Goal: Transaction & Acquisition: Purchase product/service

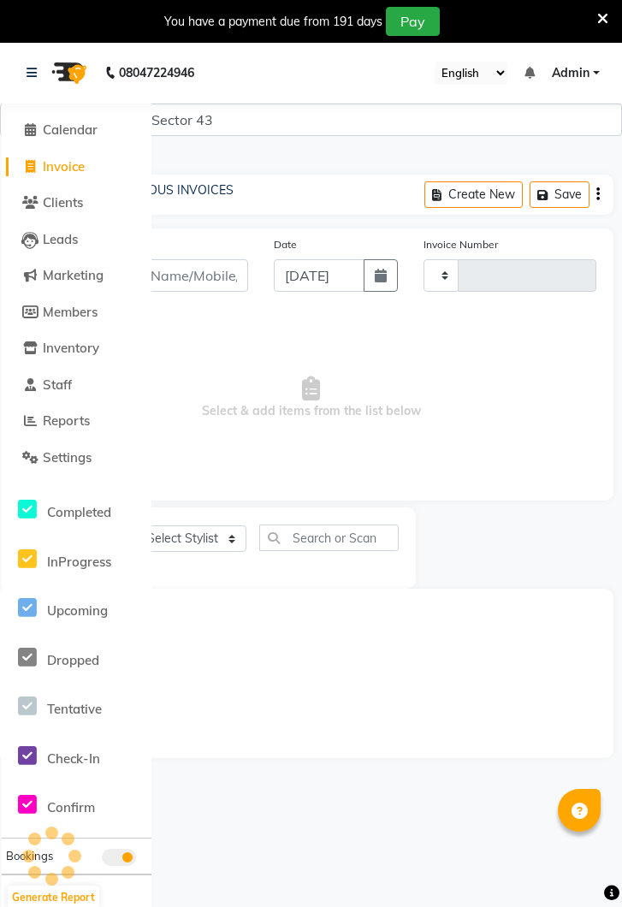
select select "service"
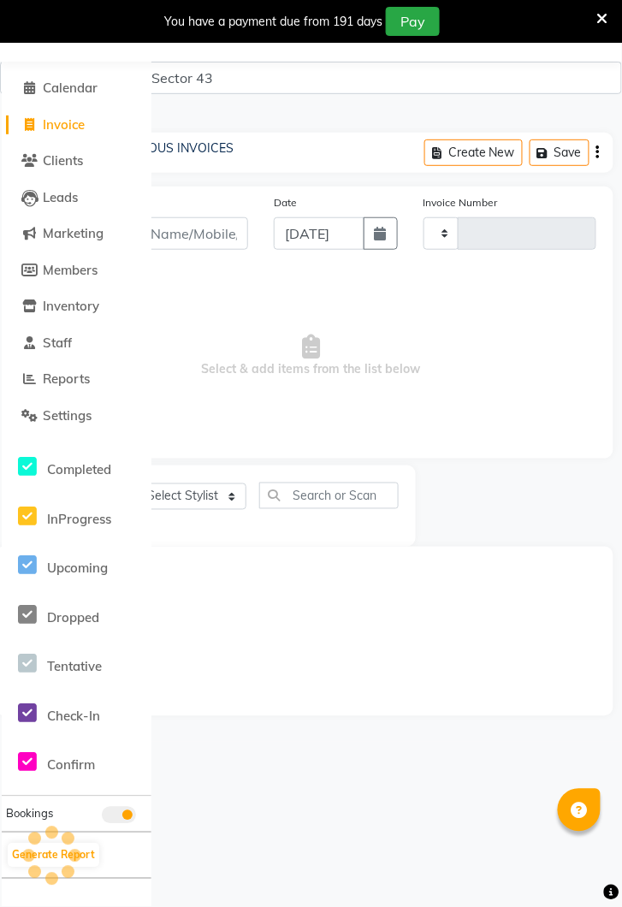
type input "3575"
select select "5694"
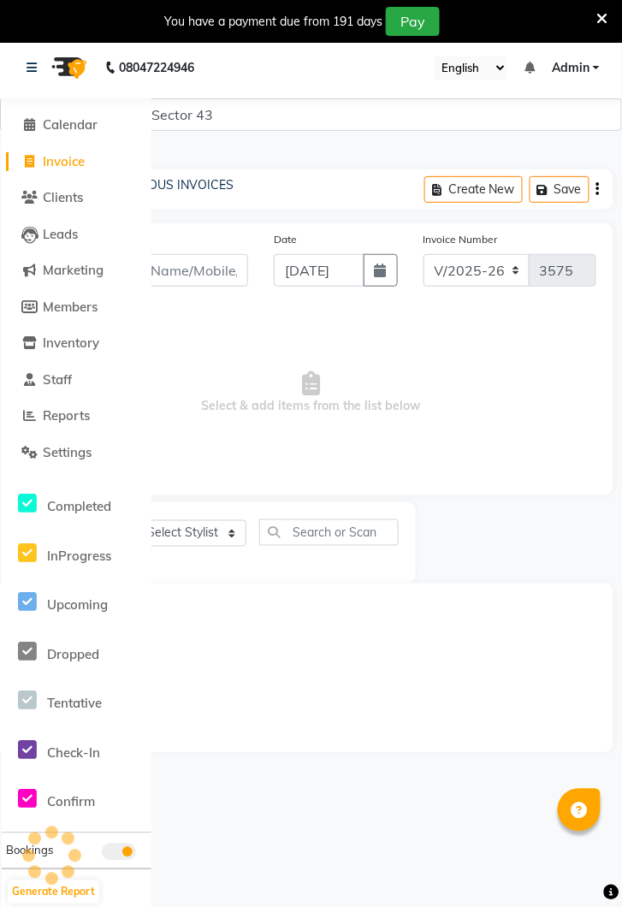
scroll to position [0, 0]
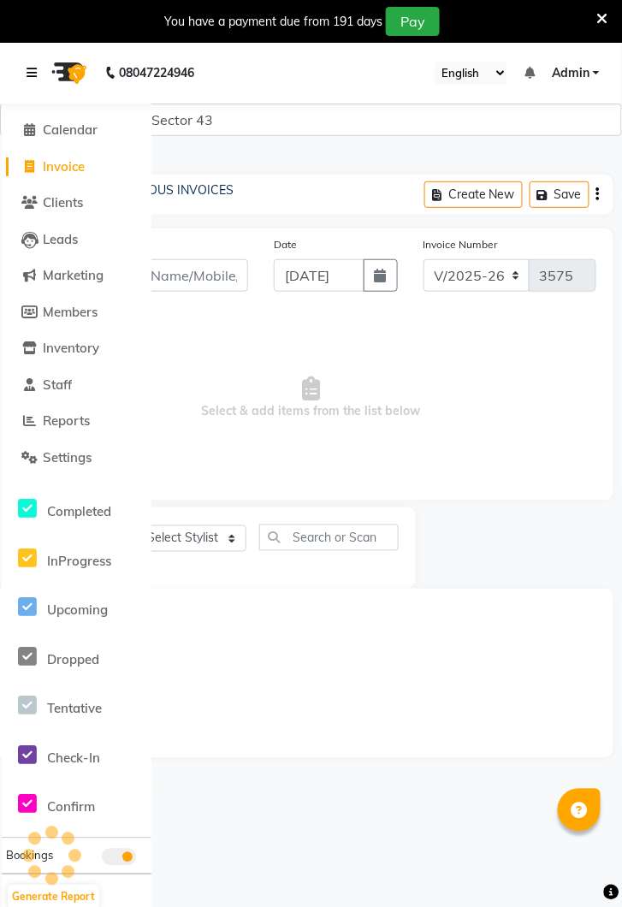
click at [39, 76] on link at bounding box center [35, 73] width 17 height 48
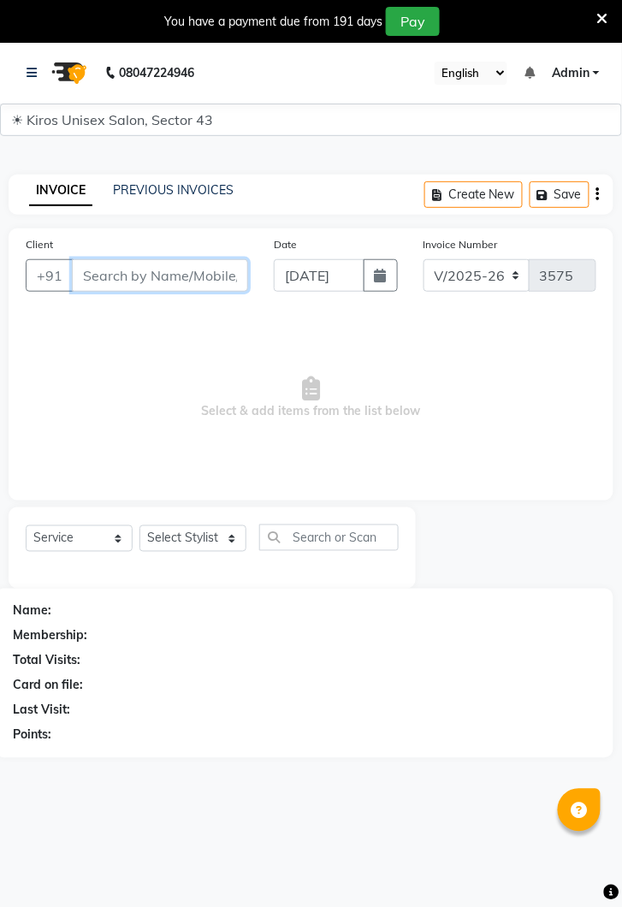
click at [163, 267] on input "Client" at bounding box center [160, 275] width 176 height 33
type input "9304115482"
click at [215, 284] on button "Add Client" at bounding box center [204, 275] width 88 height 33
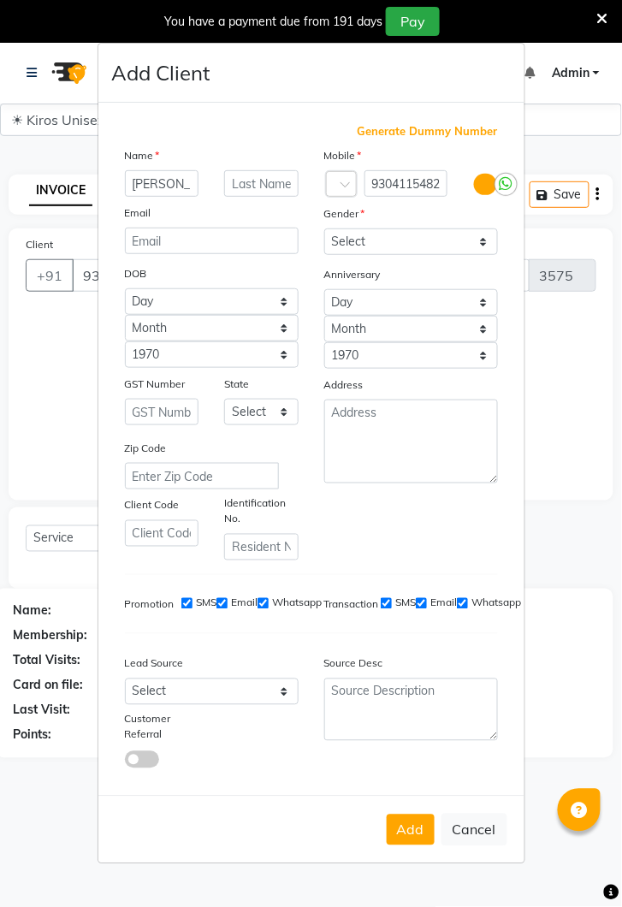
type input "[PERSON_NAME]"
click at [437, 255] on select "Select Male Female Other Prefer Not To Say" at bounding box center [411, 241] width 174 height 27
select select "female"
click at [324, 255] on select "Select Male Female Other Prefer Not To Say" at bounding box center [411, 241] width 174 height 27
click at [405, 845] on button "Add" at bounding box center [411, 829] width 48 height 31
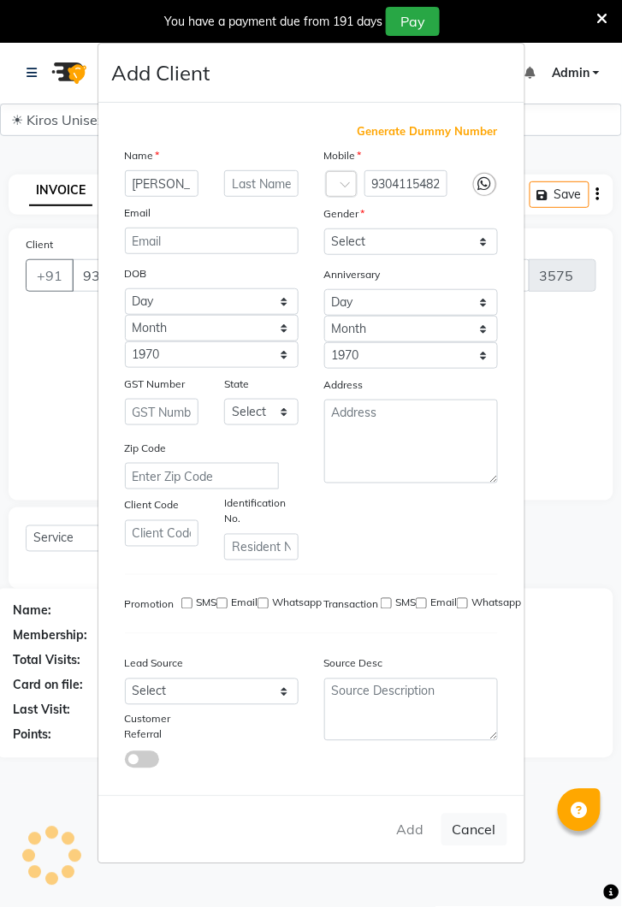
select select
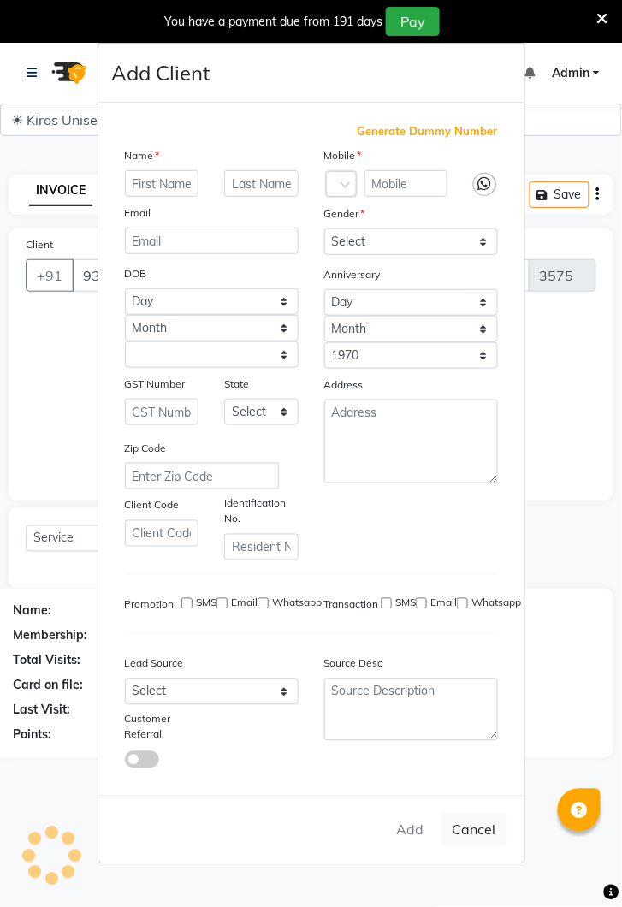
select select
checkbox input "false"
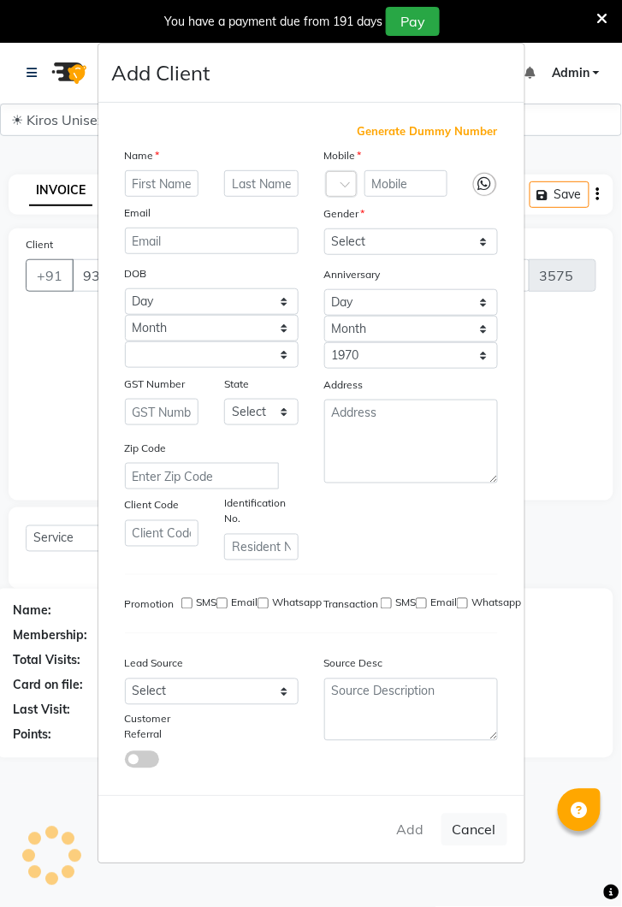
checkbox input "false"
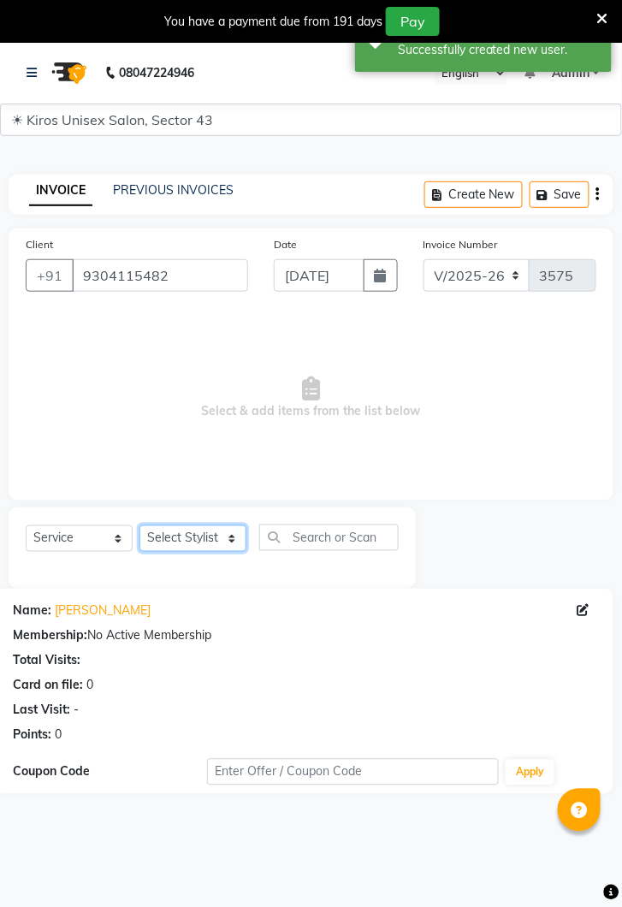
click at [196, 545] on select "Select Stylist Deepak Gunjan Habil Imran Jeet Lalit Lamu Mansi Raj Rashmi Rony …" at bounding box center [192, 538] width 107 height 27
select select "67564"
click at [139, 525] on select "Select Stylist Deepak Gunjan Habil Imran Jeet Lalit Lamu Mansi Raj Rashmi Rony …" at bounding box center [192, 538] width 107 height 27
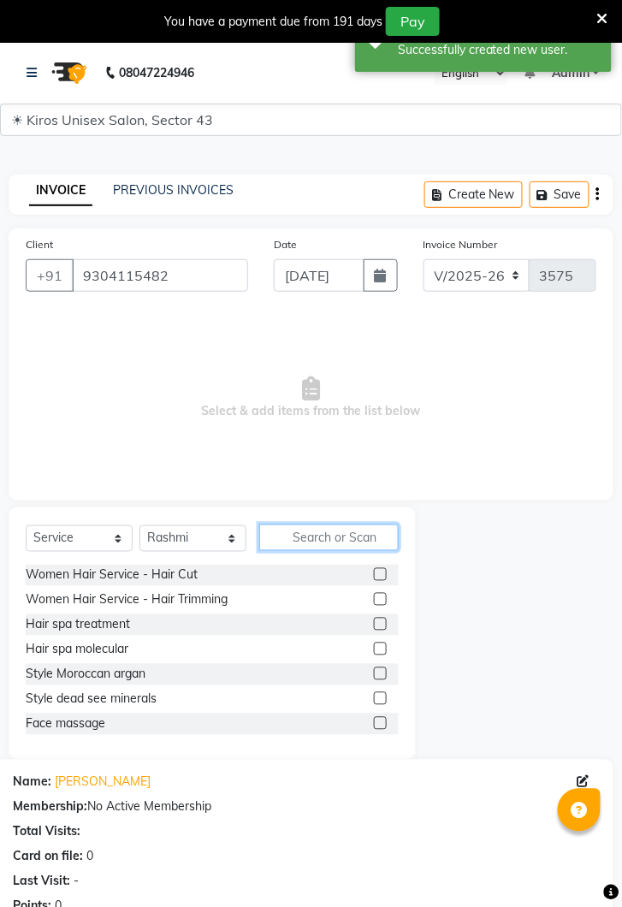
click at [335, 541] on input "text" at bounding box center [328, 537] width 139 height 27
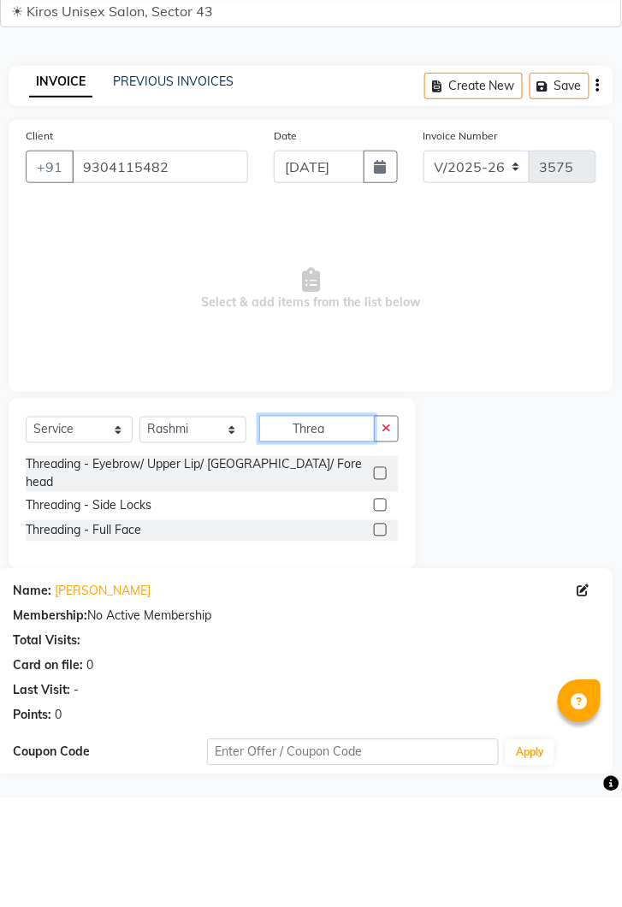
type input "Threa"
click at [379, 578] on label at bounding box center [380, 582] width 13 height 13
click at [379, 578] on input "checkbox" at bounding box center [379, 582] width 11 height 11
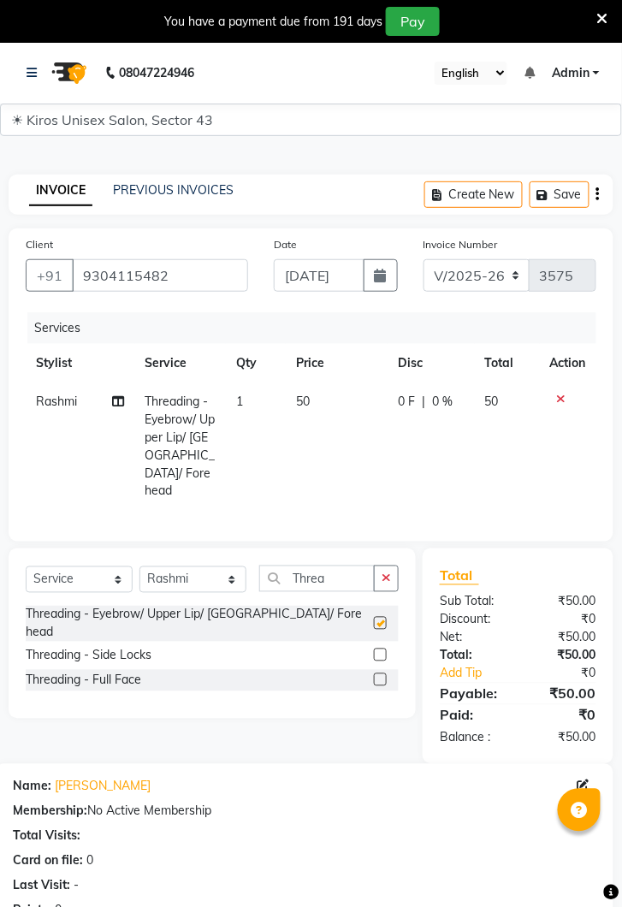
checkbox input "false"
click at [329, 415] on td "50" at bounding box center [337, 446] width 102 height 128
select select "67564"
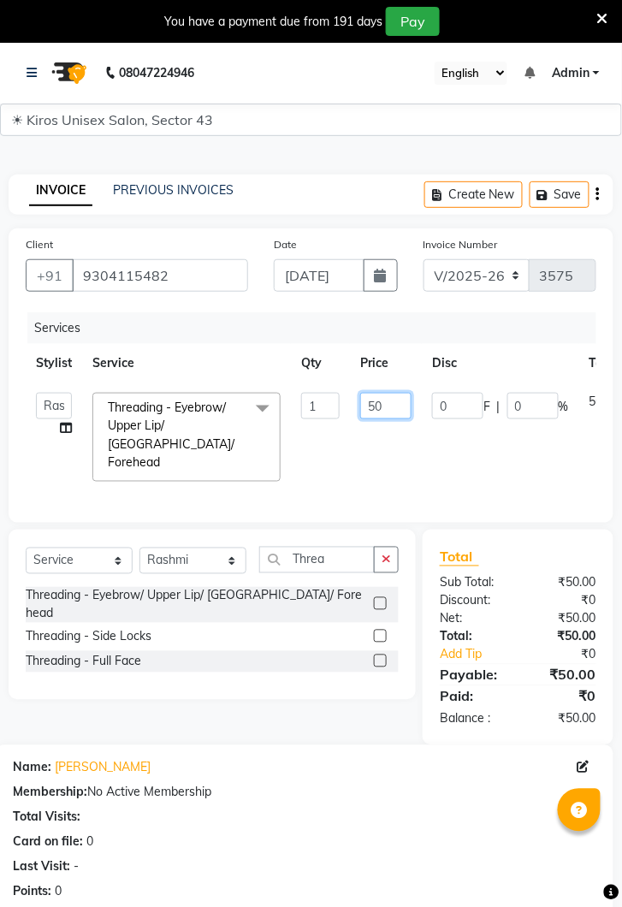
click at [393, 410] on input "50" at bounding box center [385, 406] width 51 height 27
type input "5"
type input "100"
click at [452, 464] on td "0 F | 0 %" at bounding box center [500, 436] width 157 height 109
select select "67564"
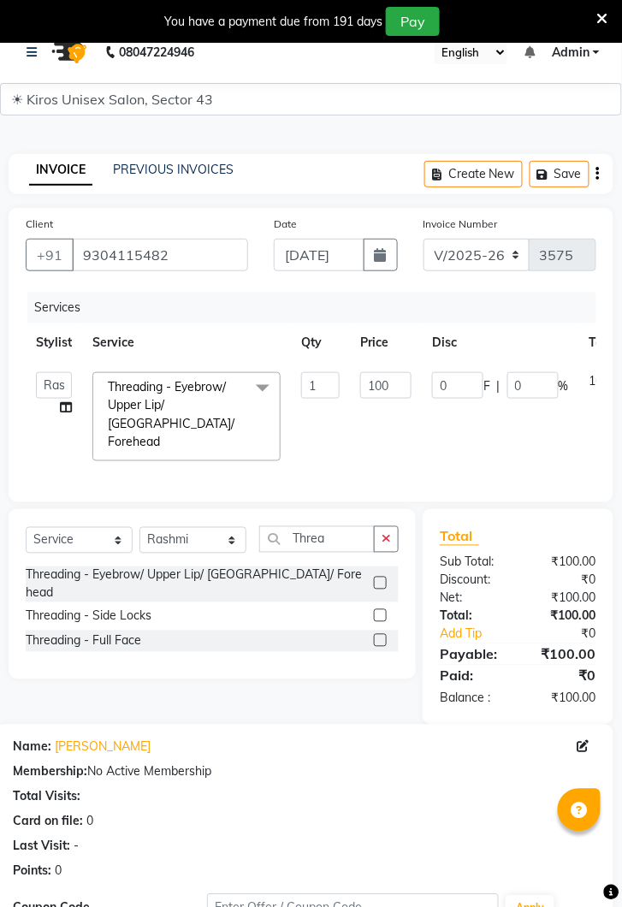
scroll to position [209, 0]
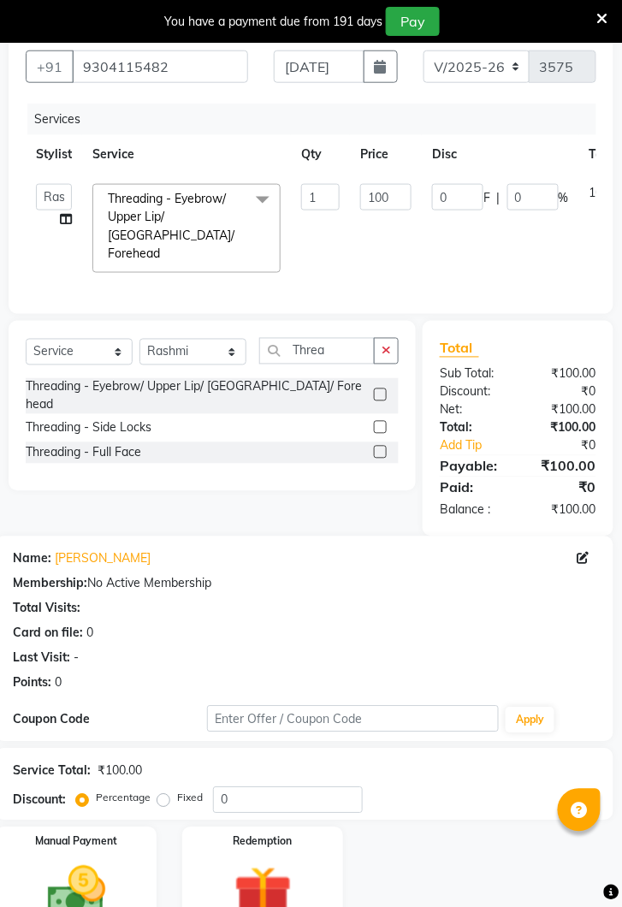
click at [256, 872] on img at bounding box center [263, 896] width 95 height 73
click at [87, 860] on img at bounding box center [76, 894] width 95 height 68
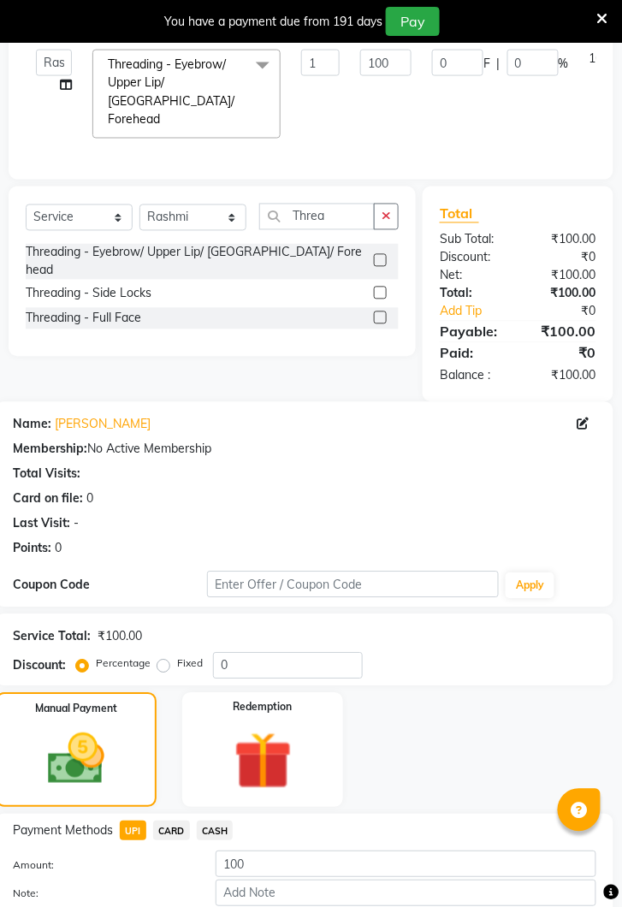
click at [392, 906] on button "Add Payment" at bounding box center [406, 921] width 381 height 27
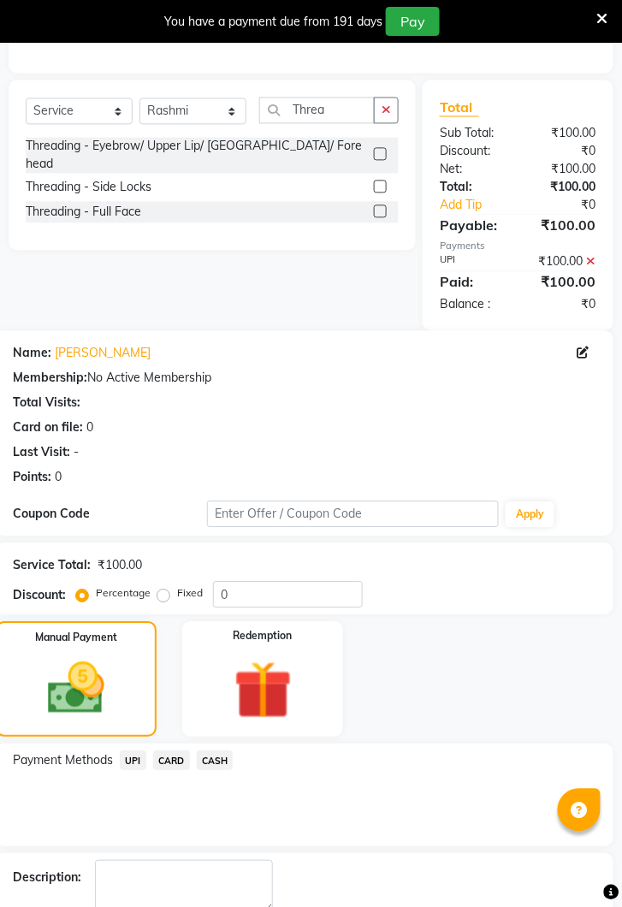
scroll to position [451, 0]
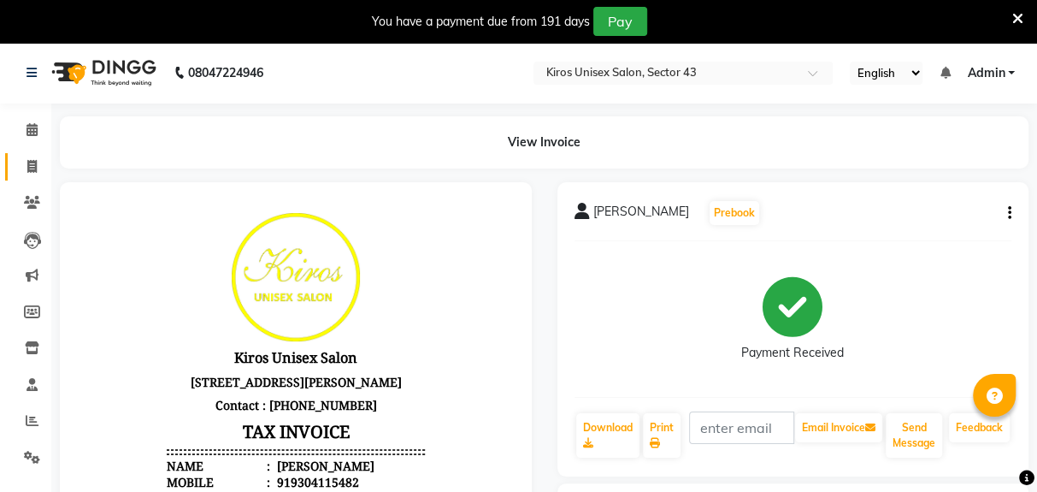
click at [22, 168] on span at bounding box center [32, 167] width 30 height 20
select select "service"
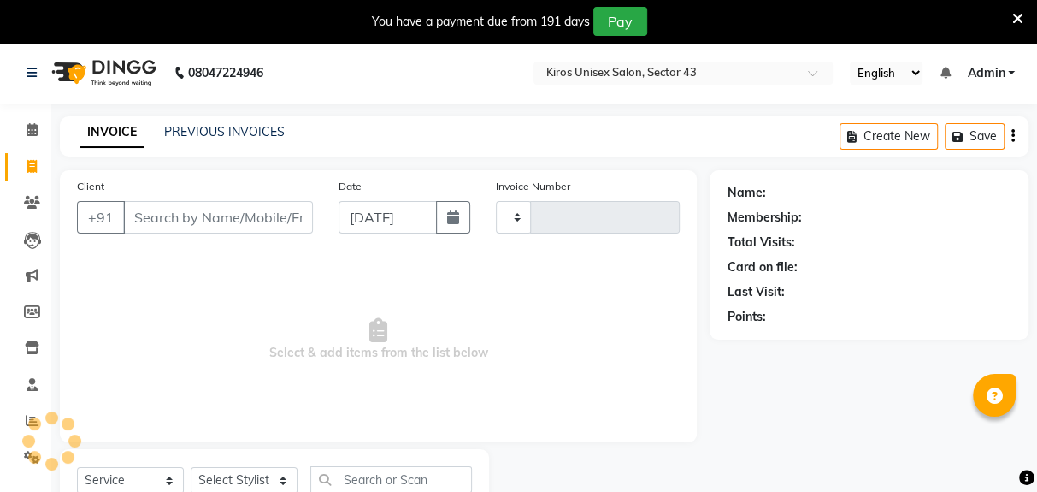
scroll to position [62, 0]
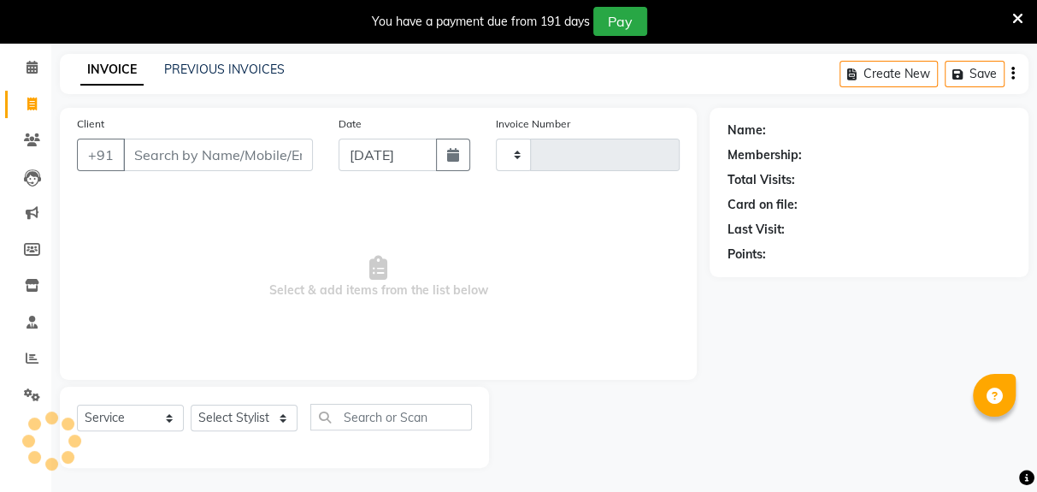
type input "3576"
select select "5694"
click at [171, 156] on input "Client" at bounding box center [218, 155] width 190 height 33
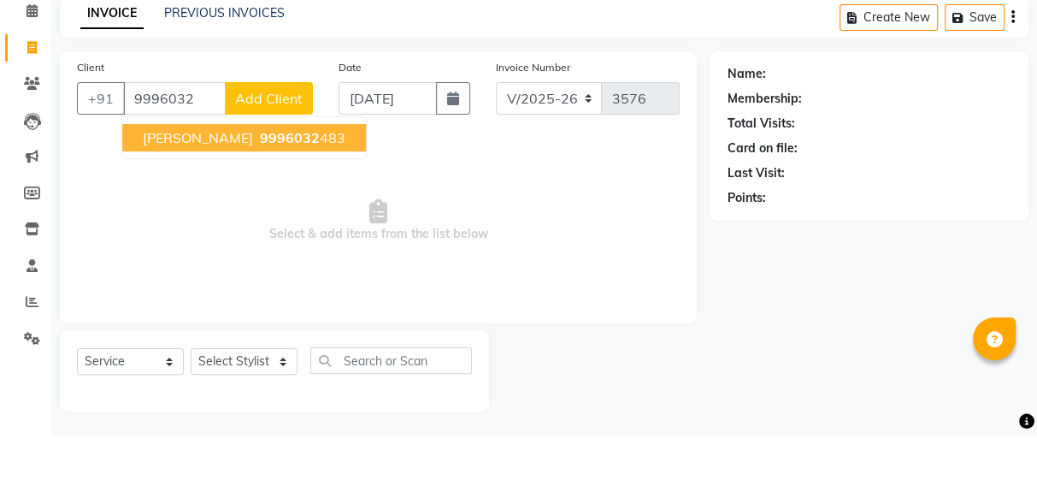
click at [222, 199] on span "Yaksham Mittal" at bounding box center [198, 194] width 110 height 17
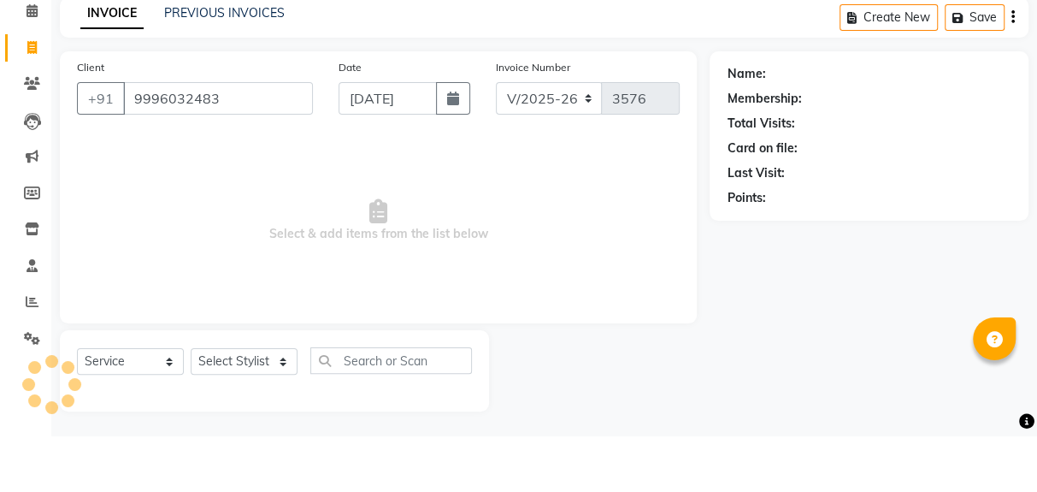
type input "9996032483"
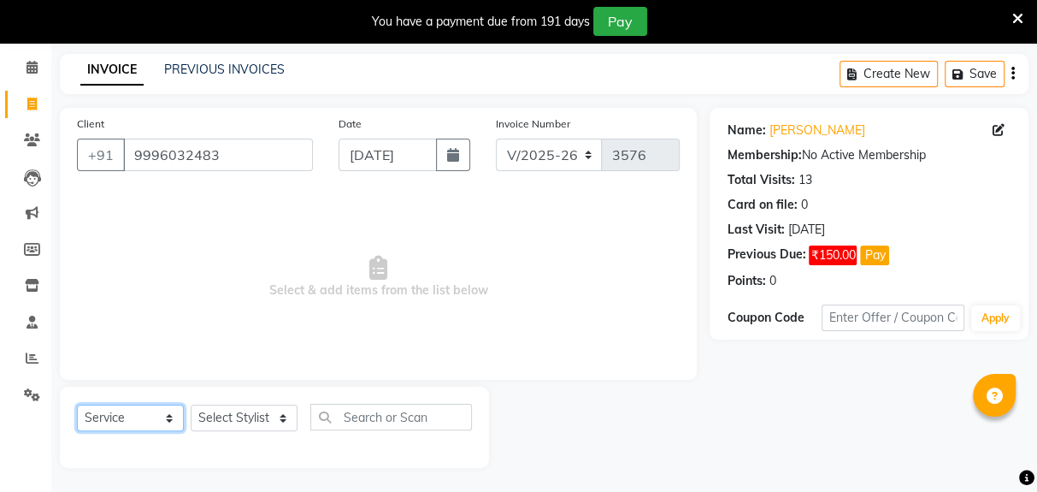
click at [121, 418] on select "Select Service Product Membership Package Voucher Prepaid Gift Card" at bounding box center [130, 418] width 107 height 27
select select "P"
click at [77, 405] on select "Select Service Product Membership Package Voucher Prepaid Gift Card" at bounding box center [130, 418] width 107 height 27
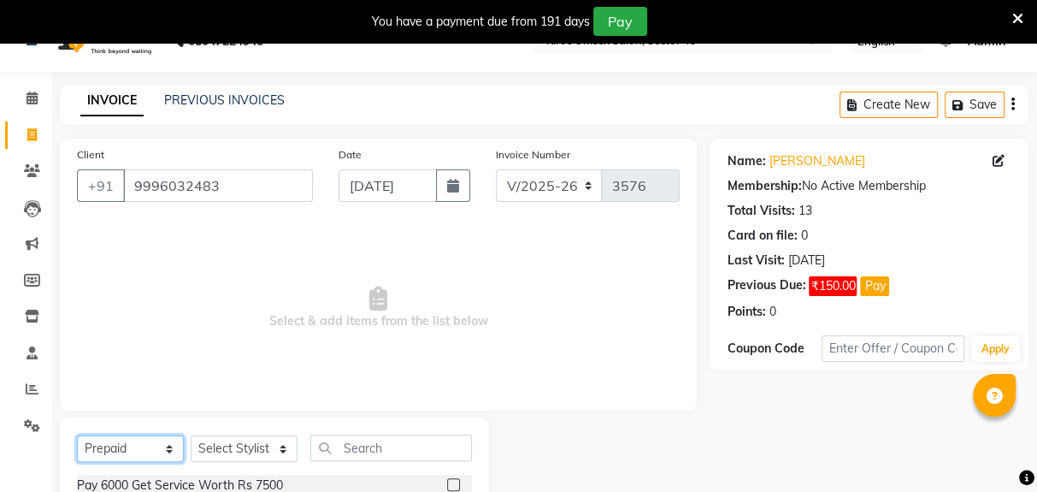
scroll to position [25, 0]
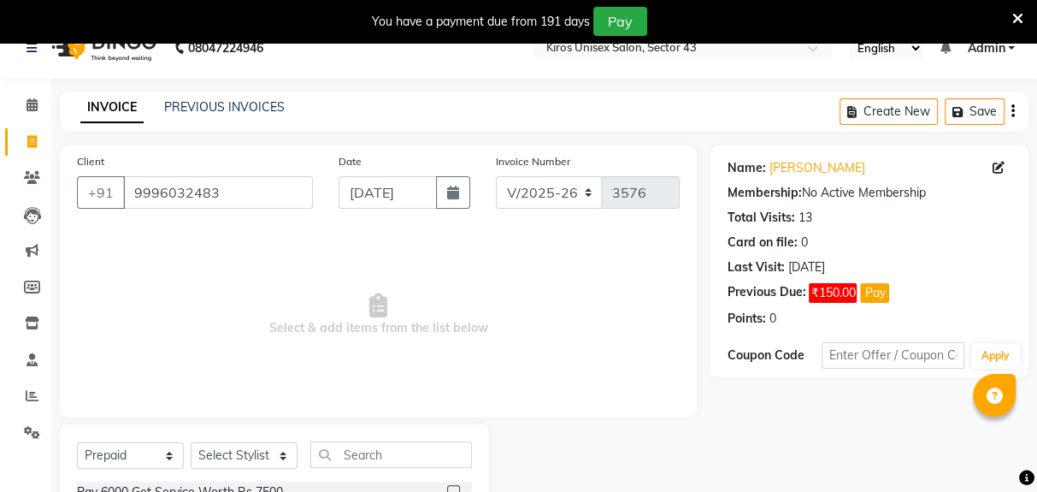
checkbox input "false"
click at [240, 455] on select "Select Stylist [PERSON_NAME] [PERSON_NAME] Jeet Lalit Lamu [PERSON_NAME] [PERSO…" at bounding box center [244, 455] width 107 height 27
select select "39650"
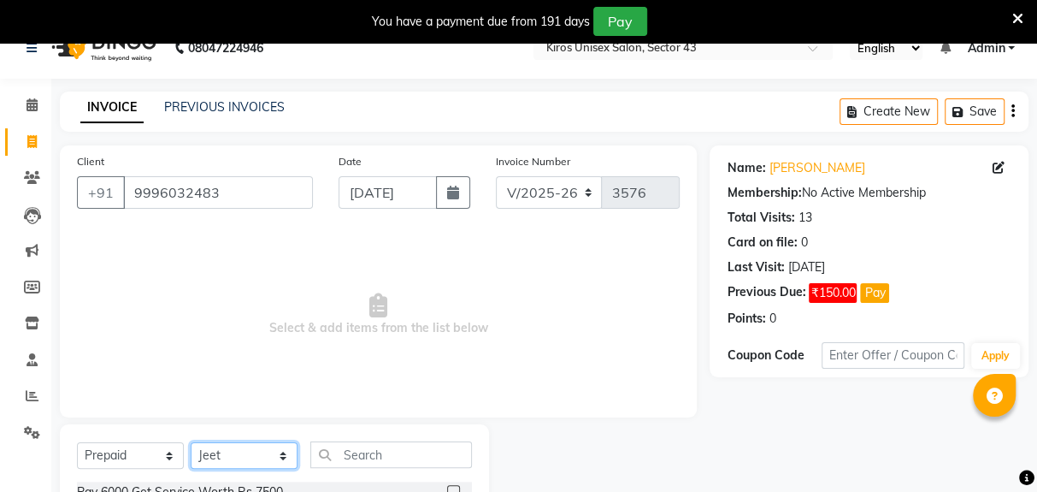
click at [191, 442] on select "Select Stylist [PERSON_NAME] [PERSON_NAME] Jeet Lalit Lamu [PERSON_NAME] [PERSO…" at bounding box center [244, 455] width 107 height 27
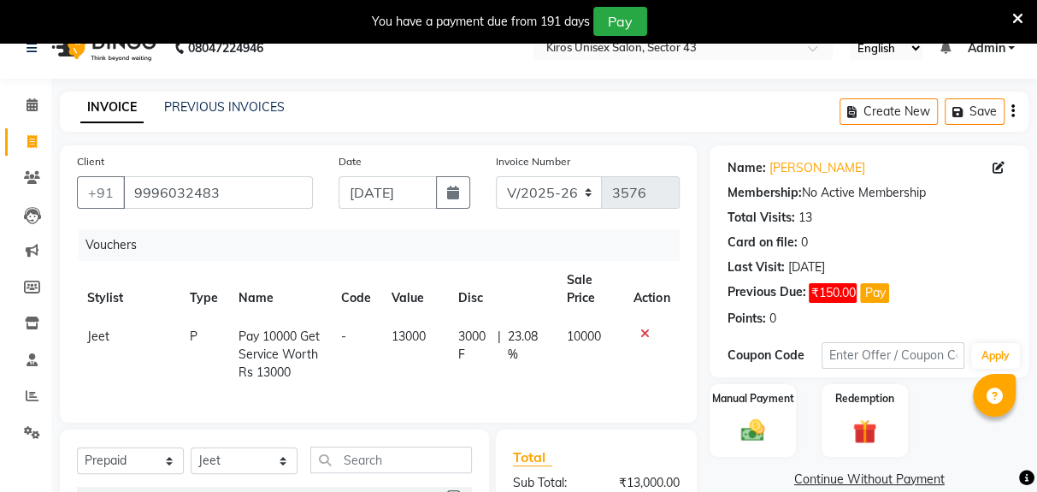
checkbox input "false"
click at [621, 417] on img at bounding box center [753, 430] width 38 height 27
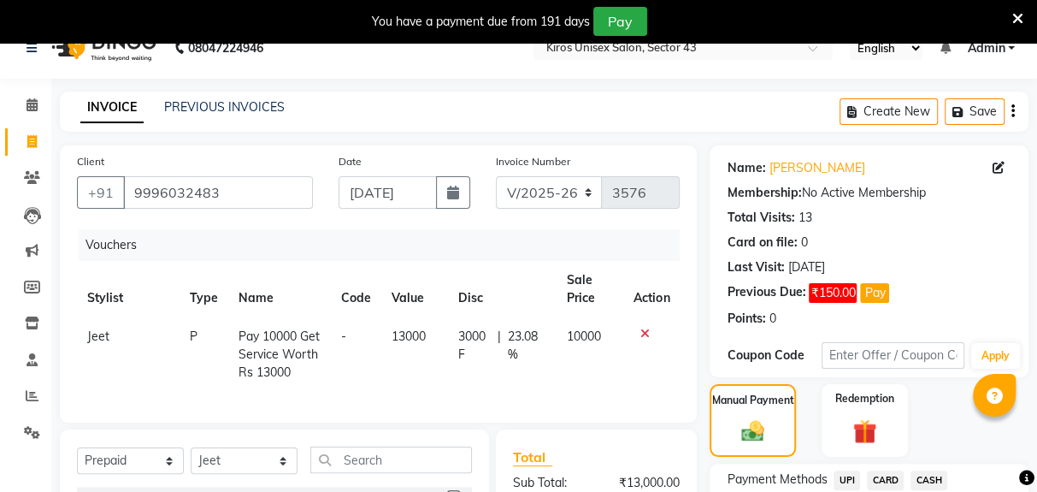
click at [621, 470] on div "UPI" at bounding box center [843, 481] width 33 height 23
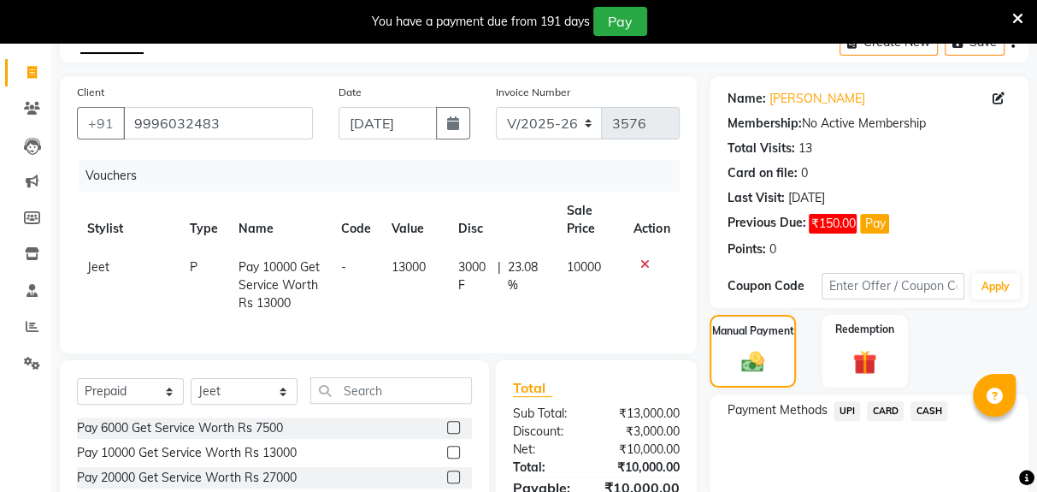
click at [621, 407] on span "UPI" at bounding box center [847, 411] width 27 height 20
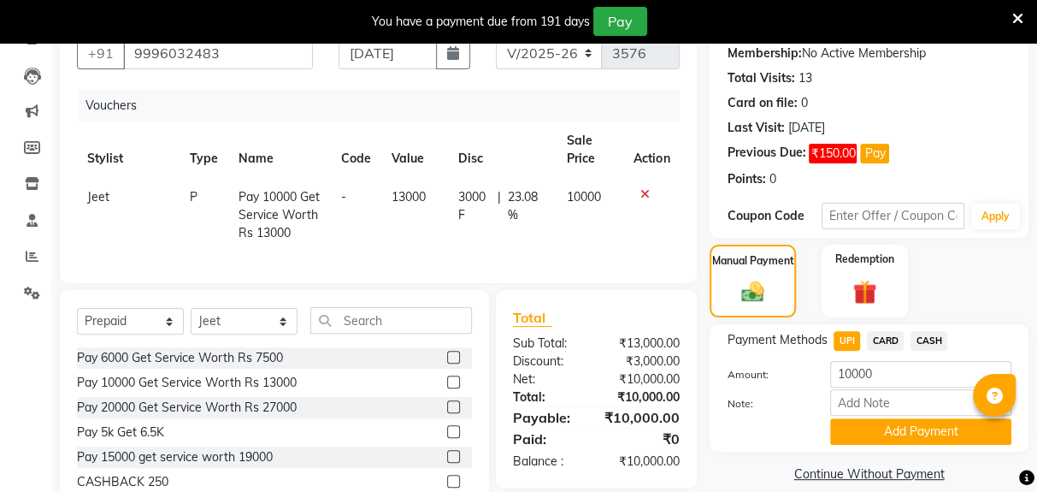
click at [621, 429] on button "Add Payment" at bounding box center [920, 431] width 181 height 27
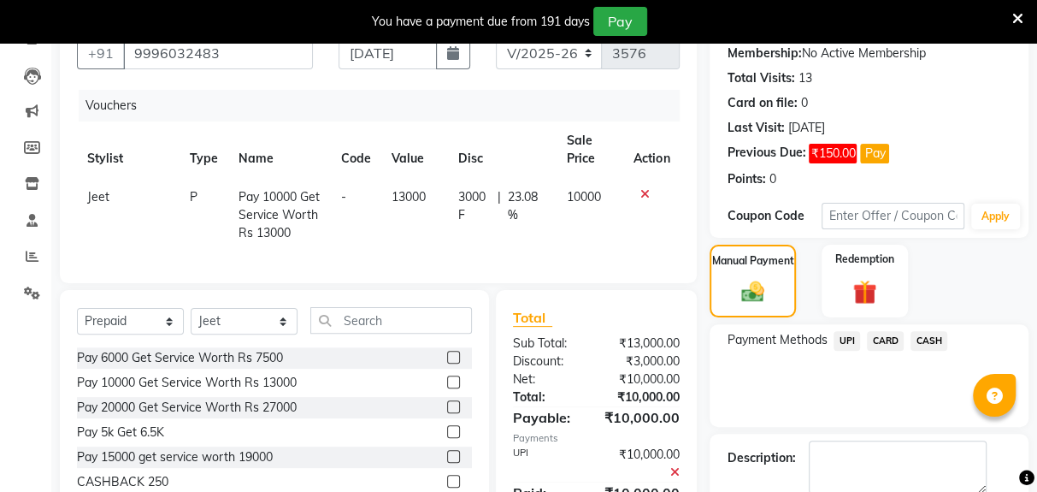
scroll to position [180, 0]
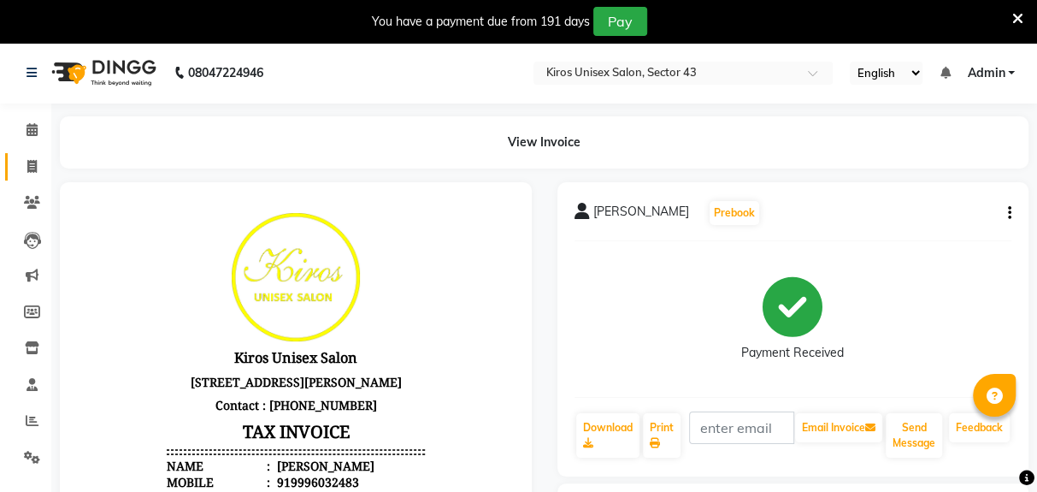
click at [27, 168] on icon at bounding box center [31, 166] width 9 height 13
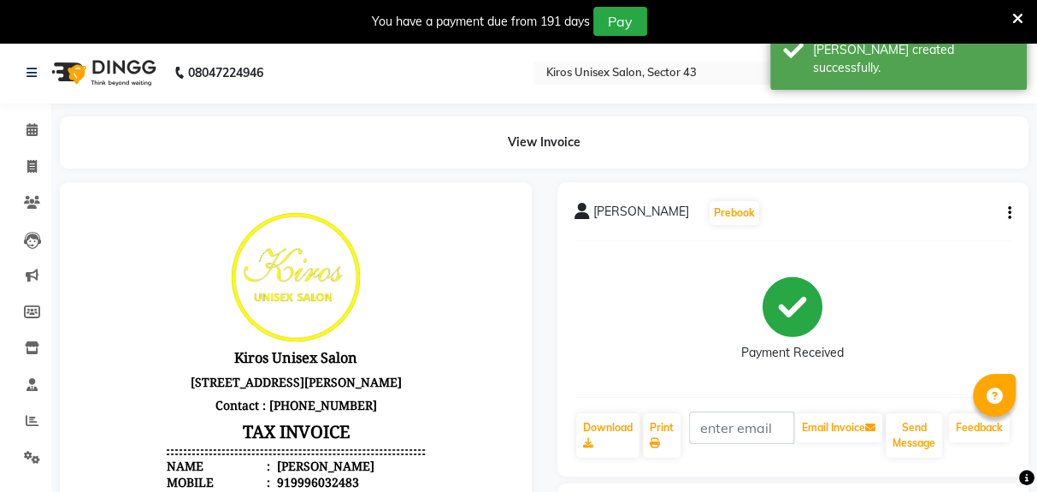
select select "service"
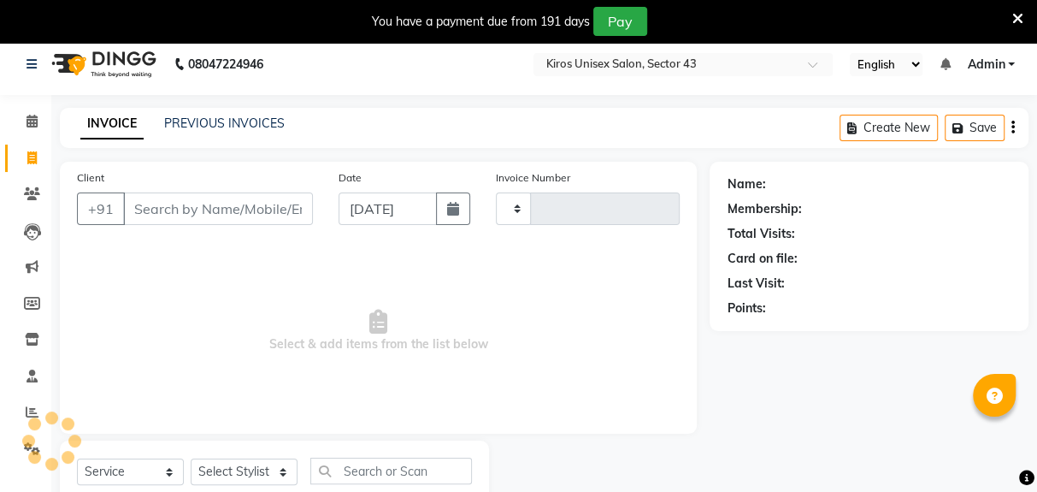
type input "3577"
select select "5694"
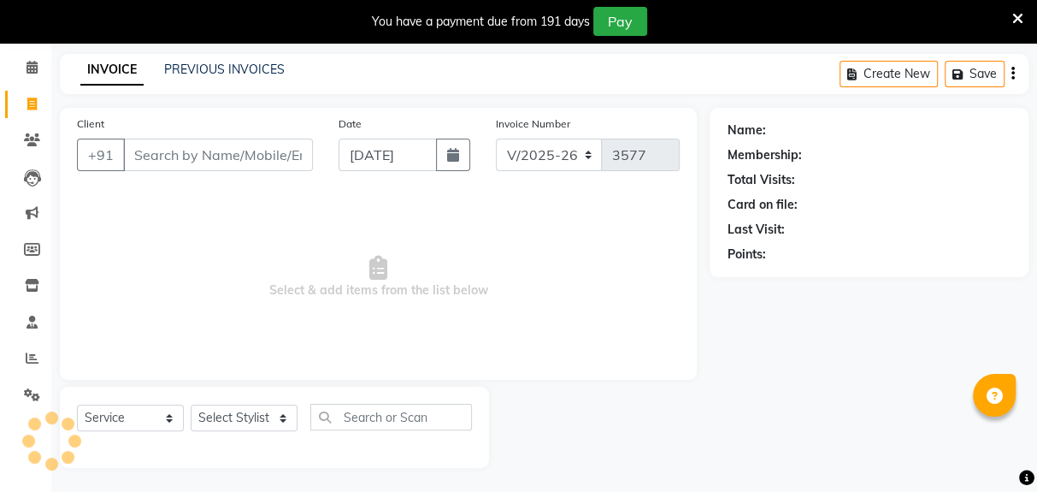
click at [186, 160] on input "Client" at bounding box center [218, 155] width 190 height 33
type input "919996032483"
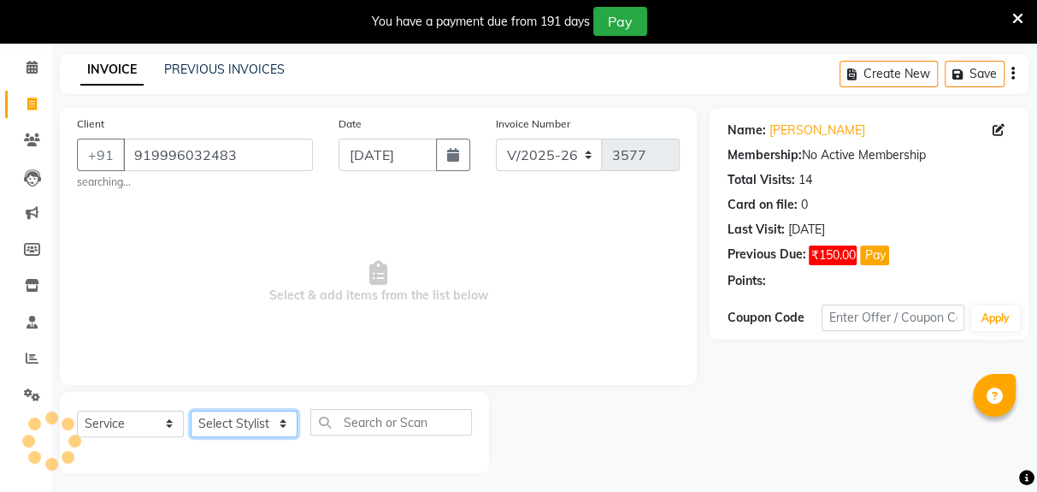
click at [239, 434] on select "Select Stylist [PERSON_NAME] [PERSON_NAME] Jeet Lalit Lamu [PERSON_NAME] [PERSO…" at bounding box center [244, 424] width 107 height 27
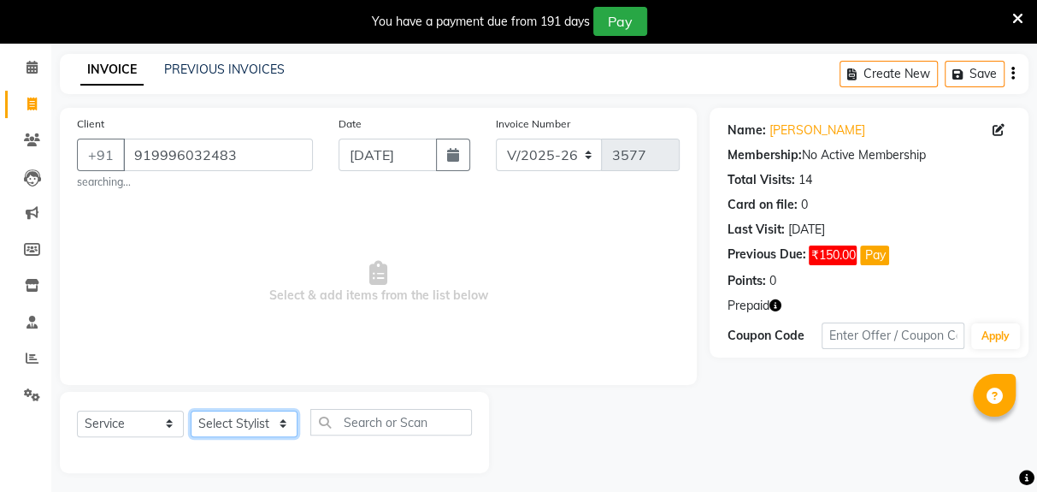
select select "39650"
click at [191, 411] on select "Select Stylist [PERSON_NAME] [PERSON_NAME] Jeet Lalit Lamu [PERSON_NAME] [PERSO…" at bounding box center [244, 424] width 107 height 27
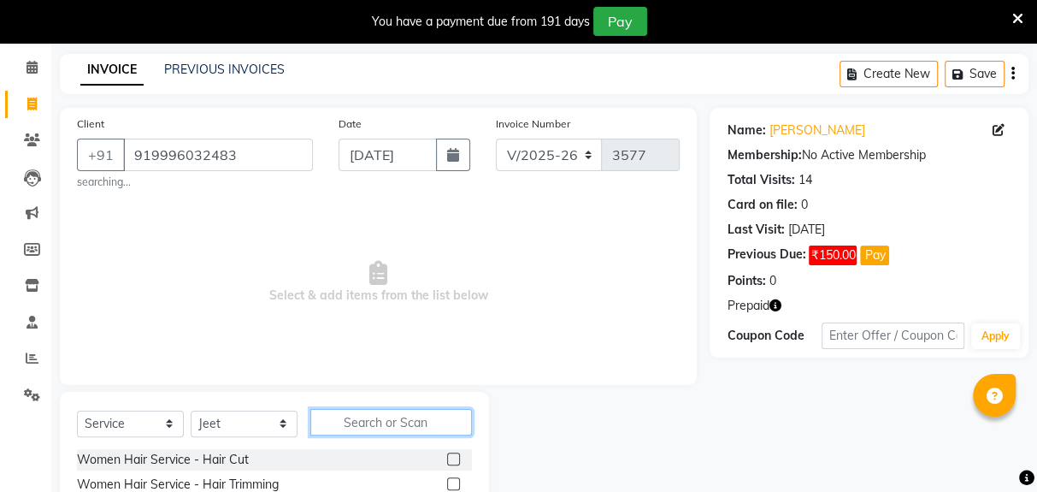
click at [377, 423] on input "text" at bounding box center [391, 422] width 162 height 27
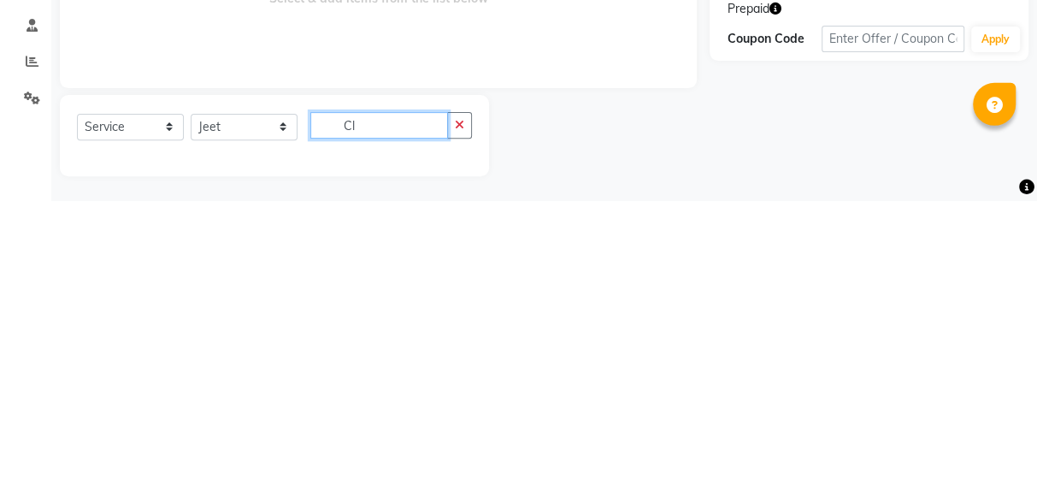
scroll to position [74, 0]
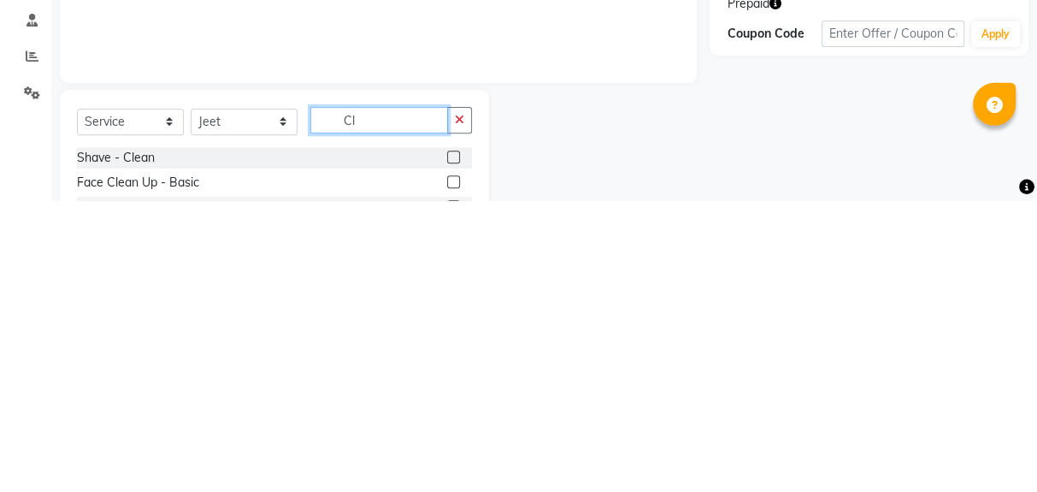
type input "Cl"
click at [145, 451] on div "Shave - Clean" at bounding box center [116, 449] width 78 height 18
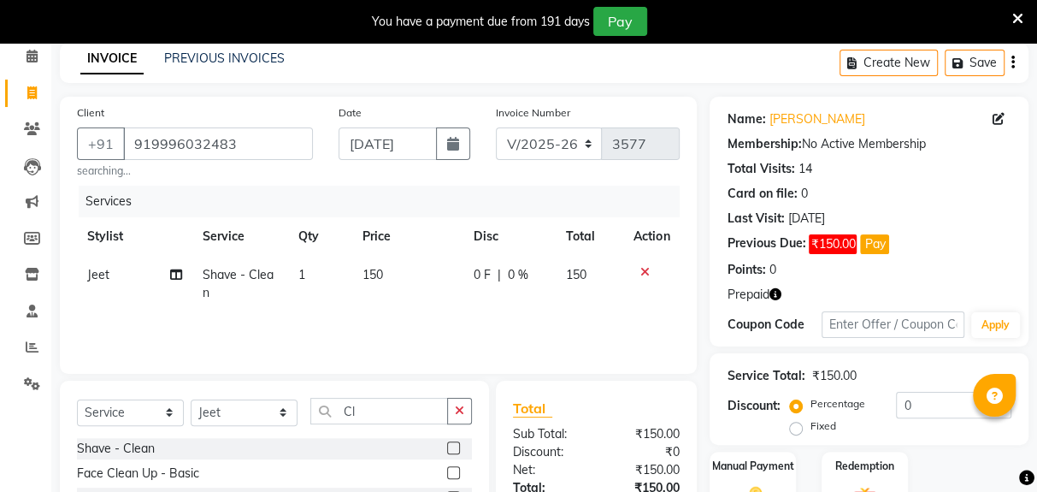
checkbox input "false"
click at [374, 278] on span "150" at bounding box center [373, 274] width 21 height 15
select select "39650"
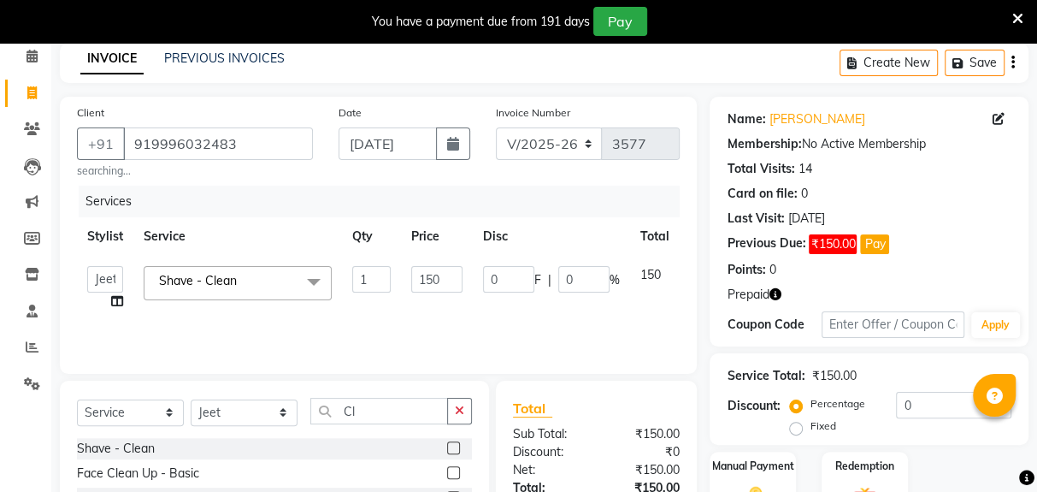
scroll to position [0, 55]
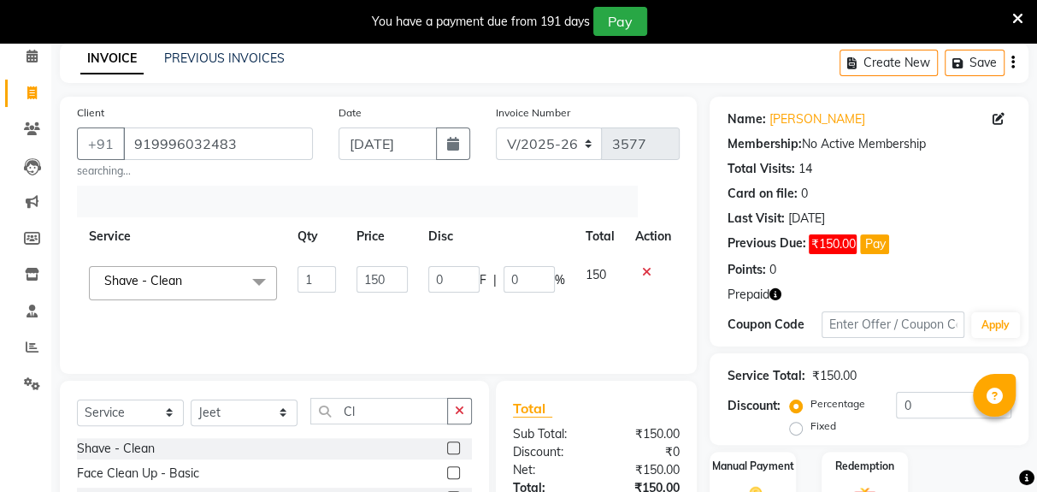
click at [621, 274] on icon at bounding box center [646, 272] width 9 height 12
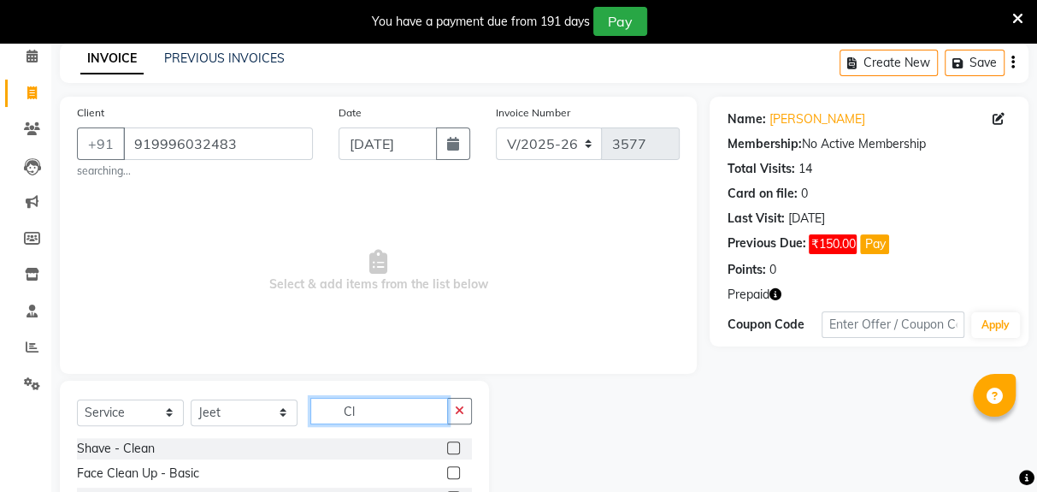
click at [364, 416] on input "Cl" at bounding box center [379, 411] width 138 height 27
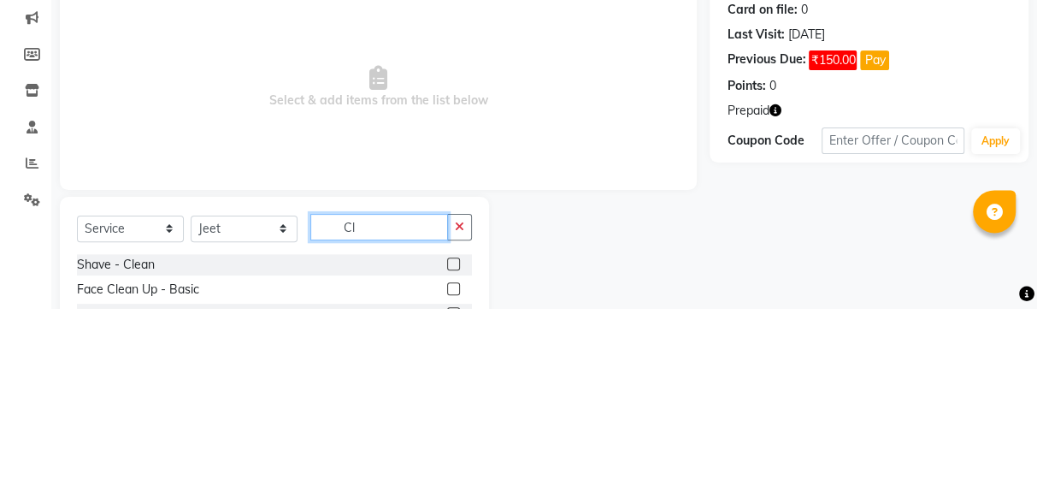
scroll to position [110, 0]
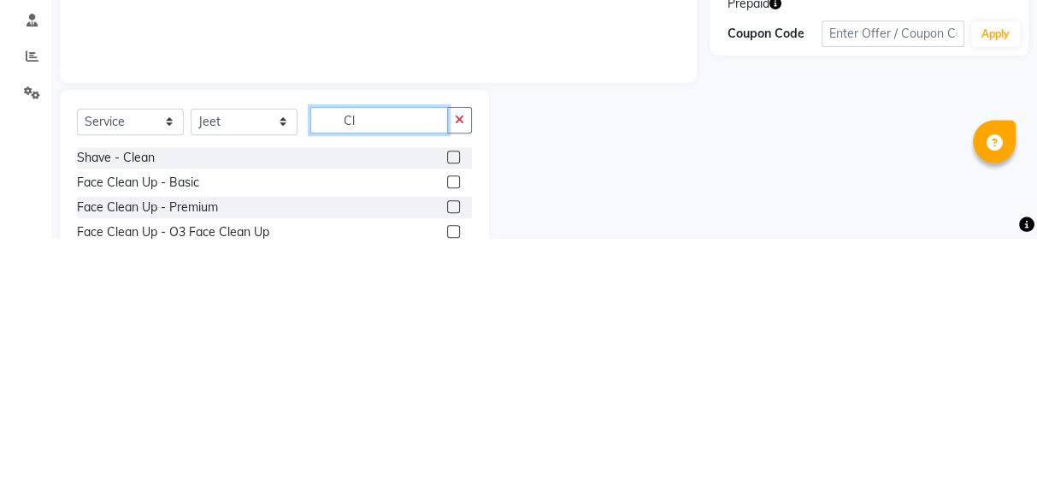
type input "C"
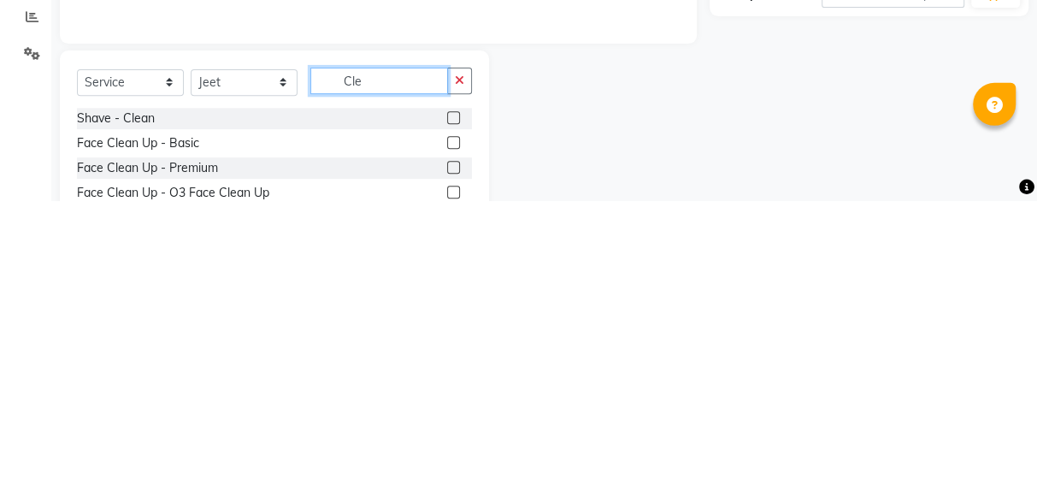
type input "Cle"
click at [152, 440] on div "Face Clean Up - Basic" at bounding box center [138, 434] width 122 height 18
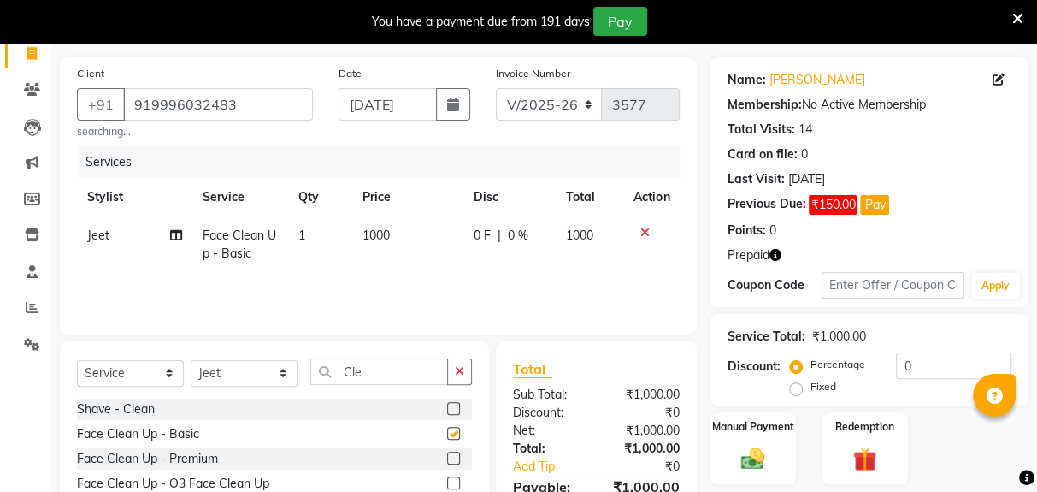
checkbox input "false"
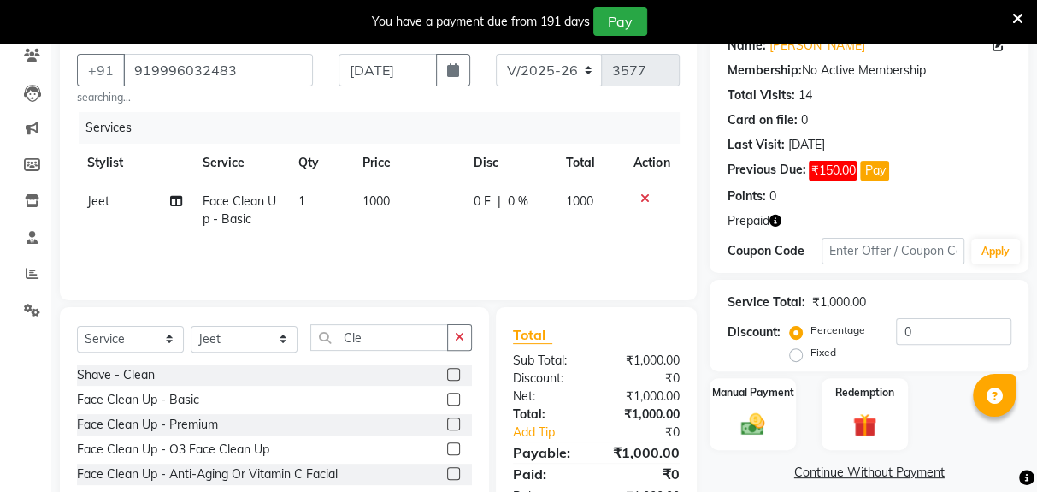
click at [621, 438] on div "Redemption" at bounding box center [865, 414] width 86 height 73
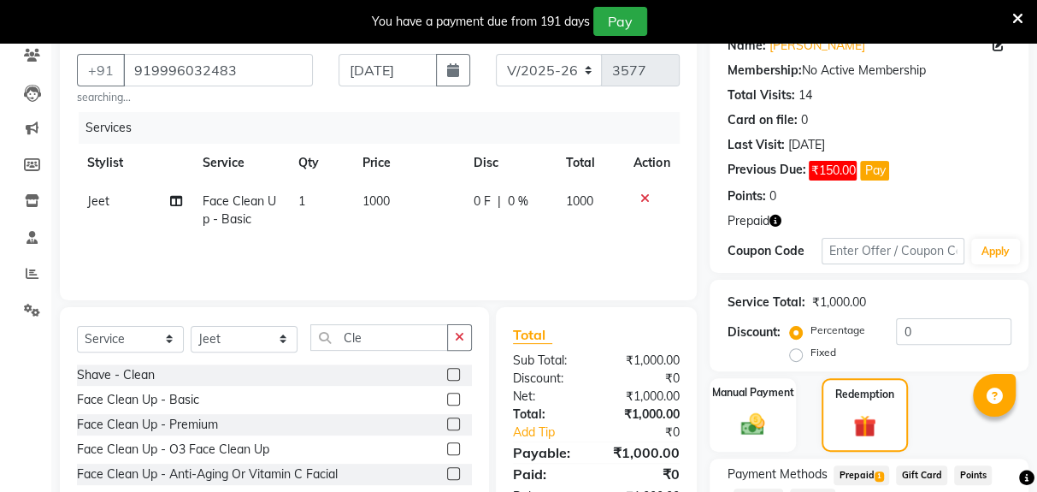
click at [621, 476] on span "Prepaid 1" at bounding box center [862, 475] width 56 height 20
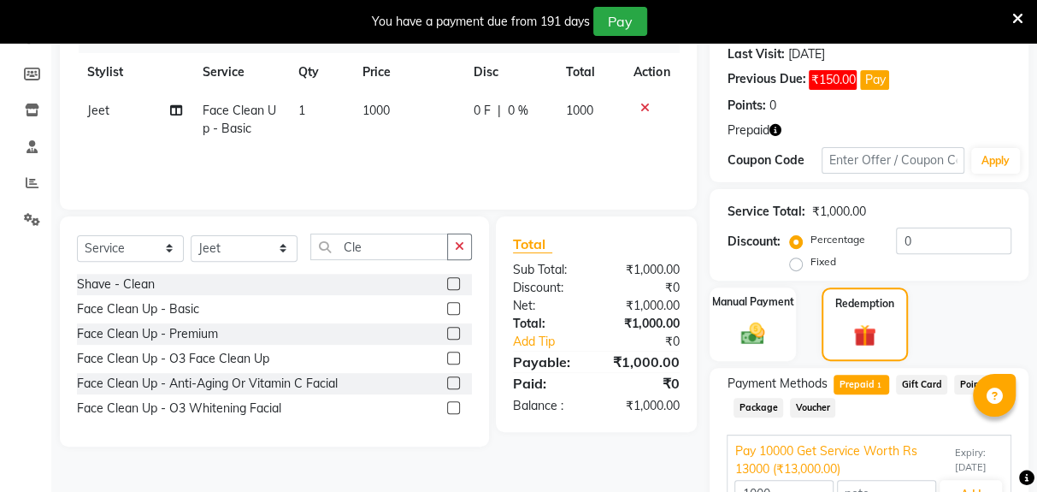
scroll to position [256, 0]
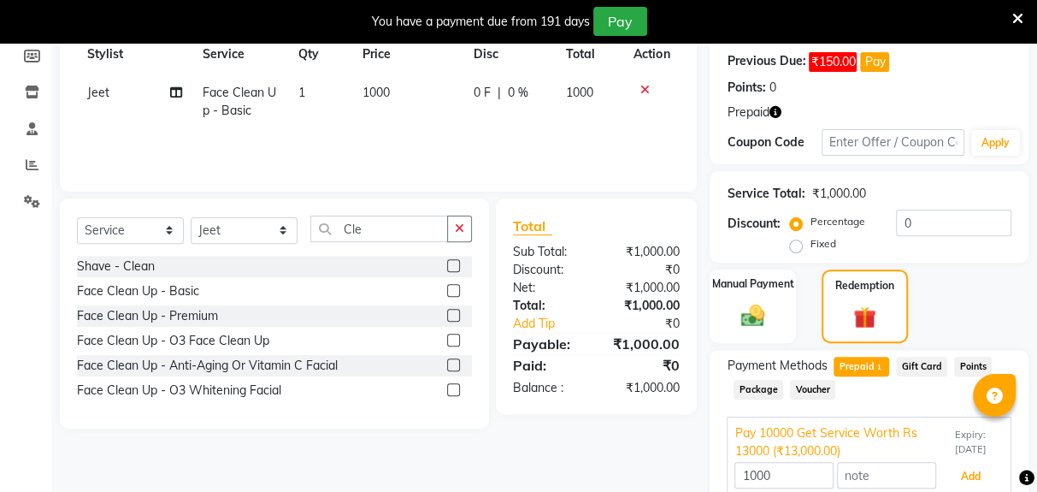
click at [621, 478] on button "Add" at bounding box center [971, 476] width 62 height 29
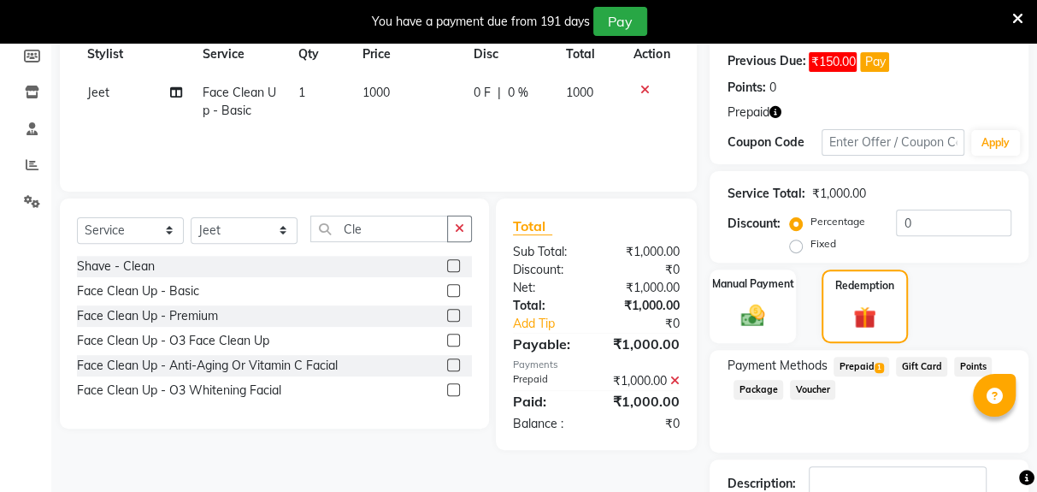
scroll to position [298, 0]
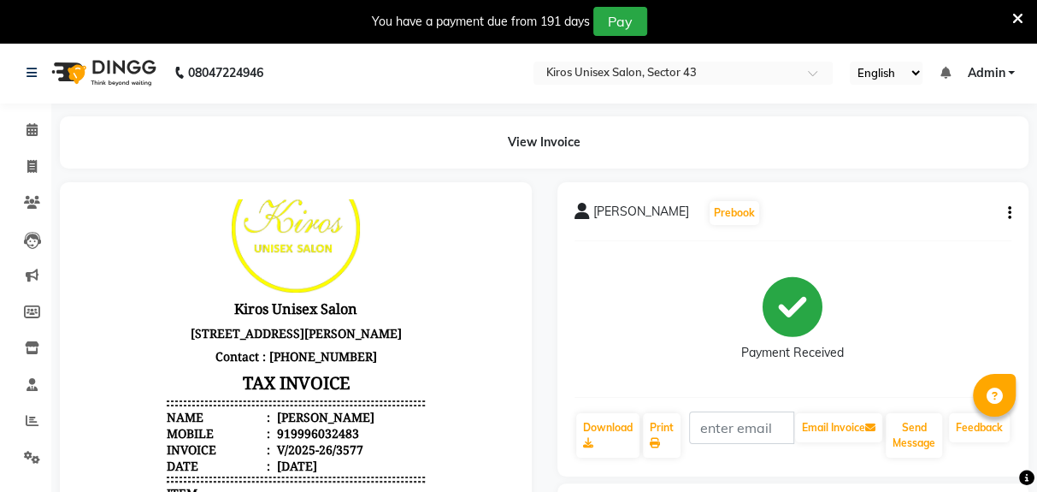
click at [44, 74] on img at bounding box center [102, 73] width 117 height 48
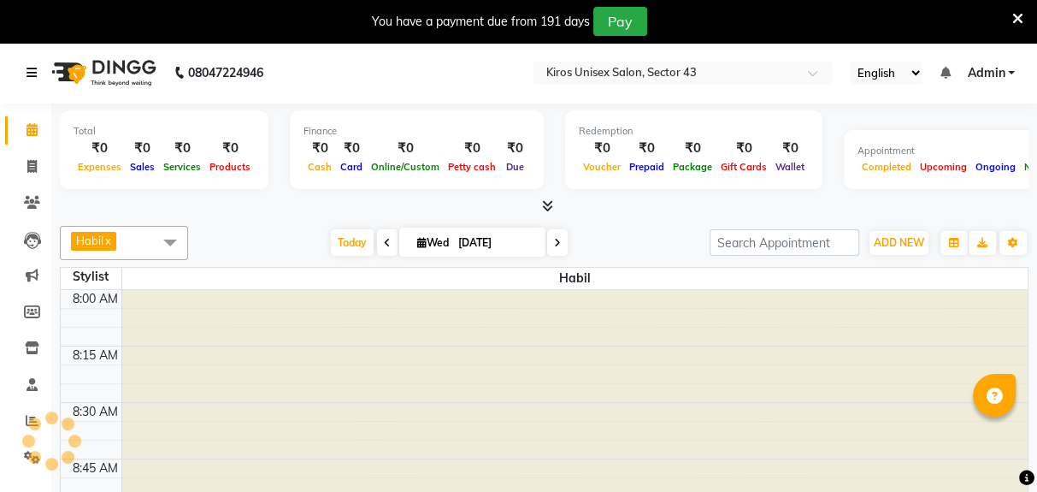
click at [42, 61] on link at bounding box center [35, 73] width 17 height 48
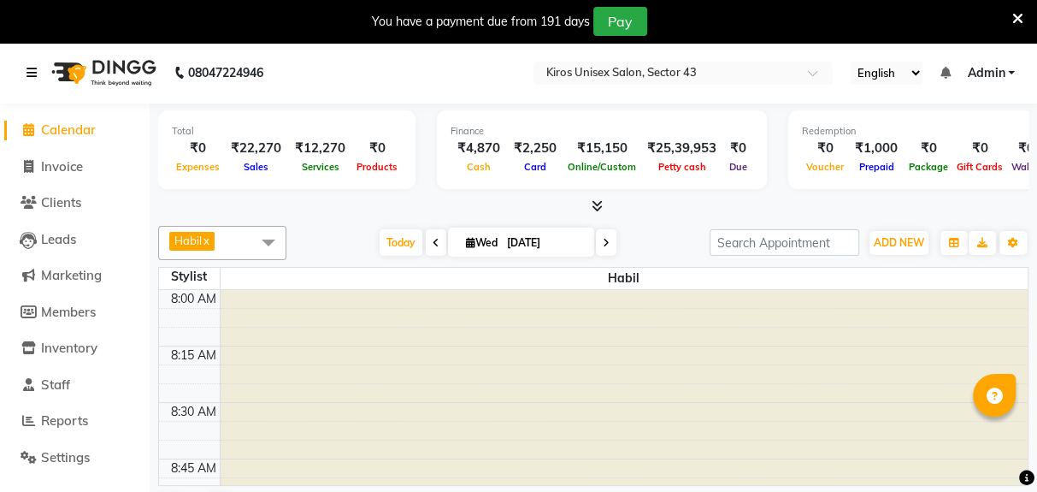
click at [36, 74] on icon at bounding box center [32, 73] width 10 height 12
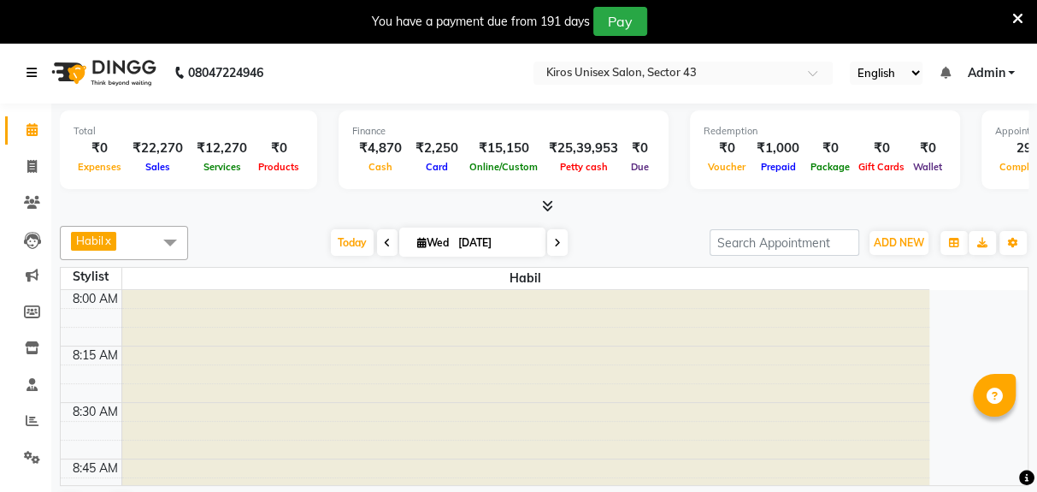
click at [38, 77] on link at bounding box center [35, 73] width 17 height 48
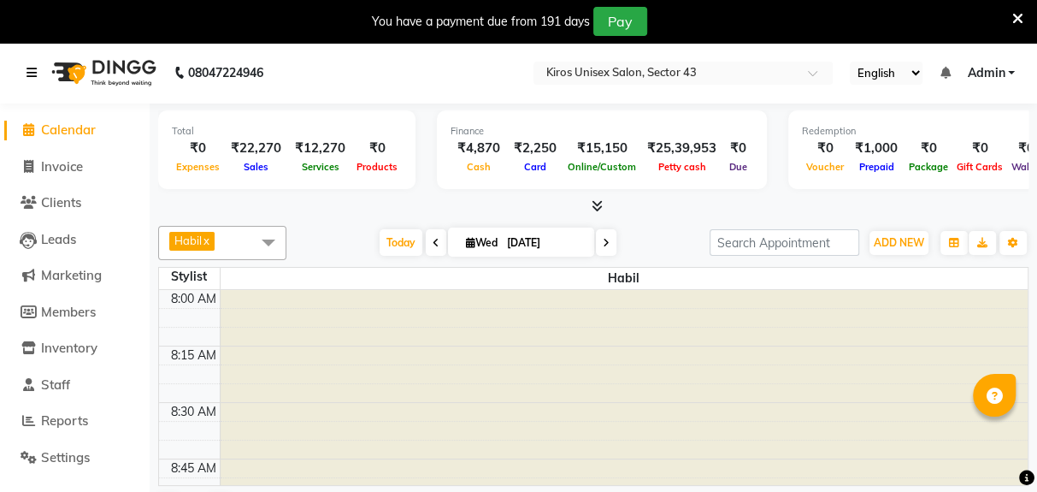
click at [33, 75] on icon at bounding box center [32, 73] width 10 height 12
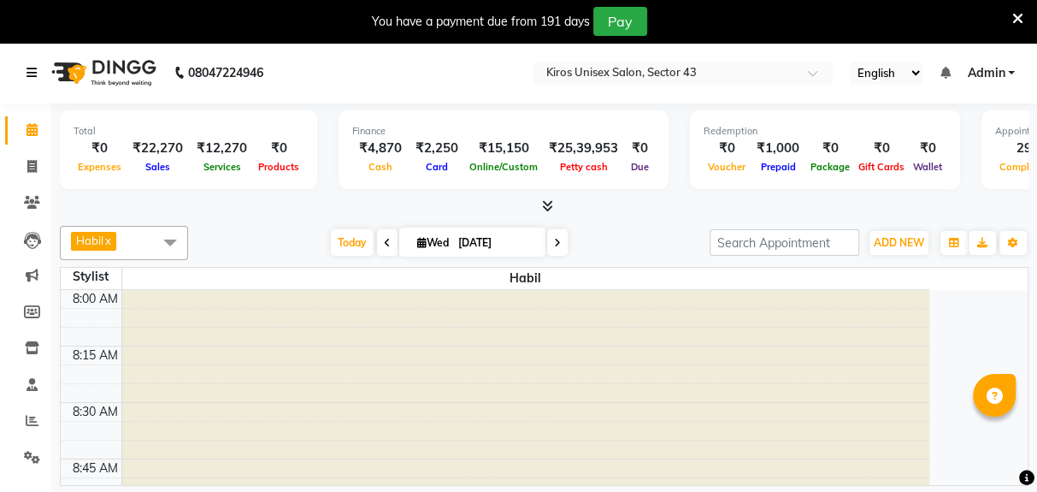
click at [35, 72] on icon at bounding box center [32, 73] width 10 height 12
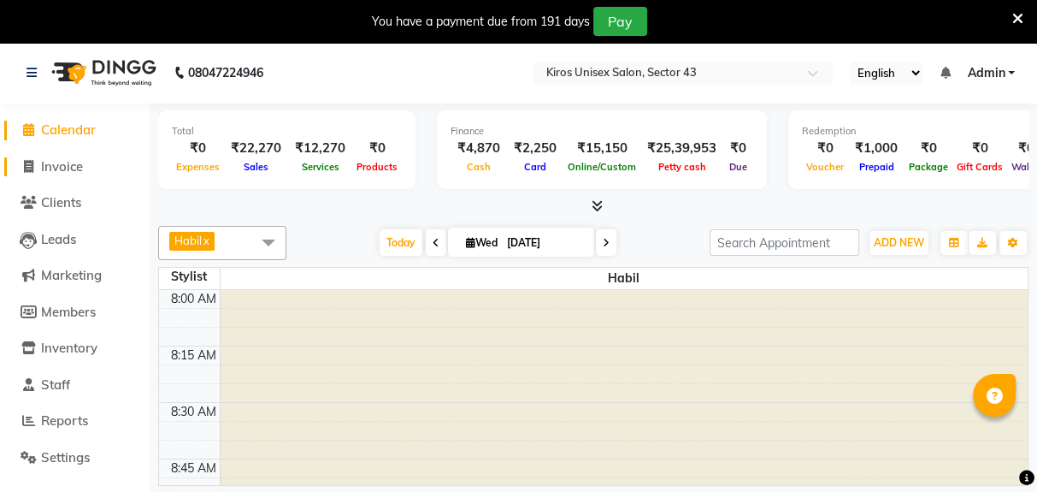
click at [72, 171] on span "Invoice" at bounding box center [62, 166] width 42 height 16
select select "service"
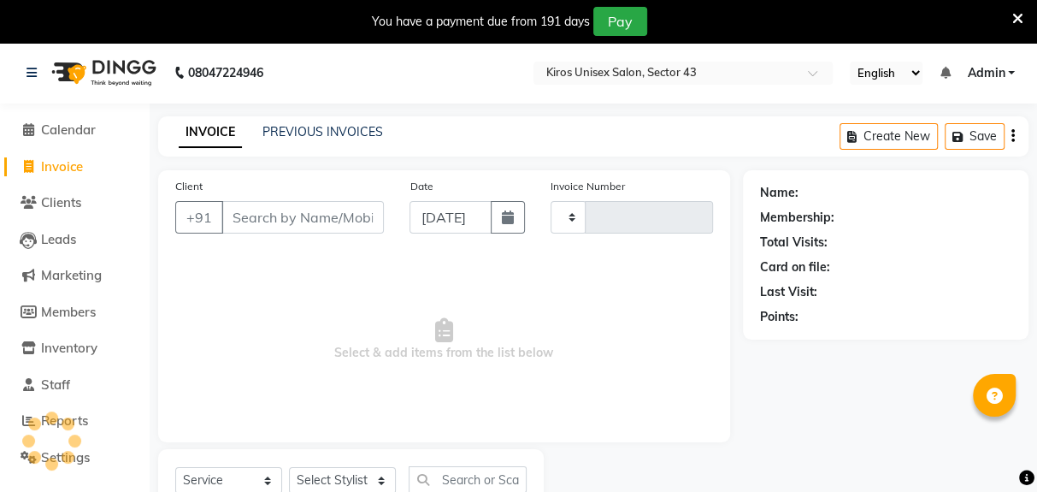
type input "3578"
select select "5694"
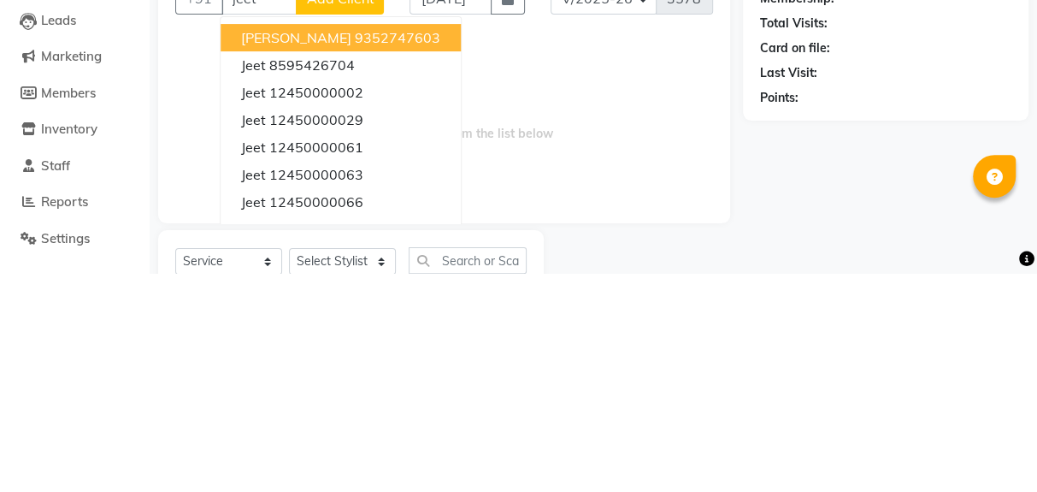
click at [345, 337] on ngb-highlight "12450000029" at bounding box center [316, 338] width 94 height 17
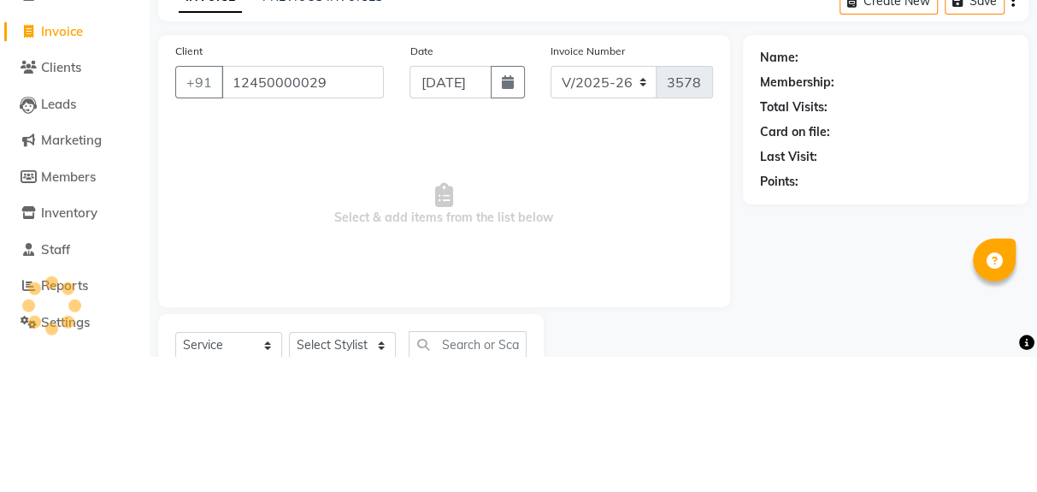
type input "12450000029"
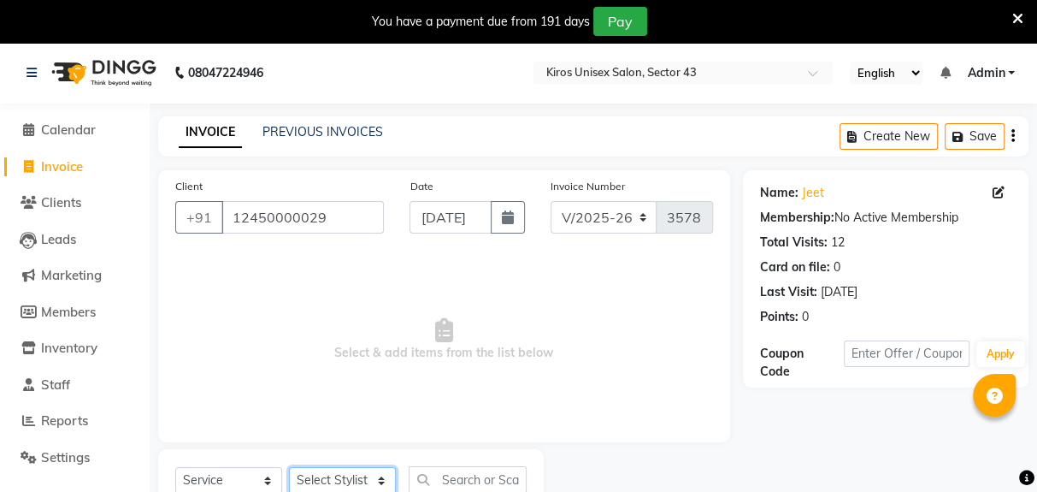
click at [381, 483] on select "Select Stylist [PERSON_NAME] [PERSON_NAME] Jeet Lalit Lamu [PERSON_NAME] [PERSO…" at bounding box center [342, 480] width 107 height 27
select select "90704"
click at [289, 467] on select "Select Stylist [PERSON_NAME] [PERSON_NAME] Jeet Lalit Lamu [PERSON_NAME] [PERSO…" at bounding box center [342, 480] width 107 height 27
click at [492, 480] on input "text" at bounding box center [468, 479] width 118 height 27
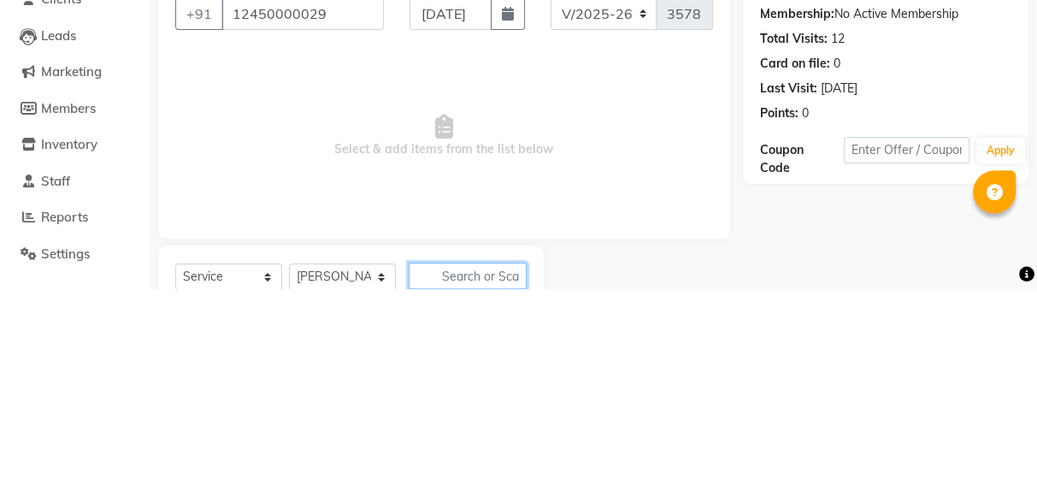
scroll to position [68, 0]
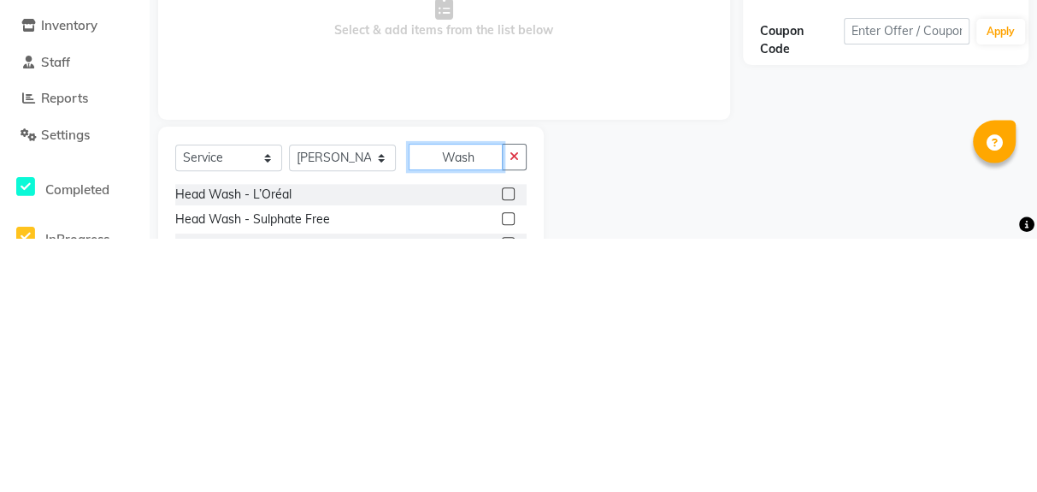
type input "Wash"
click at [386, 438] on div "Head Wash - L’Oréal" at bounding box center [351, 448] width 352 height 21
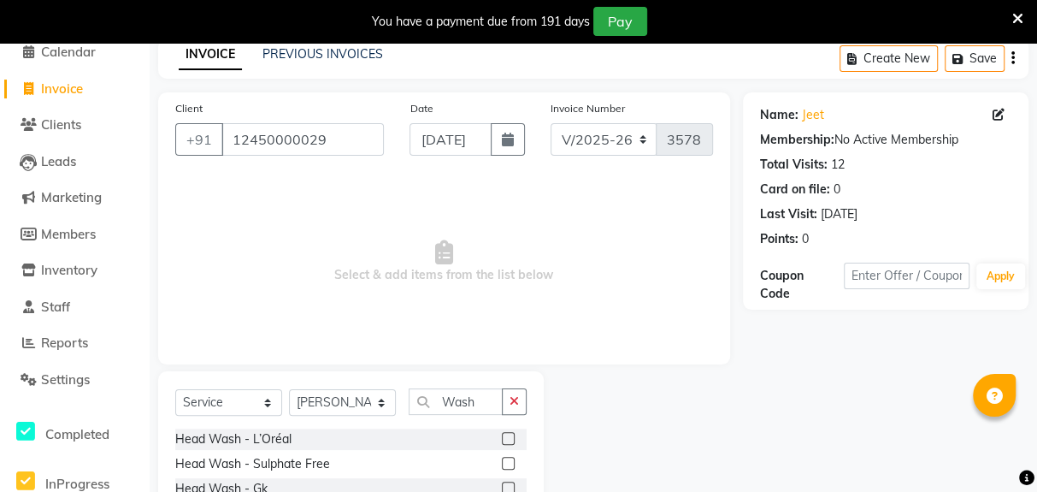
scroll to position [80, 0]
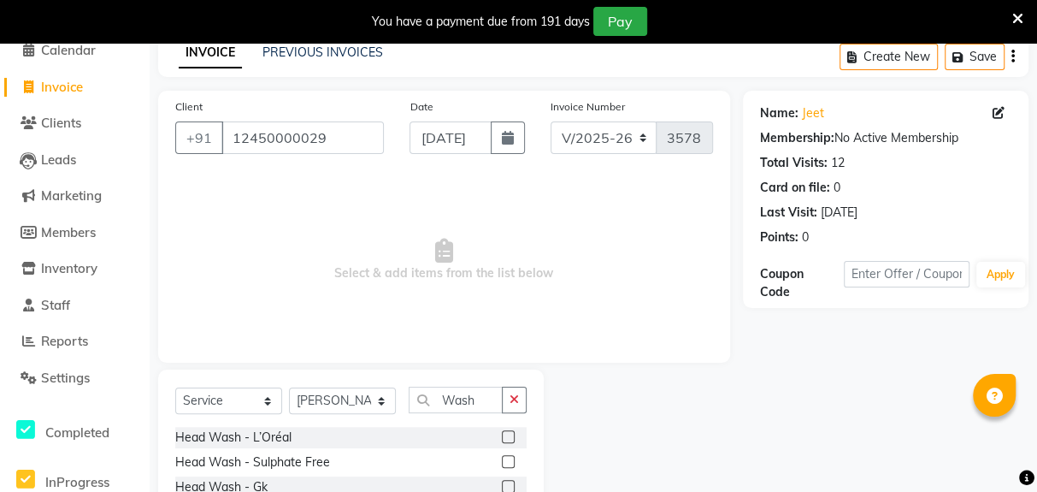
click at [505, 434] on label at bounding box center [508, 436] width 13 height 13
click at [505, 434] on input "checkbox" at bounding box center [507, 437] width 11 height 11
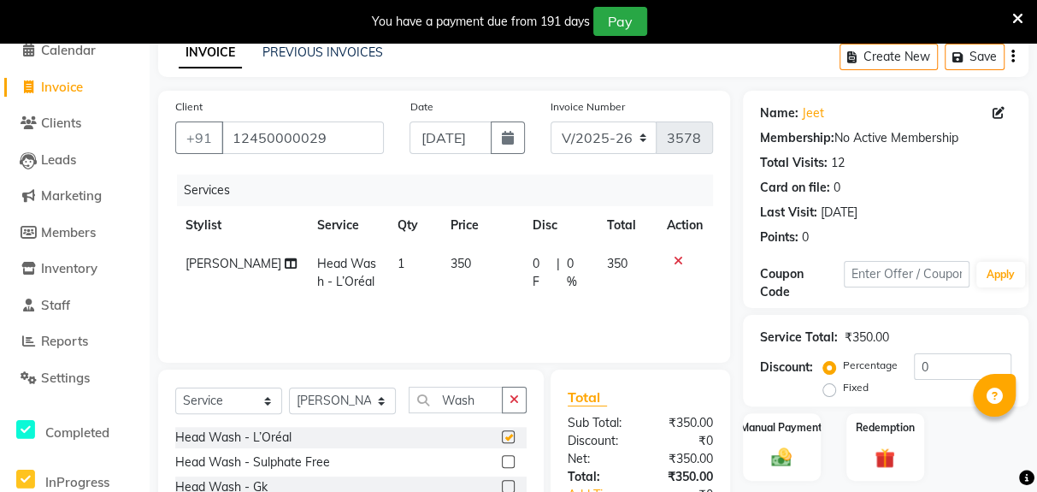
checkbox input "false"
click at [451, 266] on span "350" at bounding box center [461, 263] width 21 height 15
select select "90704"
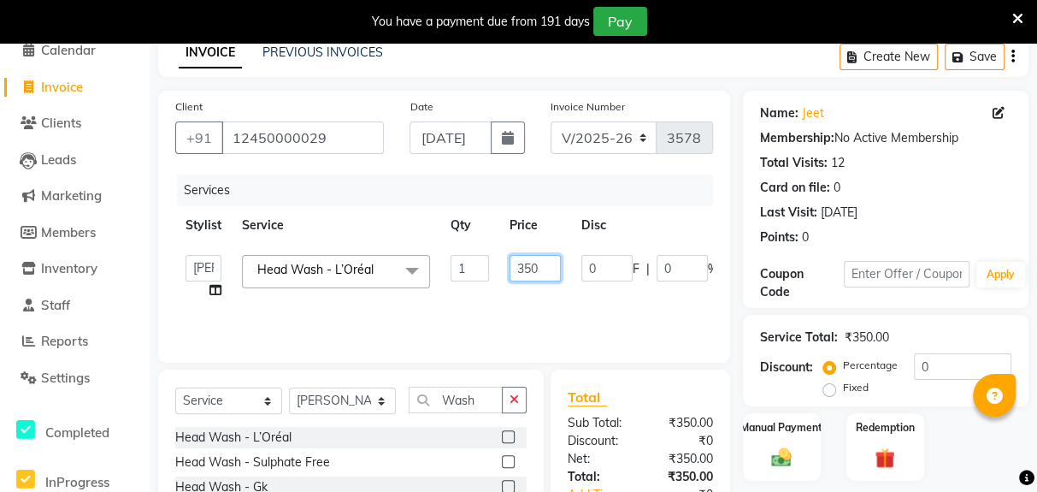
click at [530, 269] on input "350" at bounding box center [535, 268] width 51 height 27
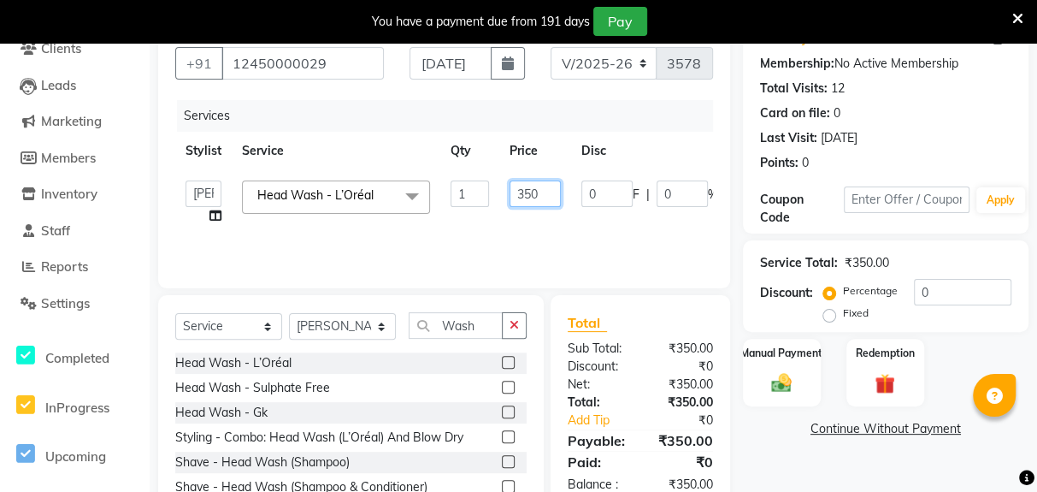
scroll to position [154, 0]
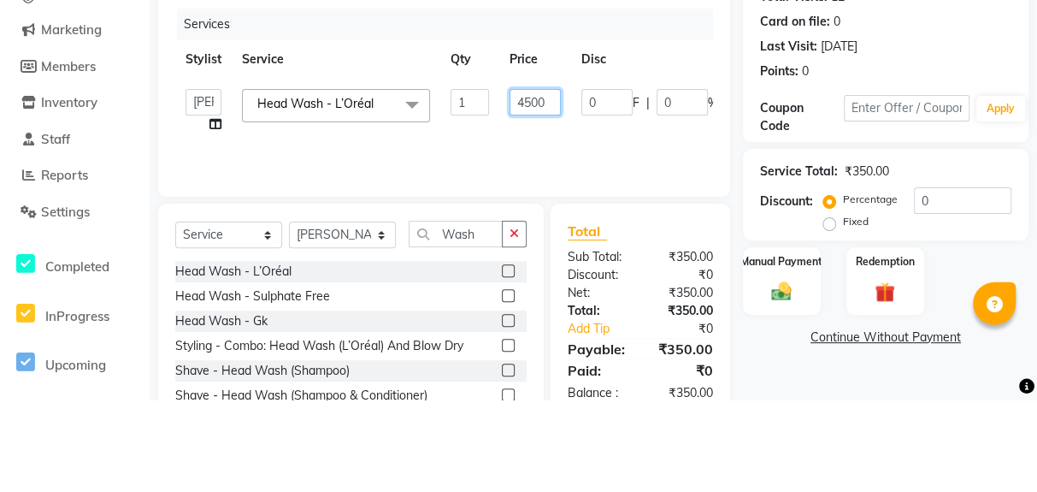
click at [547, 197] on input "4500" at bounding box center [535, 193] width 51 height 27
type input "450"
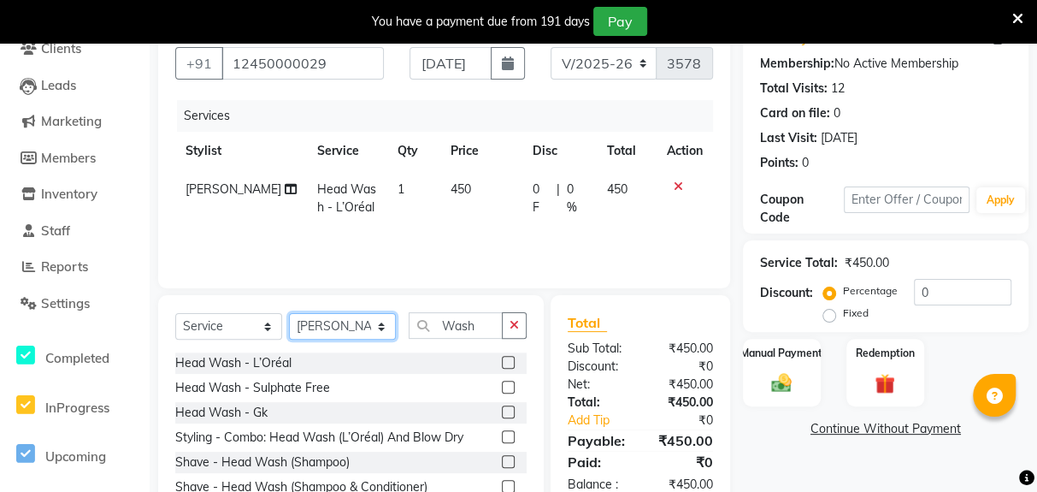
click at [387, 324] on select "Select Stylist [PERSON_NAME] [PERSON_NAME] Jeet Lalit Lamu [PERSON_NAME] [PERSO…" at bounding box center [342, 326] width 107 height 27
select select "69096"
click at [289, 313] on select "Select Stylist [PERSON_NAME] [PERSON_NAME] Jeet Lalit Lamu [PERSON_NAME] [PERSO…" at bounding box center [342, 326] width 107 height 27
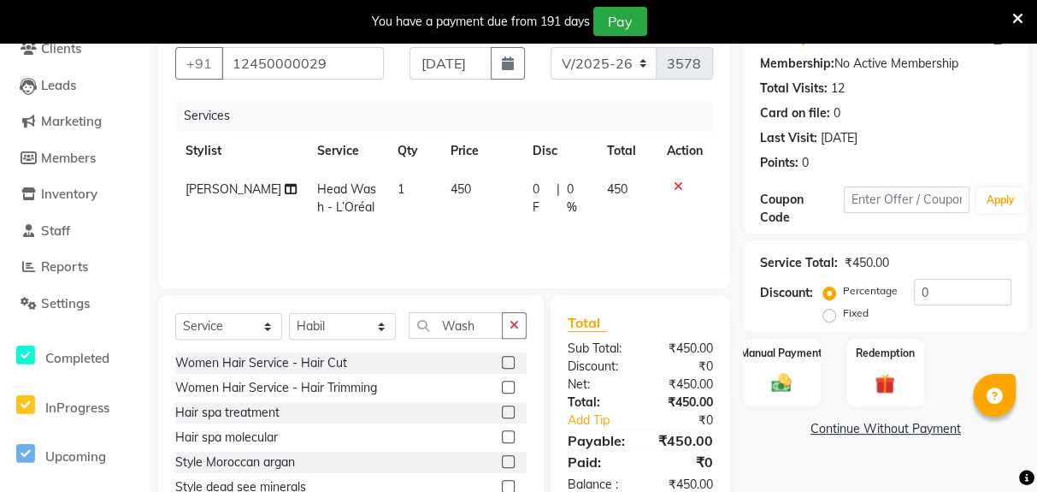
click at [520, 322] on button "button" at bounding box center [514, 325] width 25 height 27
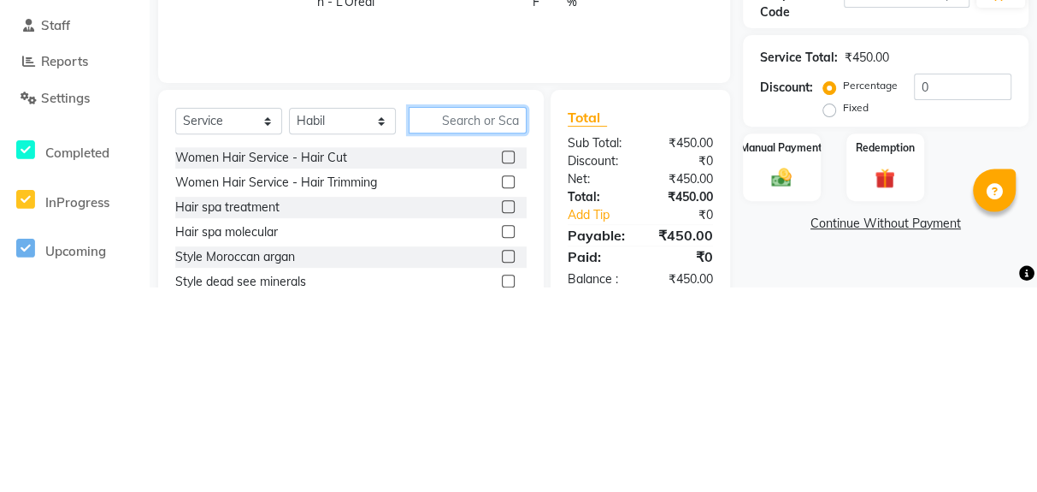
click at [443, 312] on input "text" at bounding box center [468, 325] width 118 height 27
click at [445, 318] on input "text" at bounding box center [468, 325] width 118 height 27
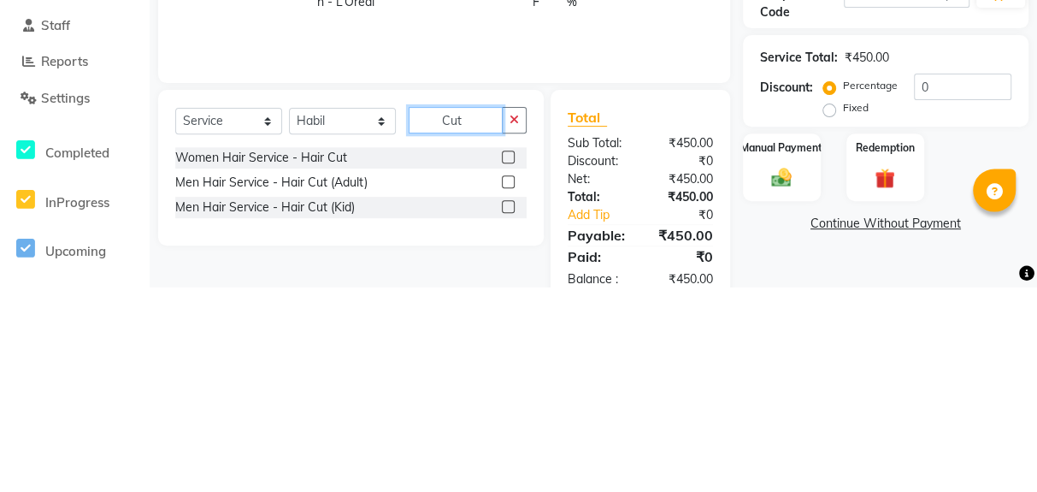
type input "Cut"
click at [505, 386] on label at bounding box center [508, 387] width 13 height 13
click at [505, 386] on input "checkbox" at bounding box center [507, 387] width 11 height 11
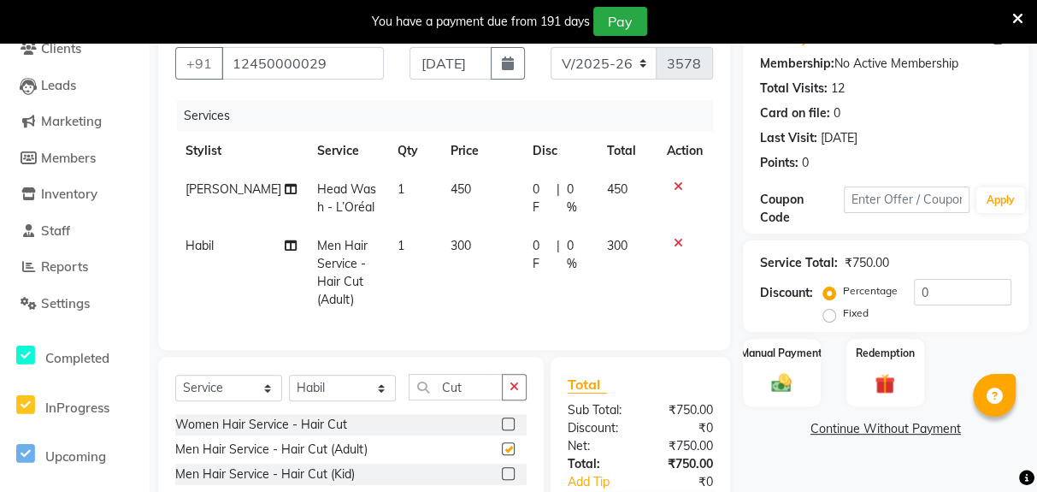
checkbox input "false"
click at [452, 252] on td "300" at bounding box center [481, 273] width 82 height 92
select select "69096"
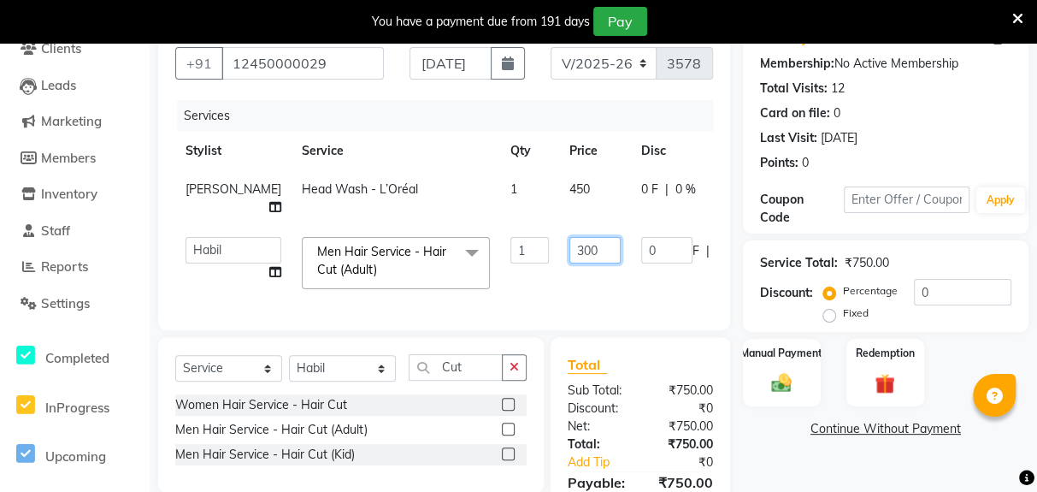
click at [570, 248] on input "300" at bounding box center [595, 250] width 51 height 27
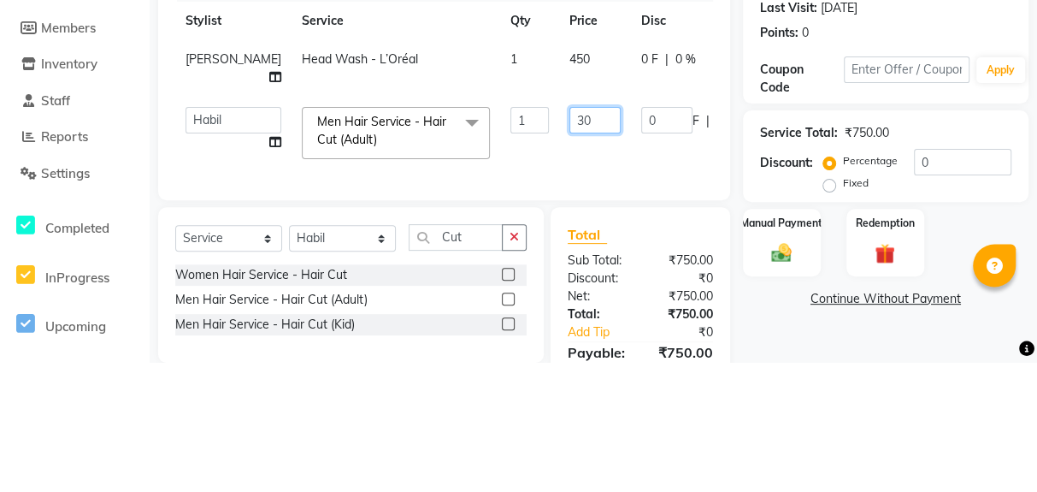
type input "3"
type input "7"
type input "150"
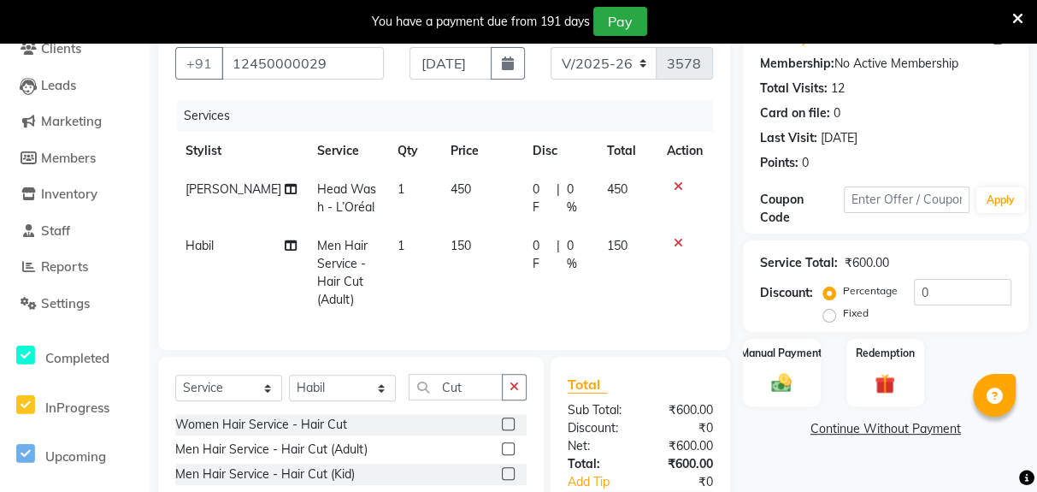
scroll to position [184, 0]
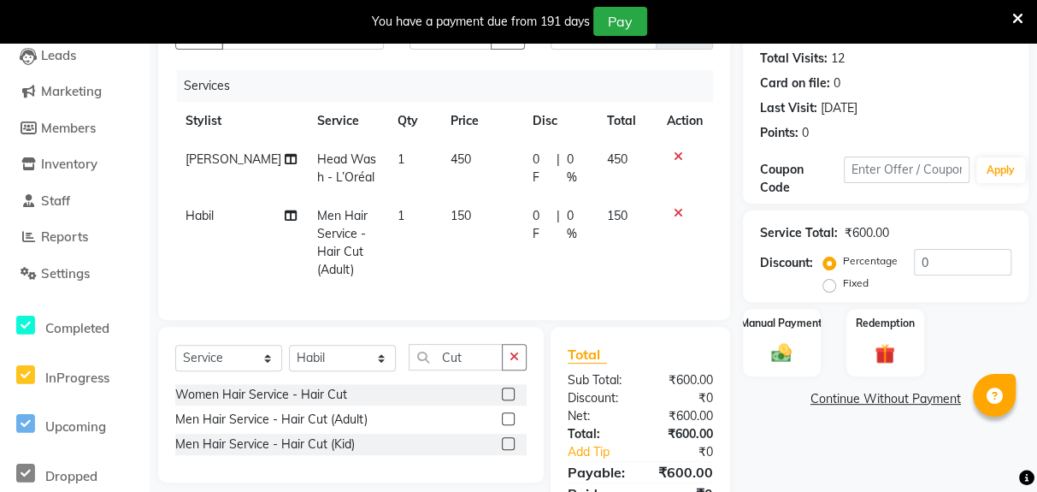
click at [621, 353] on img at bounding box center [781, 352] width 33 height 23
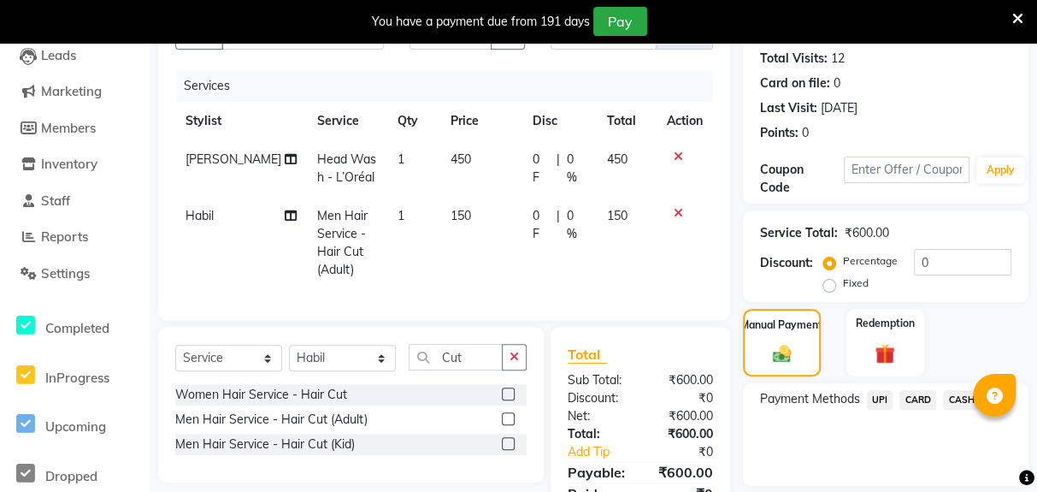
click at [621, 398] on span "UPI" at bounding box center [880, 400] width 27 height 20
click at [621, 491] on button "Add Payment" at bounding box center [932, 490] width 159 height 27
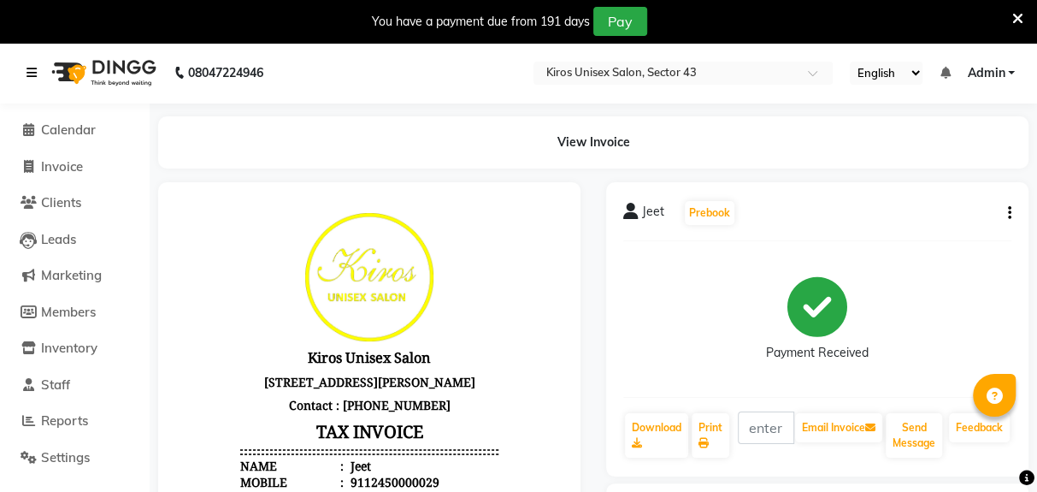
click at [32, 62] on link at bounding box center [35, 73] width 17 height 48
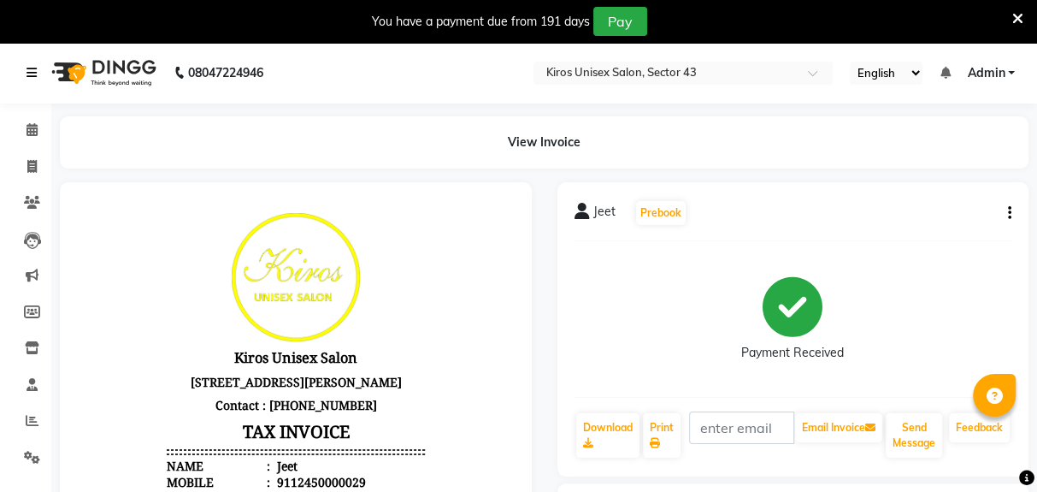
click at [35, 78] on icon at bounding box center [32, 73] width 10 height 12
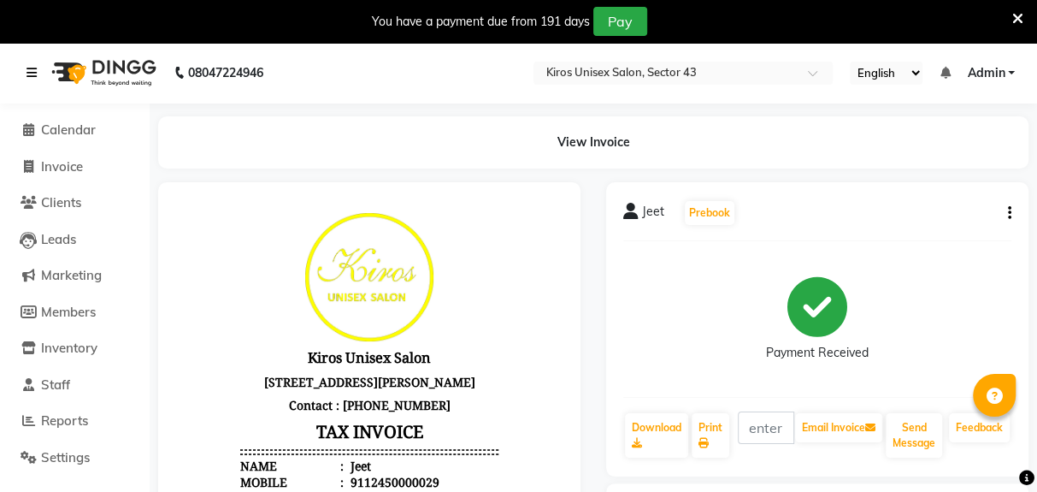
click at [43, 64] on link at bounding box center [35, 73] width 17 height 48
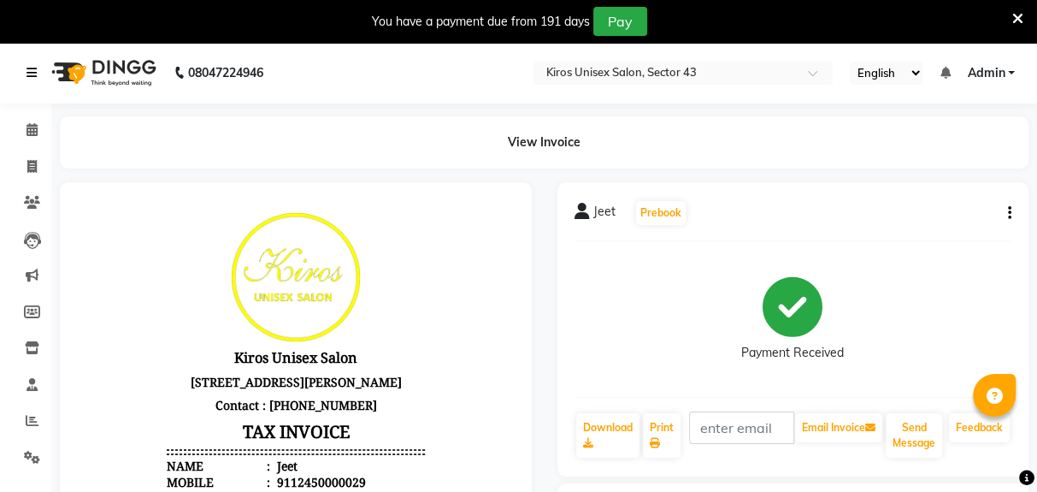
click at [41, 68] on link at bounding box center [35, 73] width 17 height 48
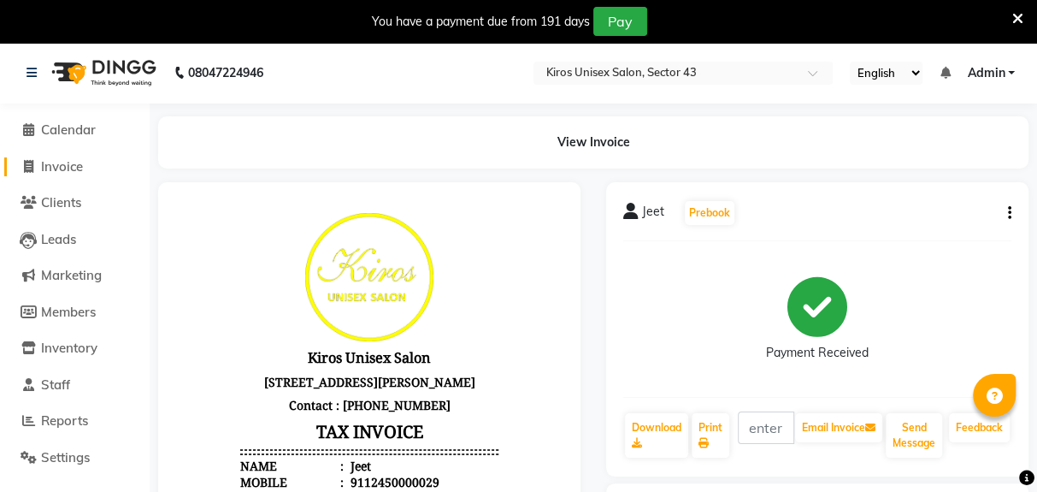
click at [88, 170] on link "Invoice" at bounding box center [74, 167] width 141 height 20
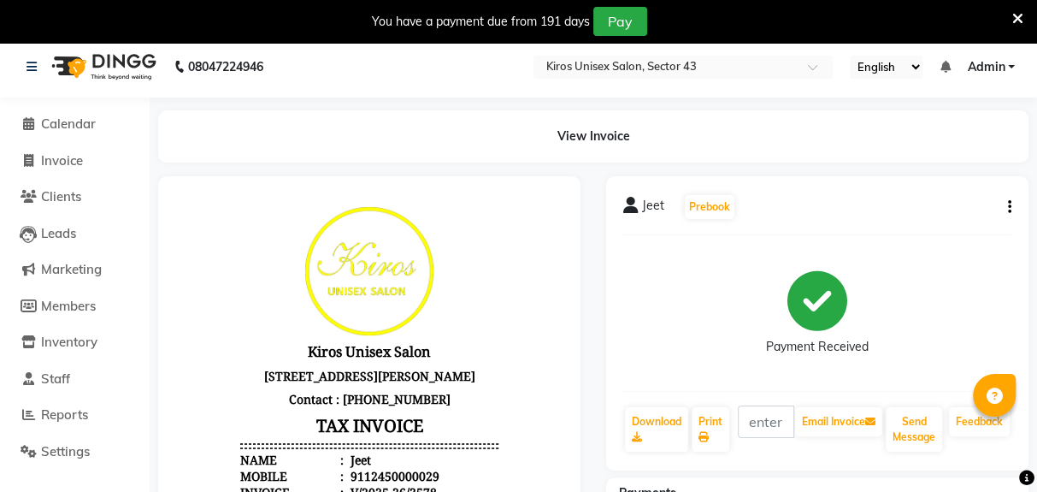
select select "service"
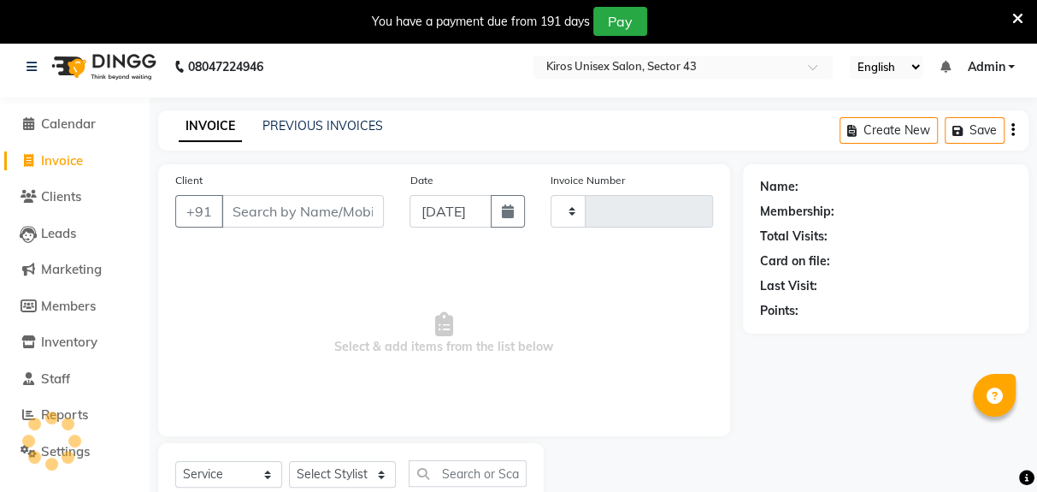
scroll to position [62, 0]
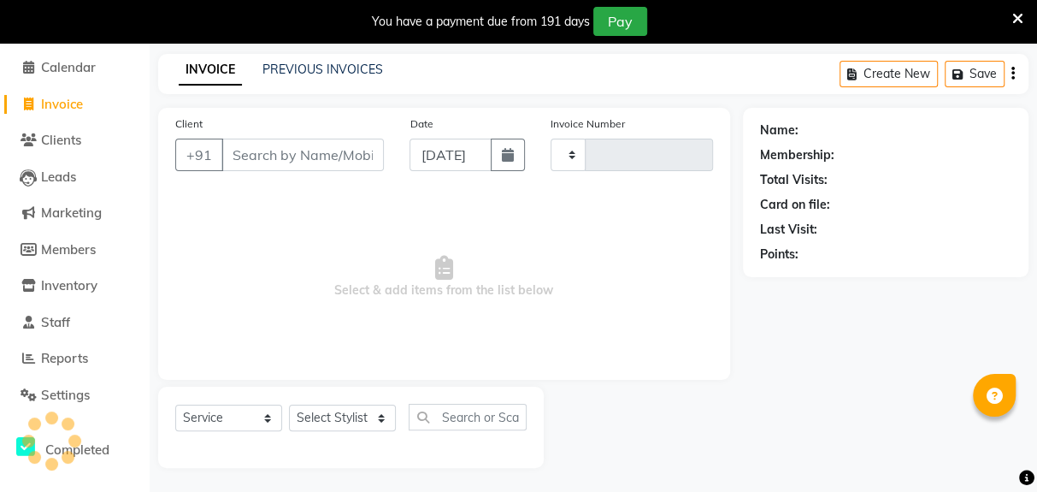
type input "3579"
select select "5694"
click at [263, 157] on input "Client" at bounding box center [303, 155] width 163 height 33
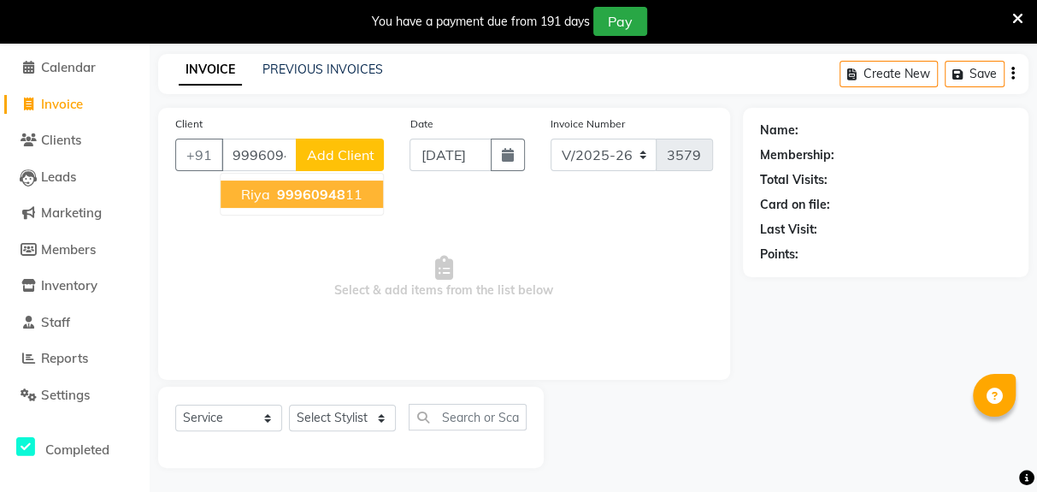
scroll to position [0, 0]
type input "9996094811"
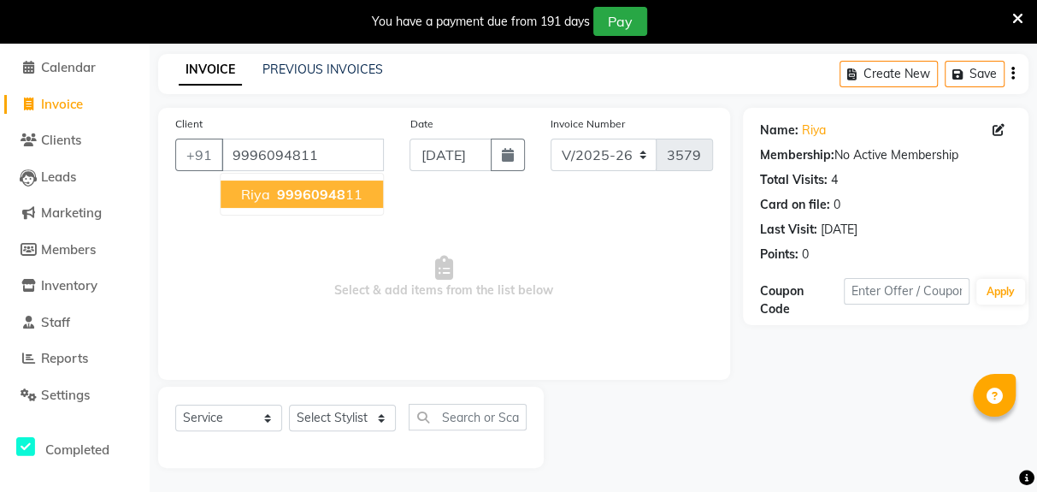
click at [316, 199] on span "99960948" at bounding box center [311, 194] width 68 height 17
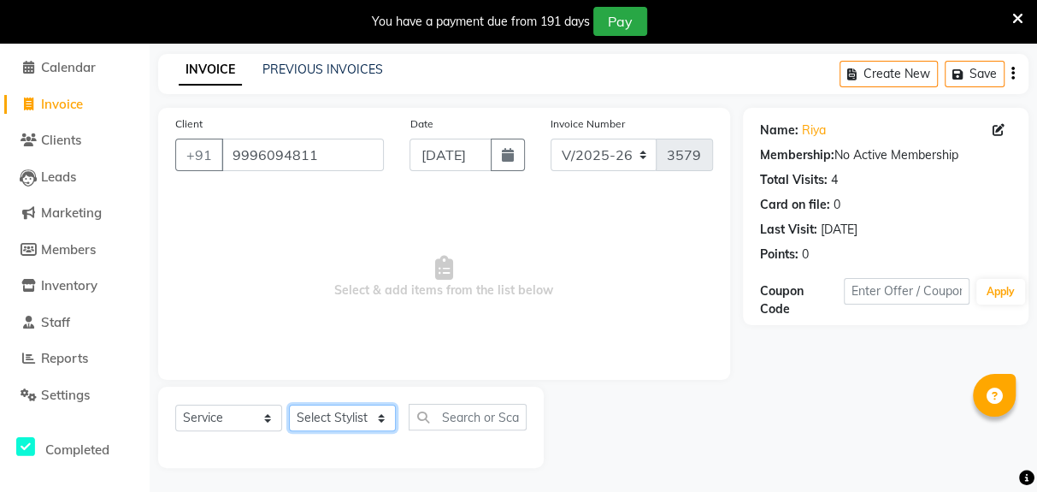
click at [378, 420] on select "Select Stylist [PERSON_NAME] [PERSON_NAME] Jeet Lalit Lamu [PERSON_NAME] [PERSO…" at bounding box center [342, 418] width 107 height 27
select select "78251"
click at [289, 405] on select "Select Stylist [PERSON_NAME] [PERSON_NAME] Jeet Lalit Lamu [PERSON_NAME] [PERSO…" at bounding box center [342, 418] width 107 height 27
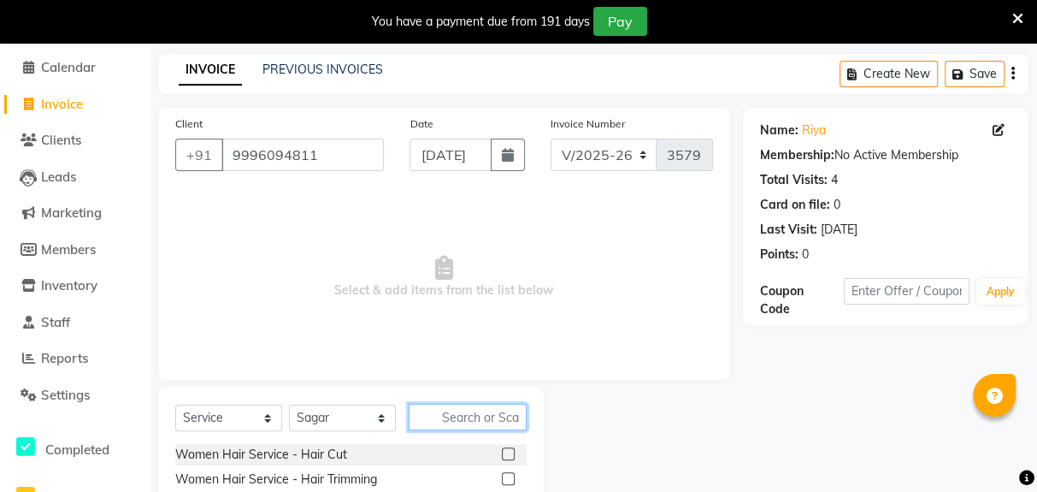
click at [482, 414] on input "text" at bounding box center [468, 417] width 118 height 27
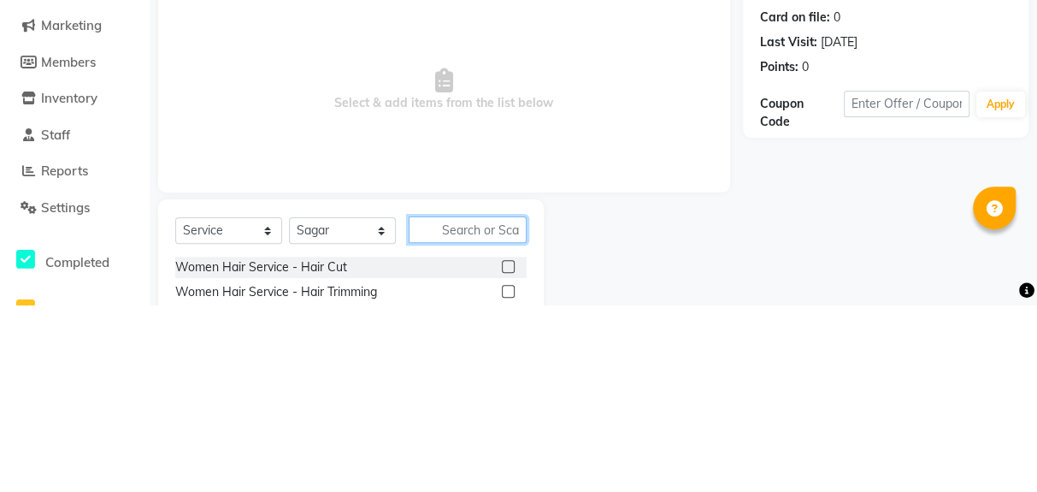
scroll to position [105, 0]
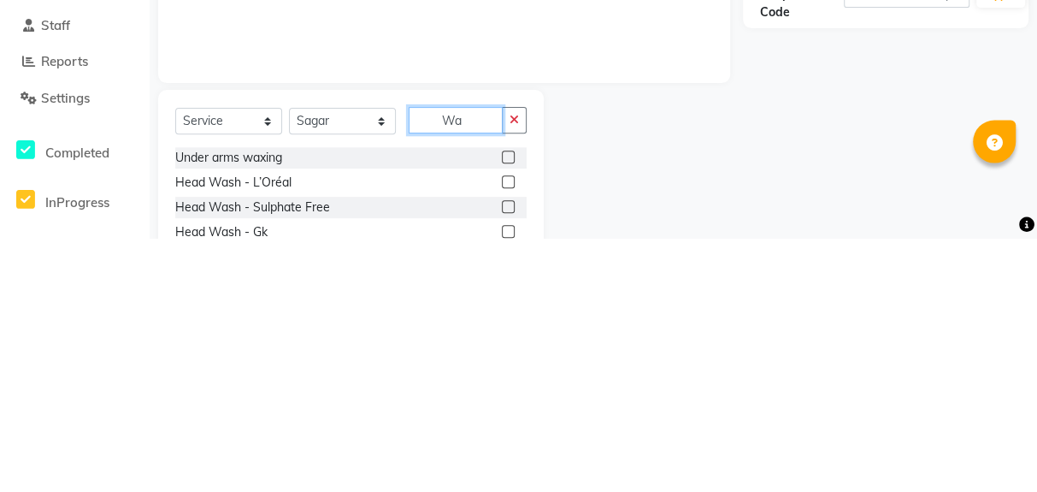
type input "W"
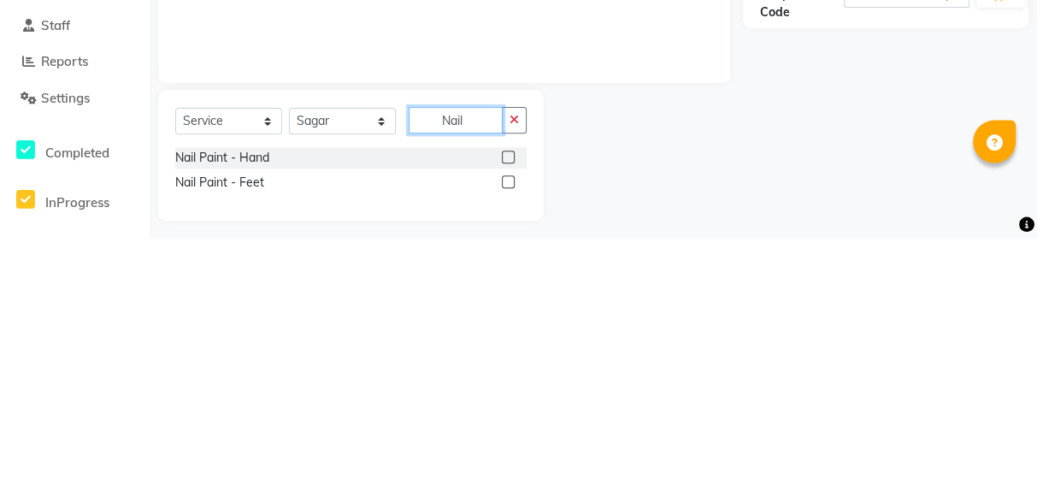
type input "Nail"
click at [347, 418] on div "Nail Paint - Hand" at bounding box center [351, 411] width 352 height 21
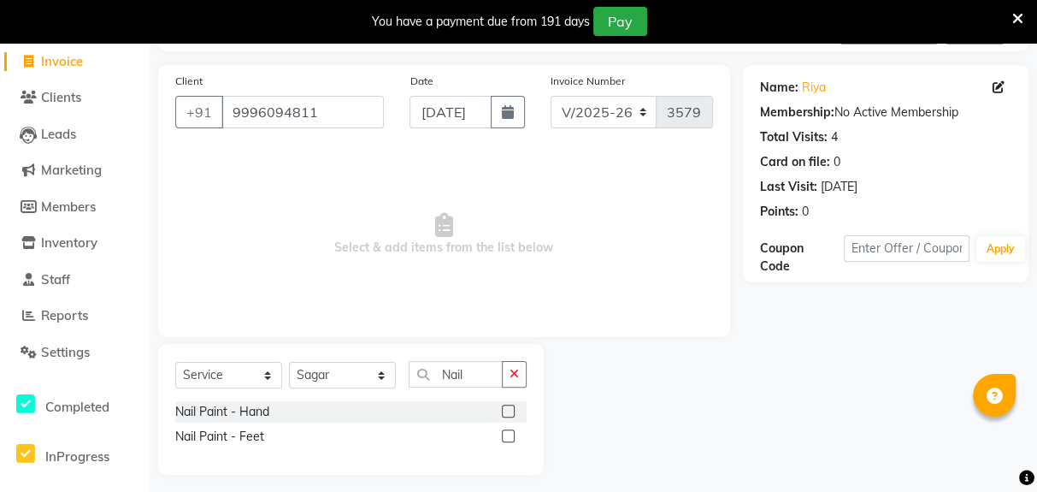
click at [505, 408] on label at bounding box center [508, 411] width 13 height 13
click at [505, 408] on input "checkbox" at bounding box center [507, 411] width 11 height 11
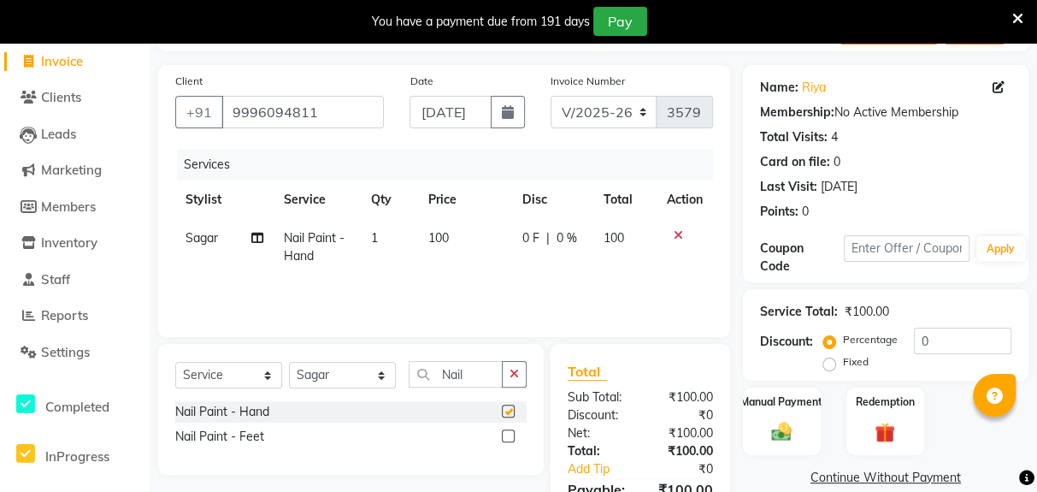
checkbox input "false"
click at [470, 230] on td "100" at bounding box center [465, 247] width 94 height 56
select select "78251"
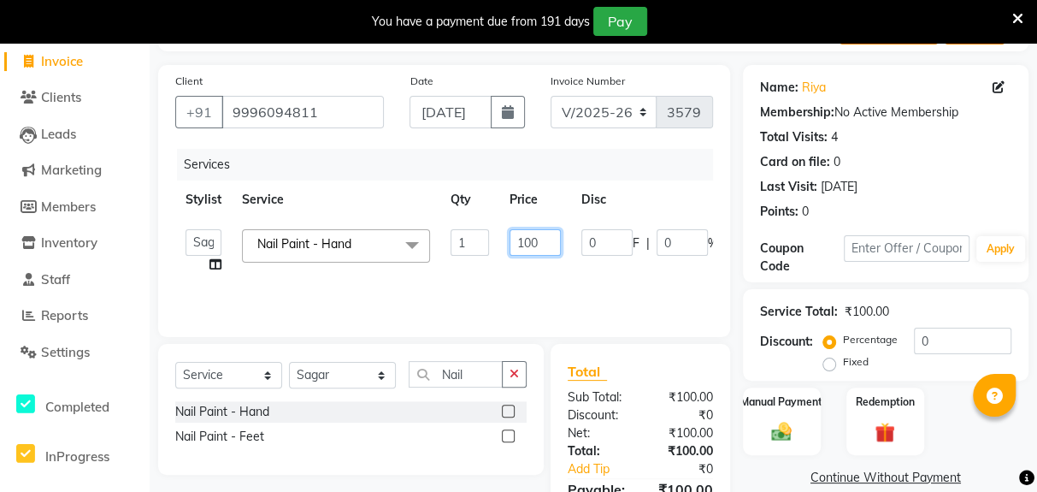
click at [544, 237] on input "100" at bounding box center [535, 242] width 51 height 27
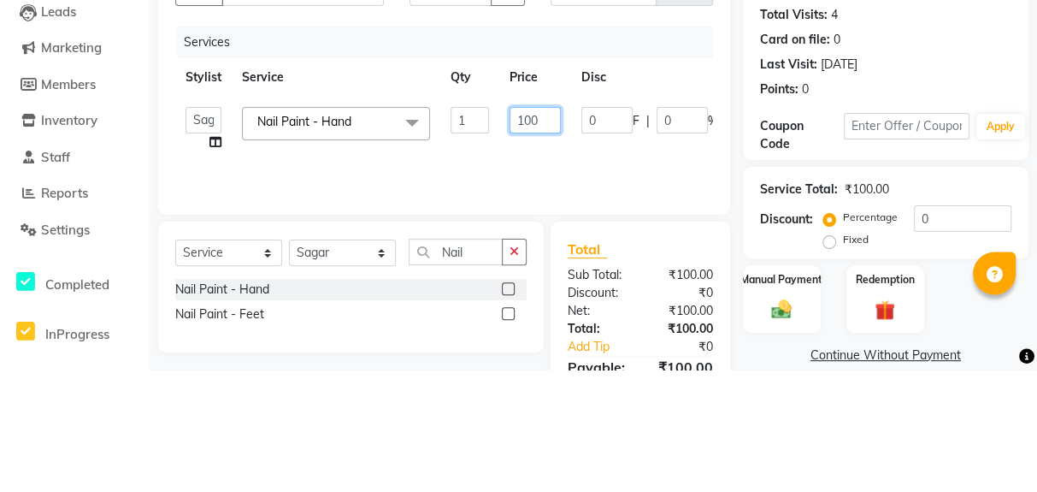
type input "1000"
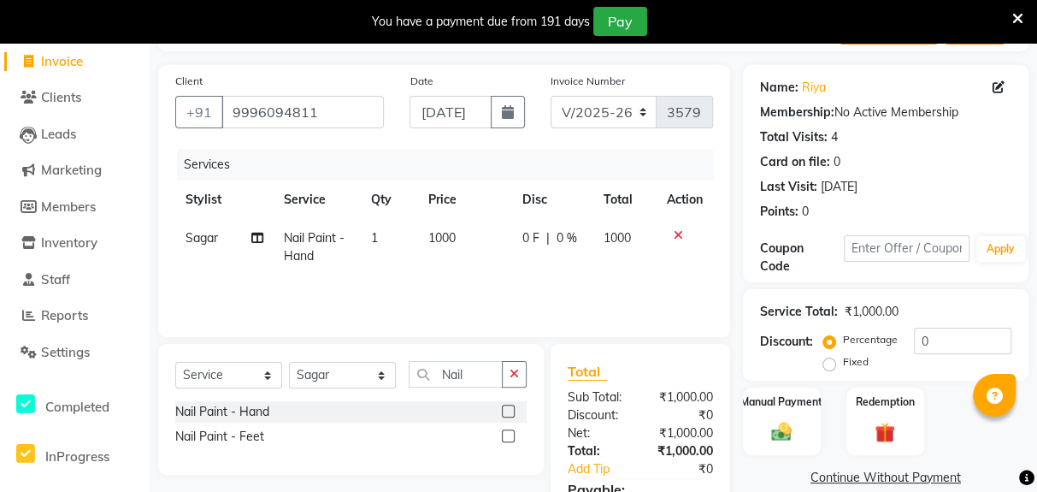
scroll to position [142, 0]
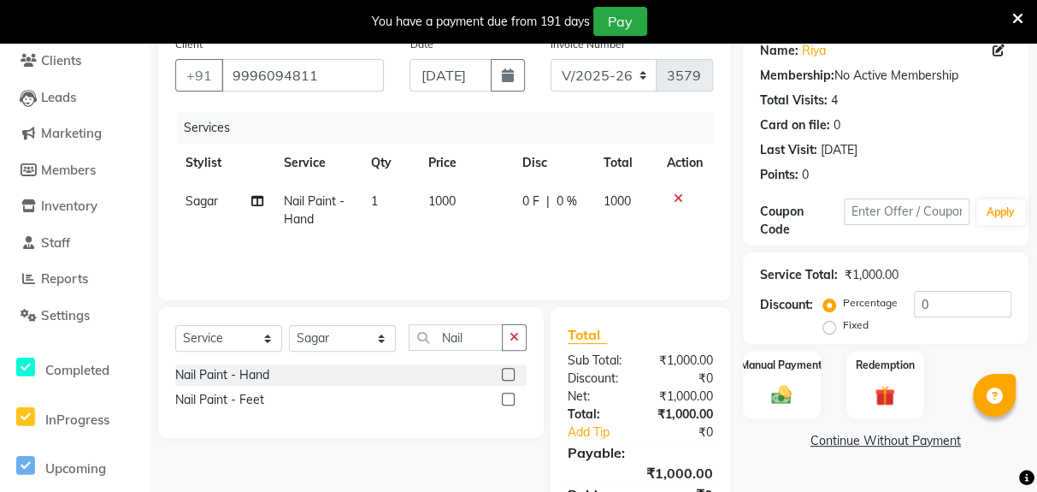
click at [621, 383] on img at bounding box center [781, 394] width 33 height 23
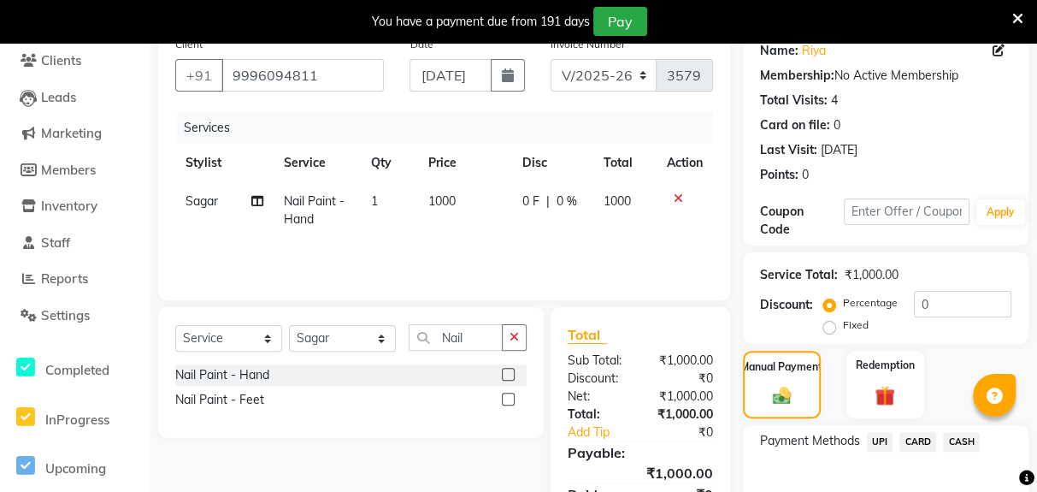
click at [621, 440] on span "CASH" at bounding box center [961, 442] width 37 height 20
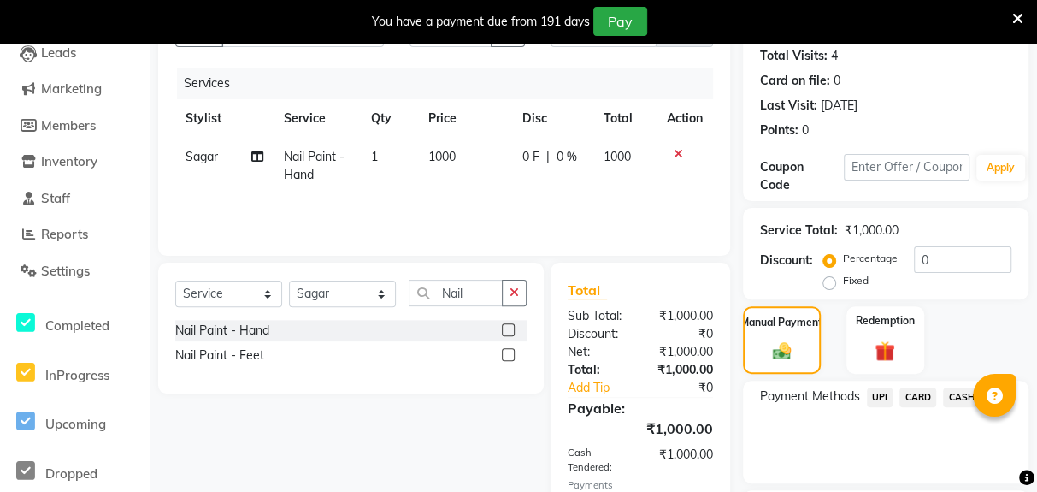
scroll to position [259, 0]
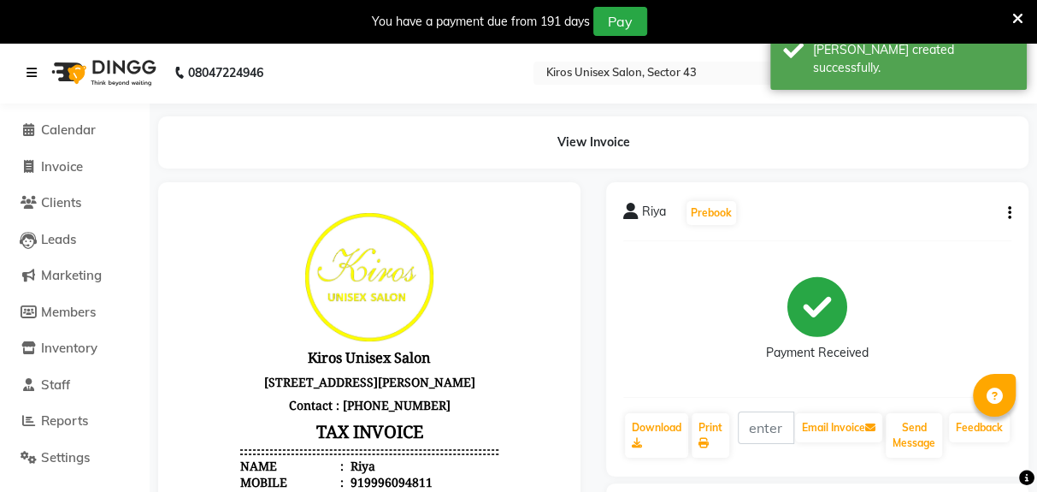
click at [33, 56] on link at bounding box center [35, 73] width 17 height 48
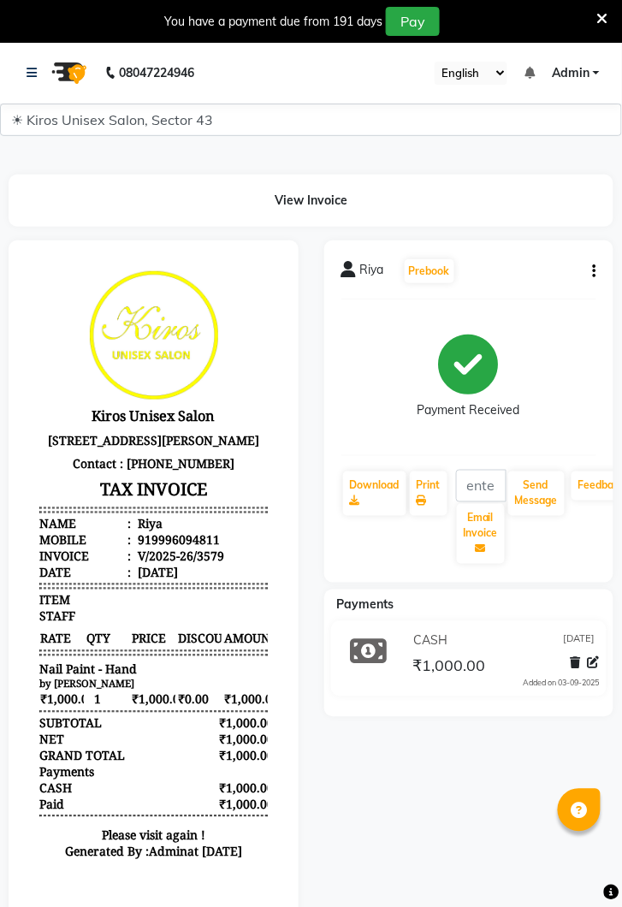
click at [17, 77] on nav "08047224946 Select Location × Kiros Unisex Salon, Sector 43 English ENGLISH Esp…" at bounding box center [311, 73] width 622 height 62
click at [41, 64] on link at bounding box center [35, 73] width 17 height 48
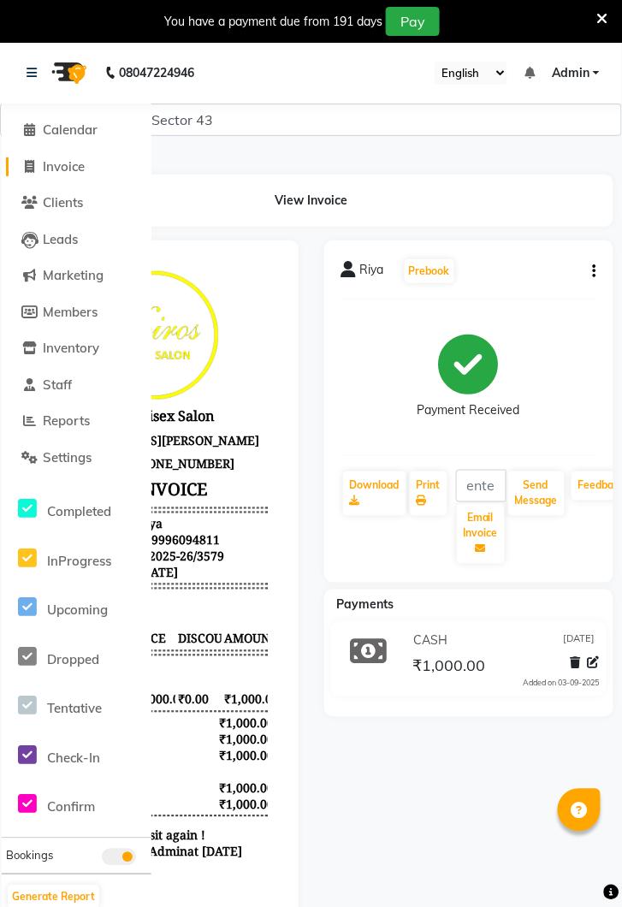
click at [83, 167] on span "Invoice" at bounding box center [64, 166] width 42 height 16
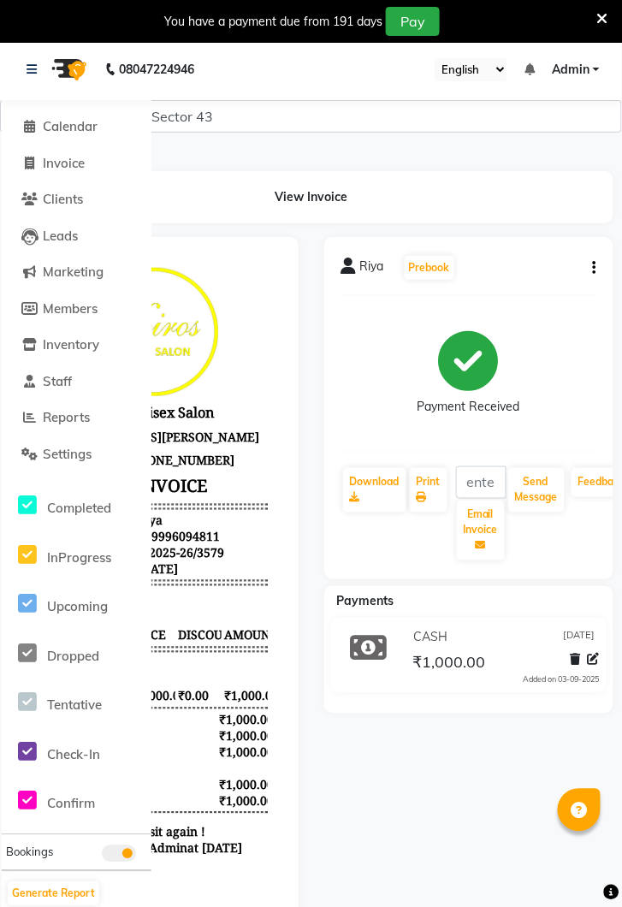
select select "service"
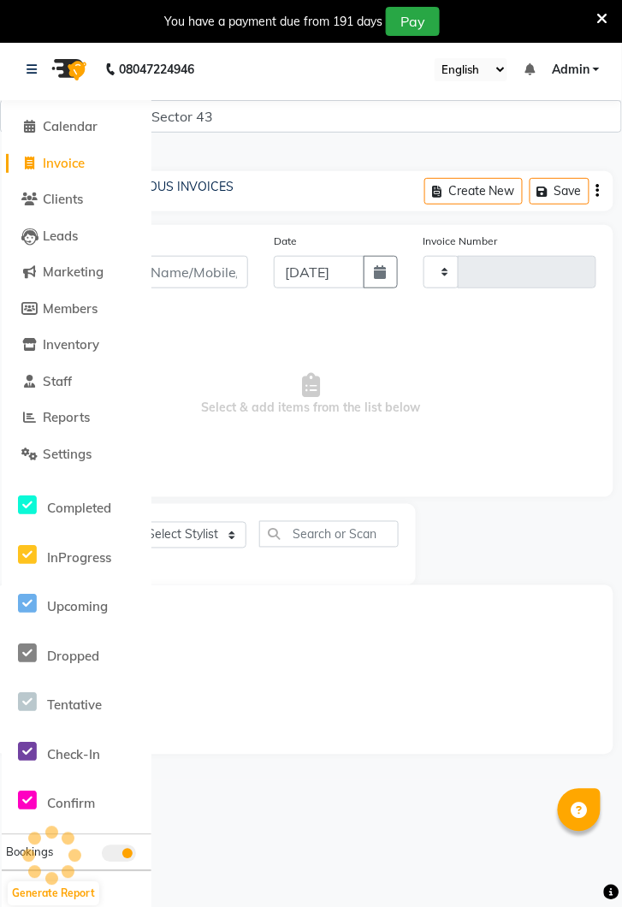
scroll to position [42, 0]
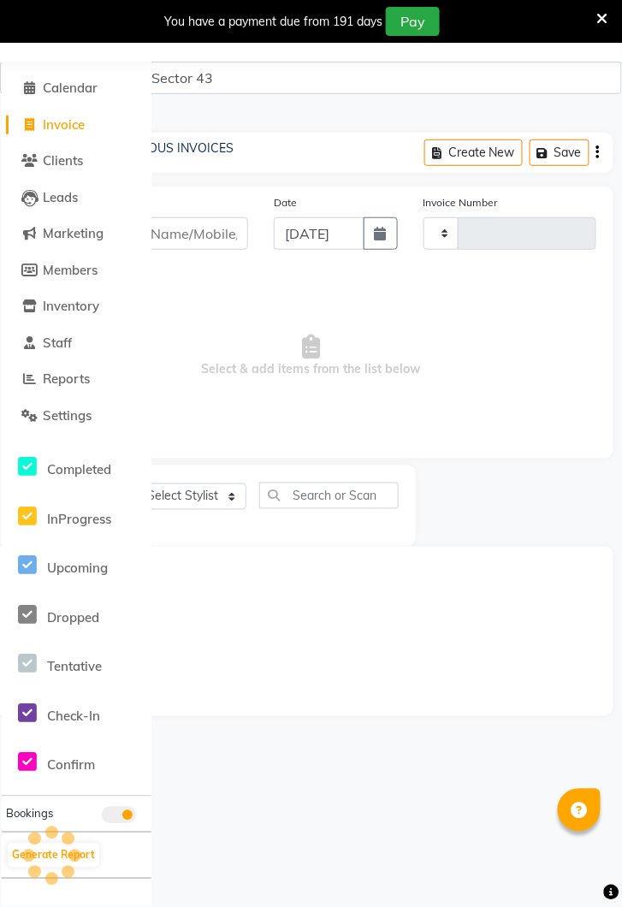
type input "3580"
select select "5694"
click at [67, 120] on span "Invoice" at bounding box center [64, 124] width 42 height 16
select select "service"
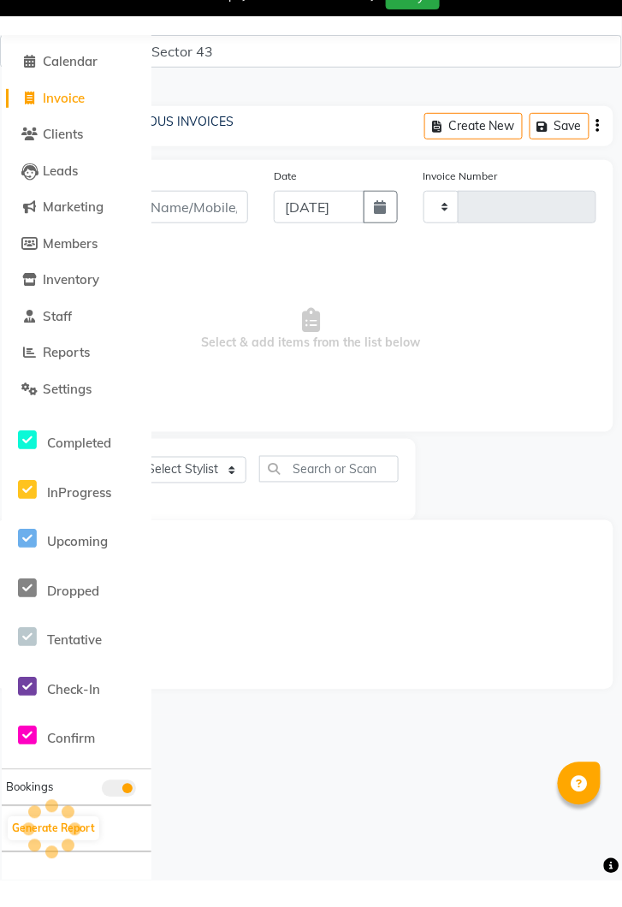
type input "3580"
select select "5694"
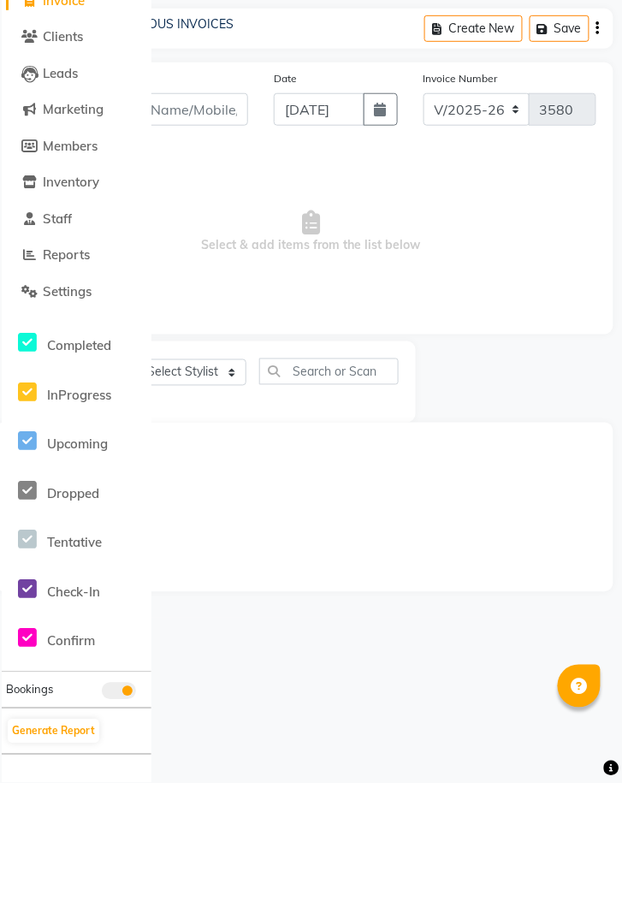
scroll to position [0, 0]
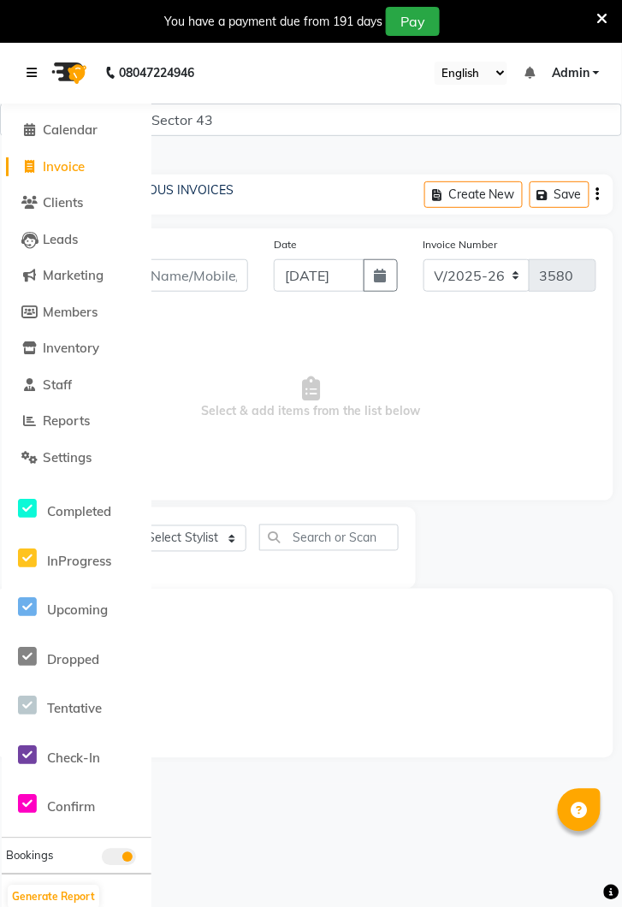
click at [40, 77] on link at bounding box center [35, 73] width 17 height 48
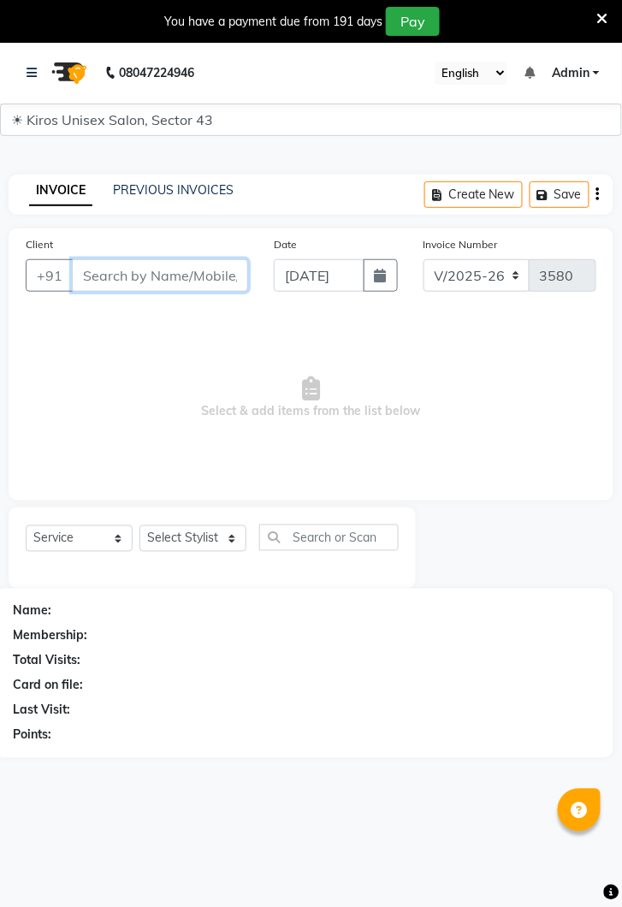
click at [142, 281] on input "Client" at bounding box center [160, 275] width 176 height 33
click at [134, 283] on input "Client" at bounding box center [160, 275] width 176 height 33
click at [138, 282] on input "95" at bounding box center [160, 275] width 176 height 33
type input "965466700"
click at [199, 271] on span "Add Client" at bounding box center [204, 275] width 68 height 17
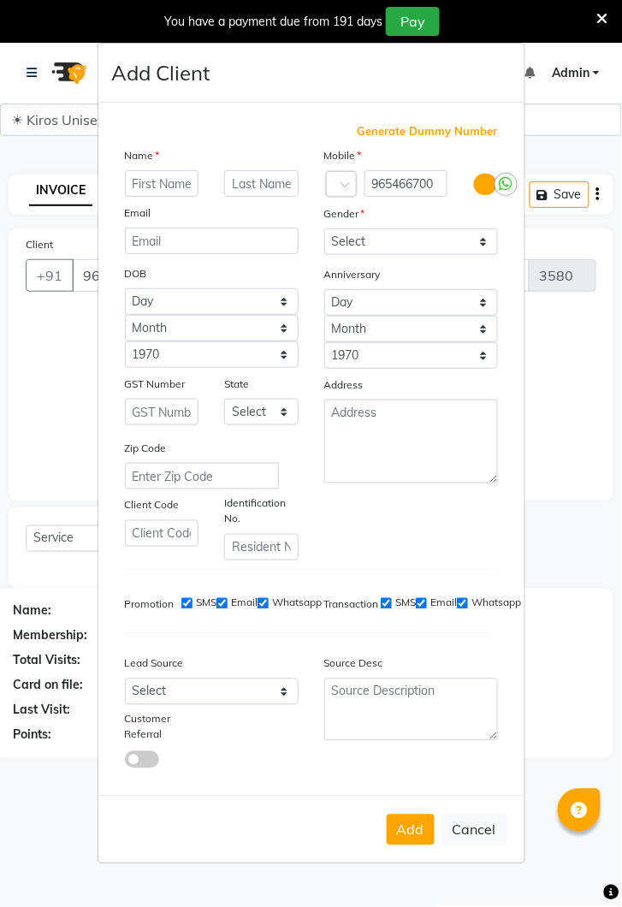
click at [169, 197] on input "text" at bounding box center [162, 183] width 74 height 27
type input "Priyanka"
click at [482, 255] on select "Select [DEMOGRAPHIC_DATA] [DEMOGRAPHIC_DATA] Other Prefer Not To Say" at bounding box center [411, 241] width 174 height 27
select select "[DEMOGRAPHIC_DATA]"
click at [324, 255] on select "Select [DEMOGRAPHIC_DATA] [DEMOGRAPHIC_DATA] Other Prefer Not To Say" at bounding box center [411, 241] width 174 height 27
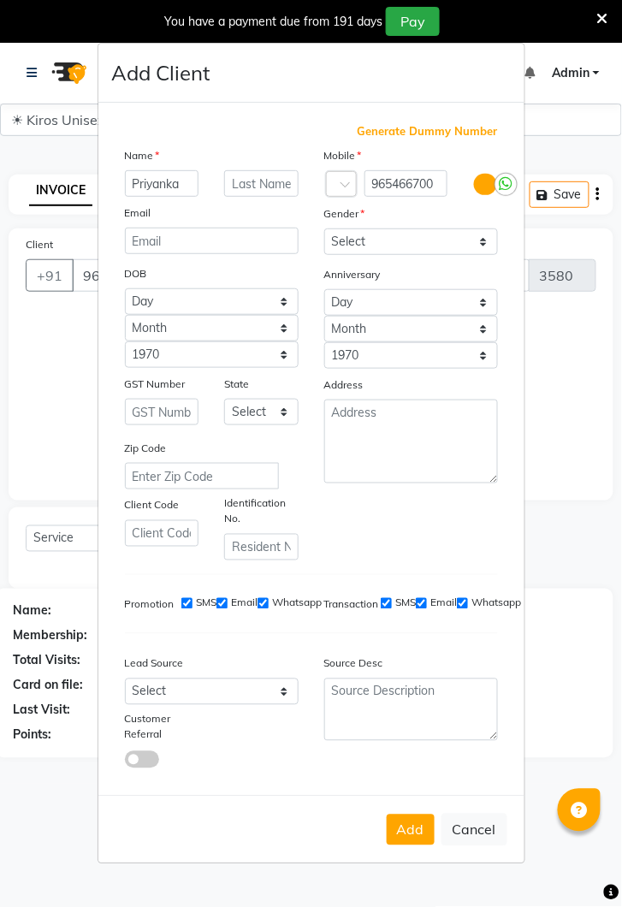
click at [415, 845] on button "Add" at bounding box center [411, 829] width 48 height 31
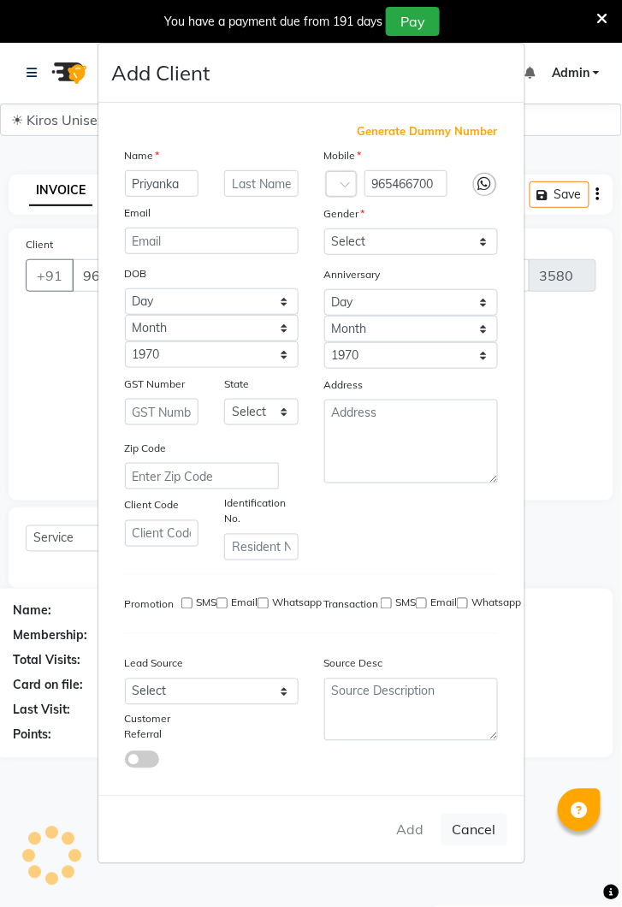
select select
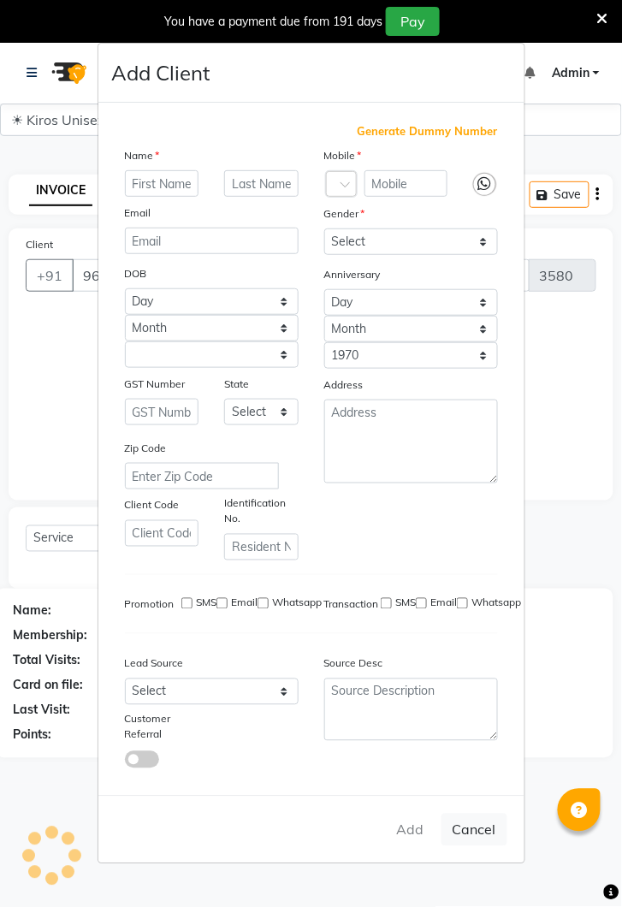
select select
checkbox input "false"
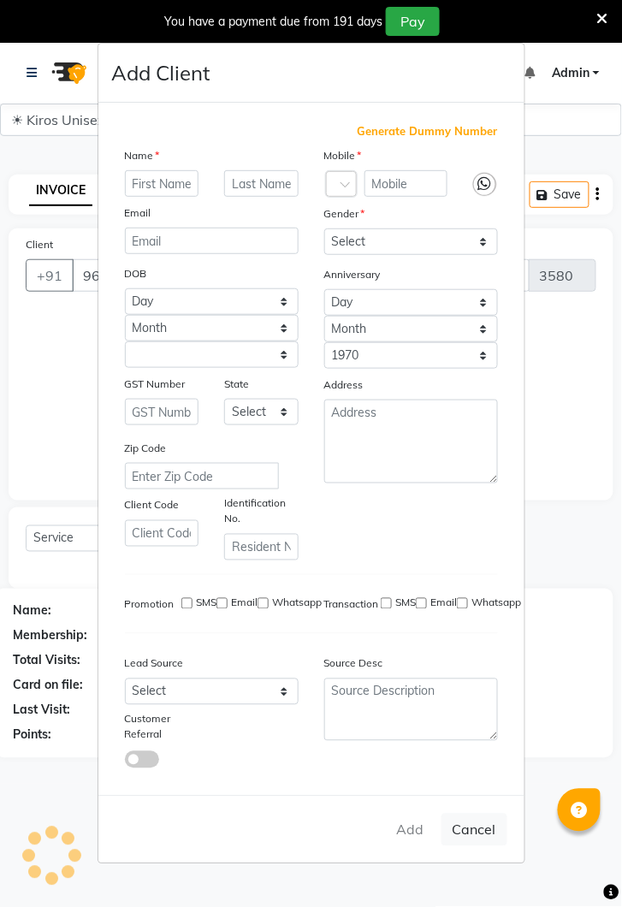
checkbox input "false"
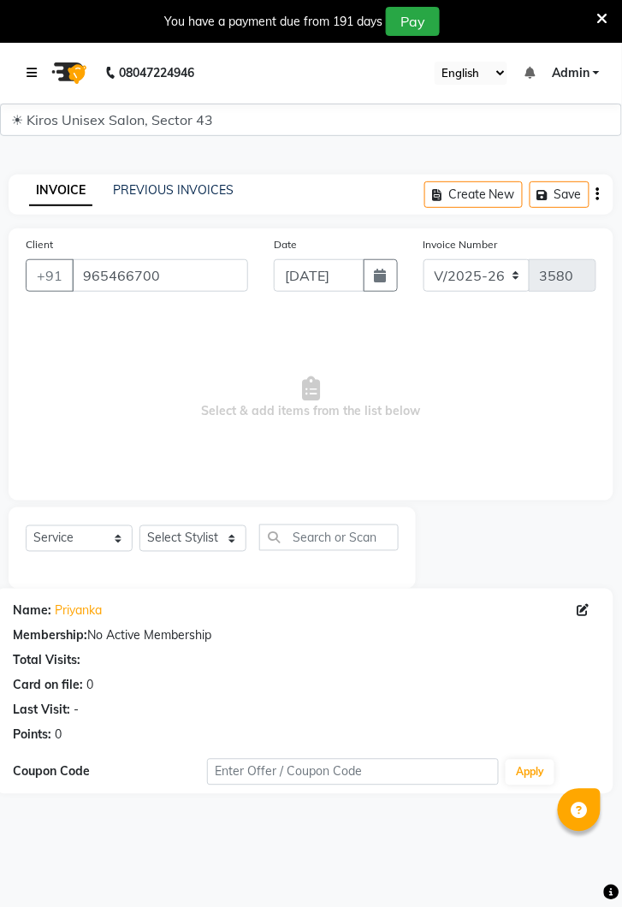
click at [38, 57] on link at bounding box center [35, 73] width 17 height 48
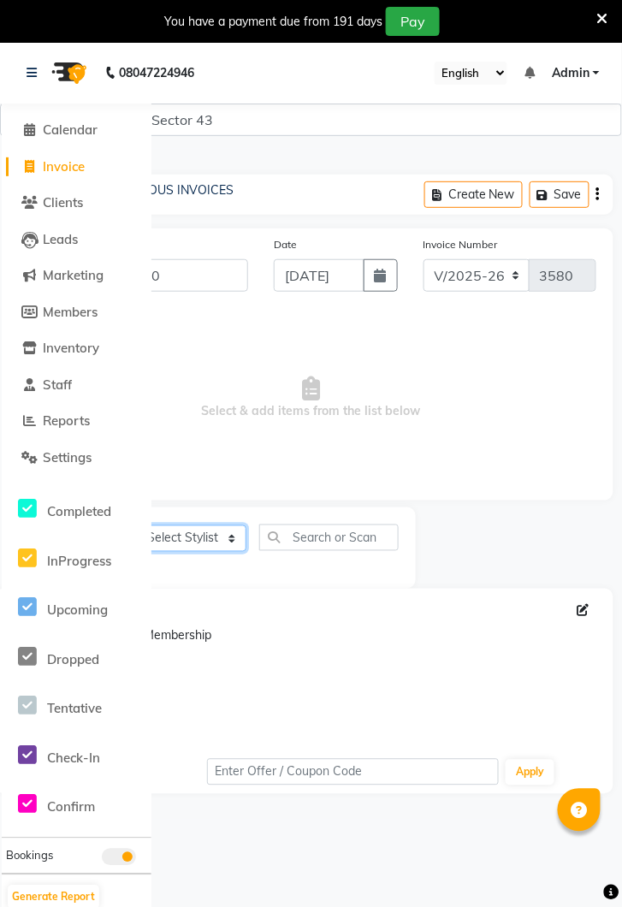
click at [236, 538] on select "Select Stylist [PERSON_NAME] [PERSON_NAME] Jeet Lalit Lamu [PERSON_NAME] [PERSO…" at bounding box center [192, 538] width 107 height 27
select select "67564"
click at [139, 525] on select "Select Stylist [PERSON_NAME] [PERSON_NAME] Jeet Lalit Lamu [PERSON_NAME] [PERSO…" at bounding box center [192, 538] width 107 height 27
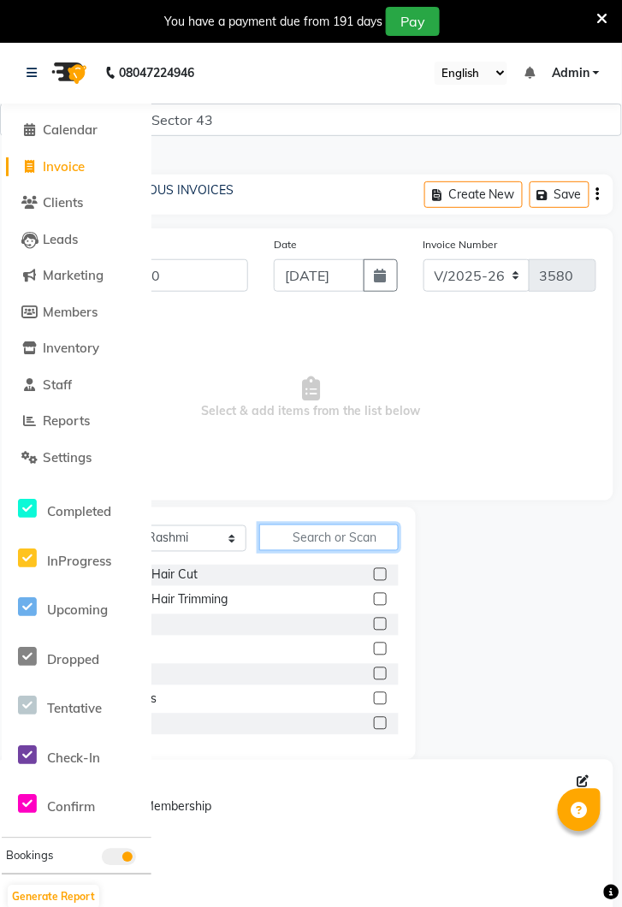
click at [334, 539] on input "text" at bounding box center [328, 537] width 139 height 27
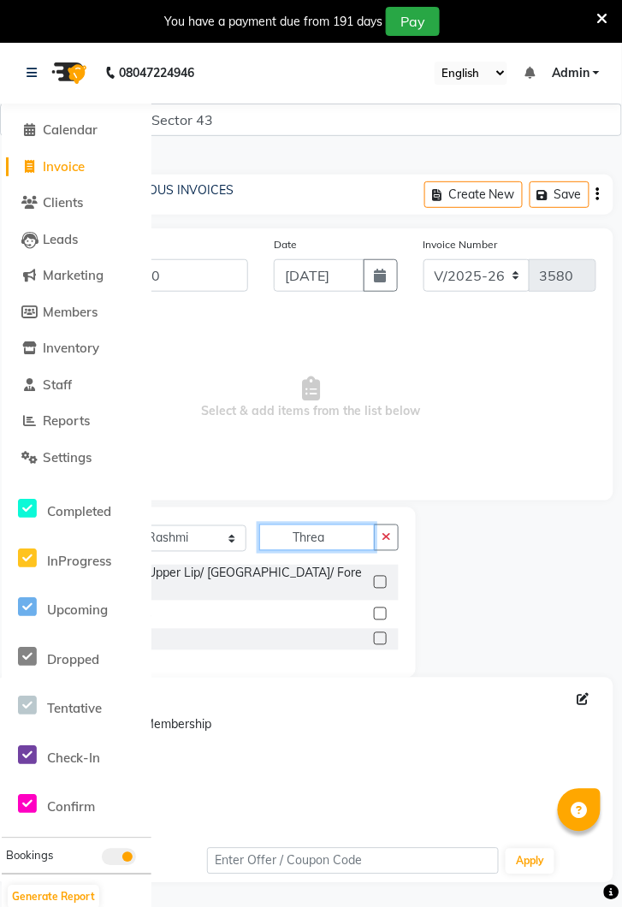
type input "Threa"
click at [308, 573] on div "Threading - Eyebrow/ Upper Lip/ [GEOGRAPHIC_DATA]/ Forehead" at bounding box center [212, 582] width 373 height 36
click at [379, 576] on label at bounding box center [380, 582] width 13 height 13
click at [379, 577] on input "checkbox" at bounding box center [379, 582] width 11 height 11
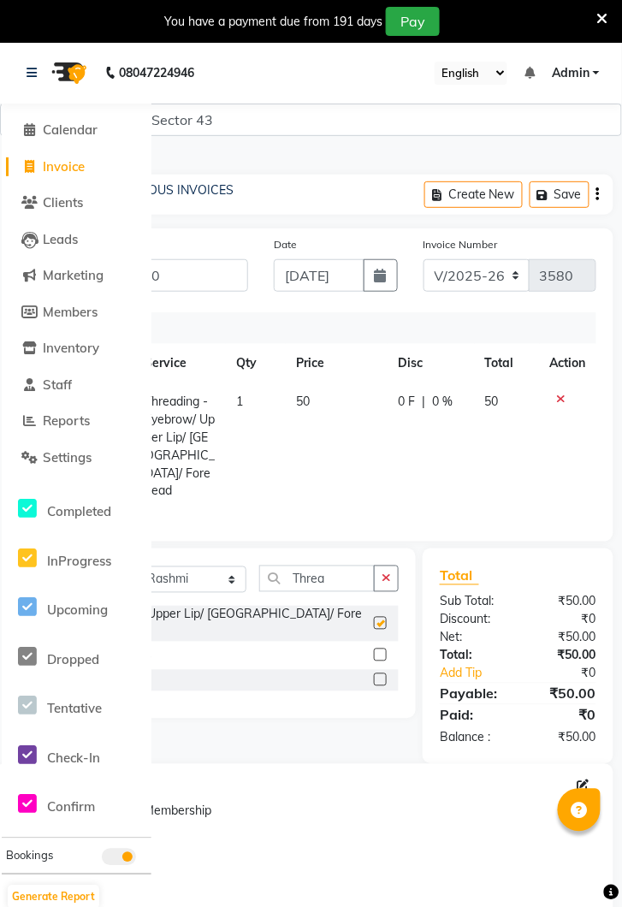
checkbox input "false"
click at [234, 566] on select "Select Stylist [PERSON_NAME] [PERSON_NAME] Jeet Lalit Lamu [PERSON_NAME] [PERSO…" at bounding box center [192, 579] width 107 height 27
select select "88141"
click at [139, 566] on select "Select Stylist [PERSON_NAME] [PERSON_NAME] Jeet Lalit Lamu [PERSON_NAME] [PERSO…" at bounding box center [192, 579] width 107 height 27
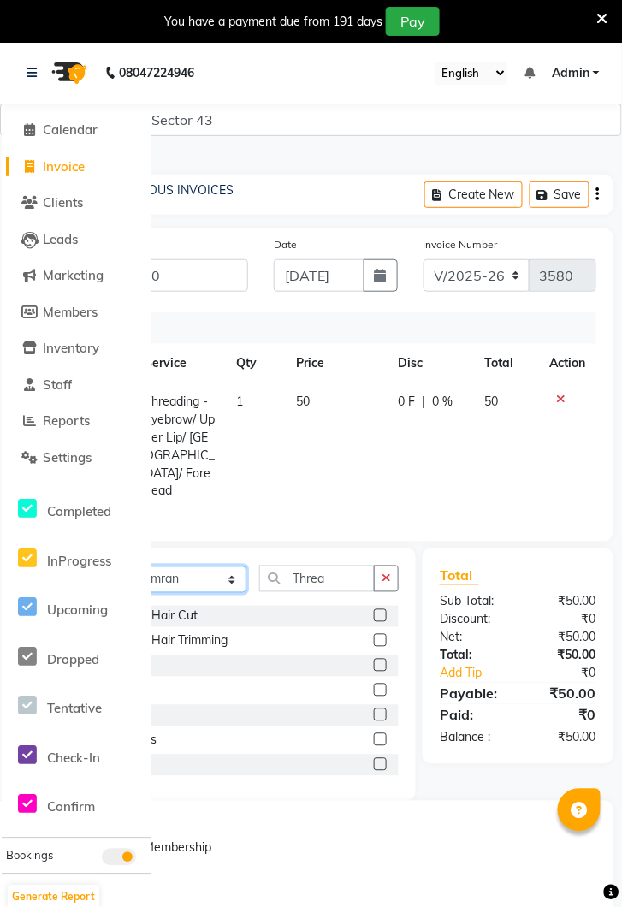
scroll to position [3, 0]
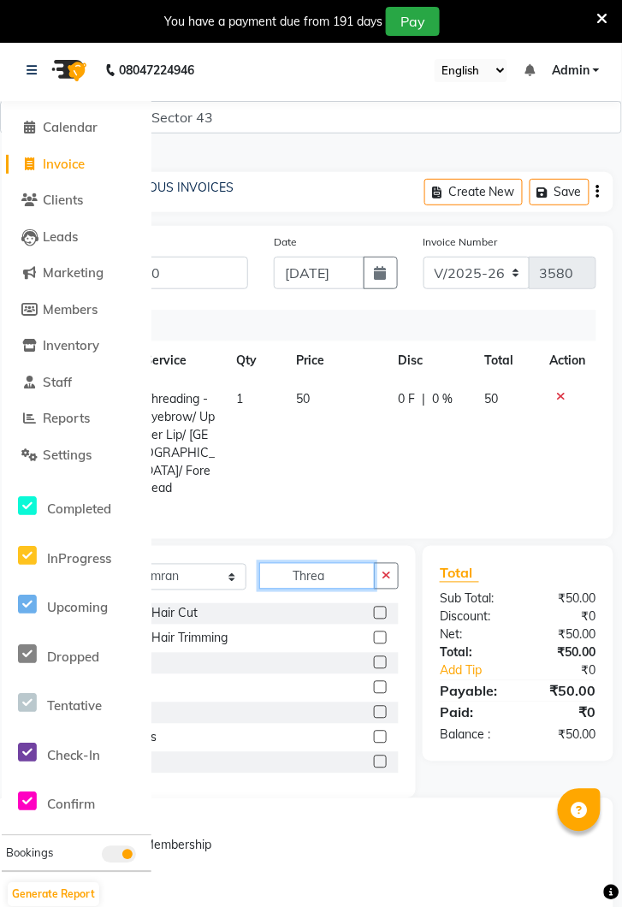
click at [322, 563] on input "Threa" at bounding box center [316, 576] width 115 height 27
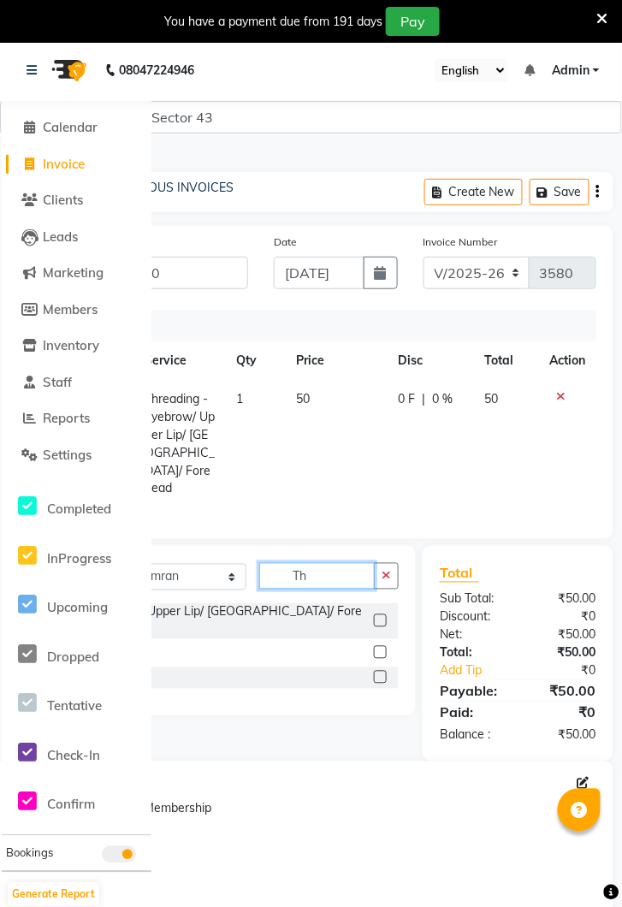
type input "T"
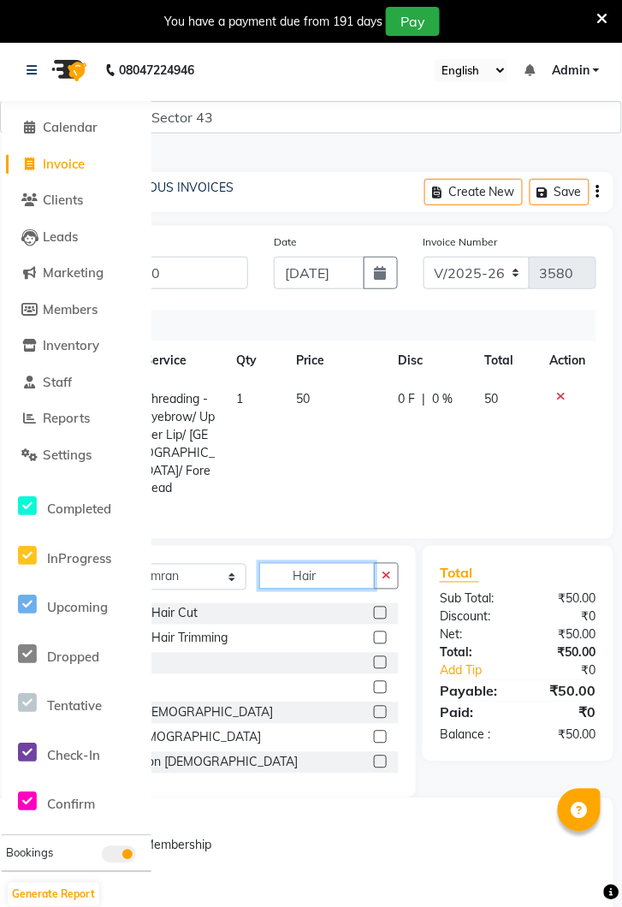
type input "Hair"
click at [216, 603] on div "Women Hair Service - Hair Cut" at bounding box center [212, 613] width 373 height 21
click at [376, 606] on label at bounding box center [380, 612] width 13 height 13
click at [376, 608] on input "checkbox" at bounding box center [379, 613] width 11 height 11
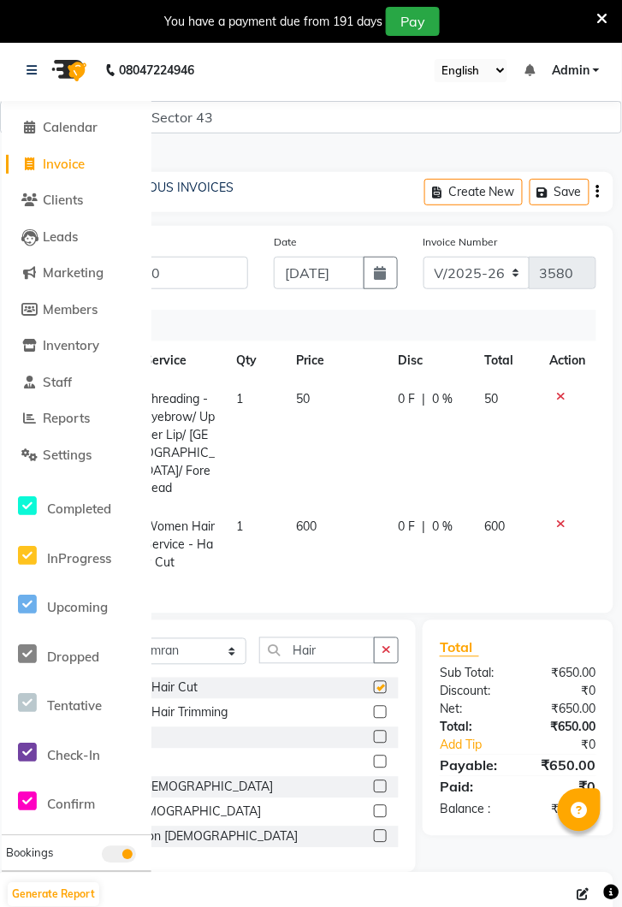
checkbox input "false"
click at [334, 508] on td "600" at bounding box center [337, 545] width 102 height 74
select select "88141"
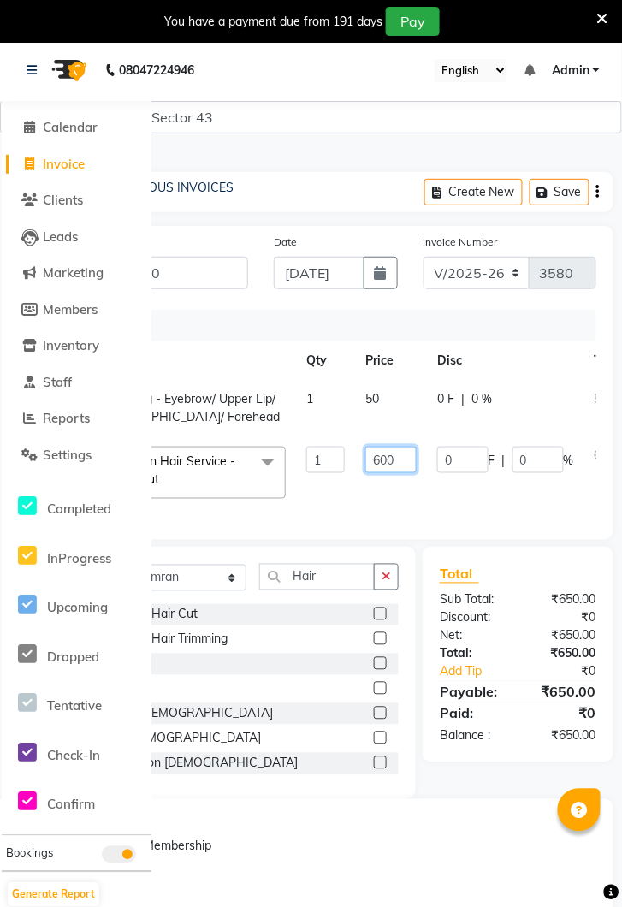
click at [406, 458] on input "600" at bounding box center [390, 459] width 51 height 27
type input "6"
click at [387, 393] on td "50" at bounding box center [391, 408] width 72 height 56
select select "67564"
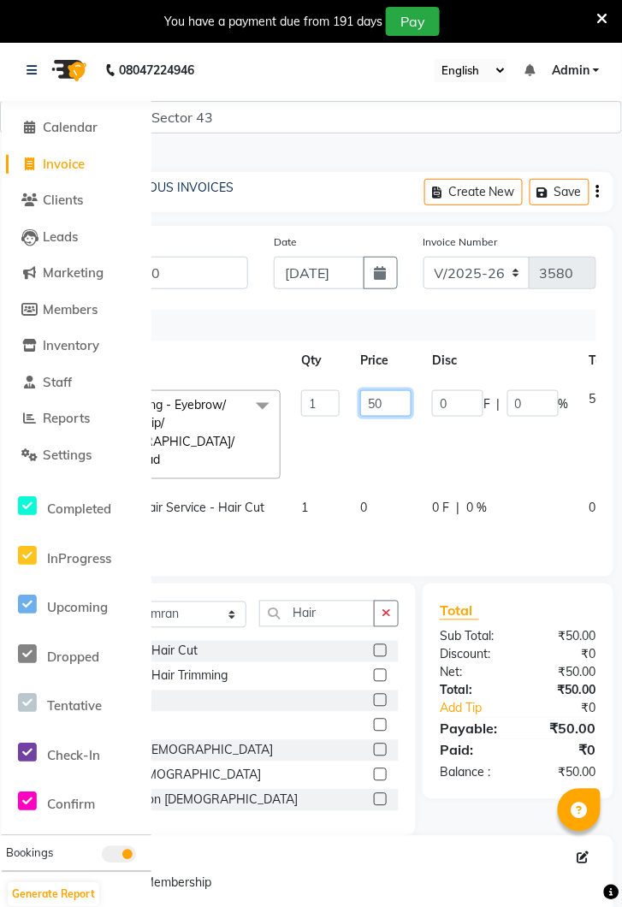
click at [393, 405] on input "50" at bounding box center [385, 403] width 51 height 27
type input "5"
type input "100"
click at [375, 489] on td "0" at bounding box center [386, 517] width 72 height 56
select select "88141"
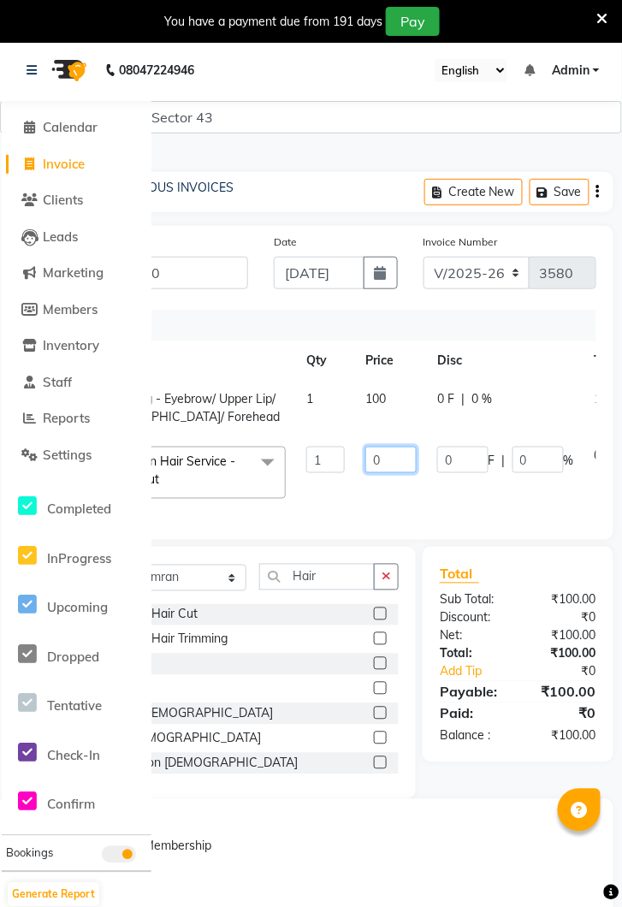
click at [387, 461] on input "0" at bounding box center [390, 459] width 51 height 27
type input "0"
type input "600"
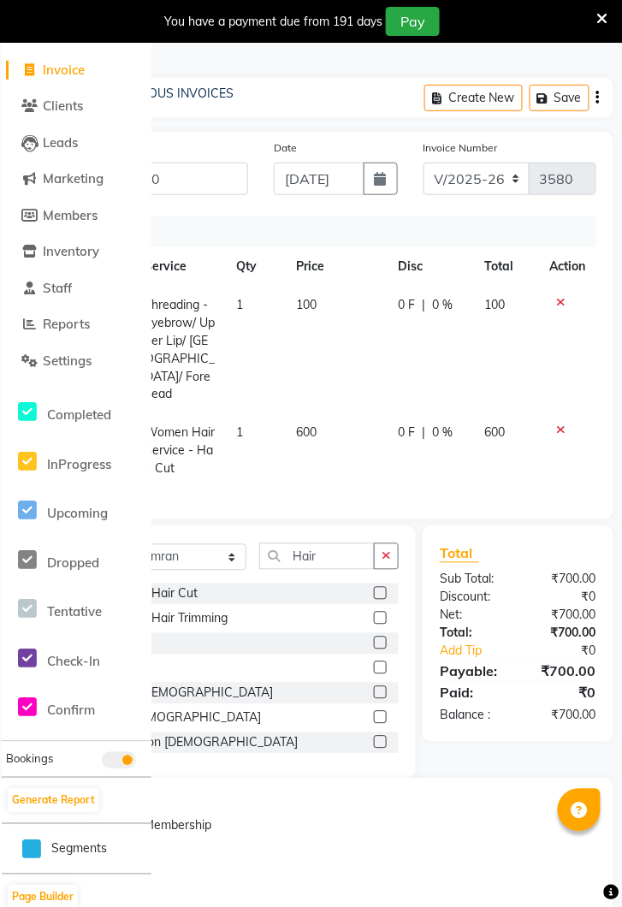
scroll to position [0, 0]
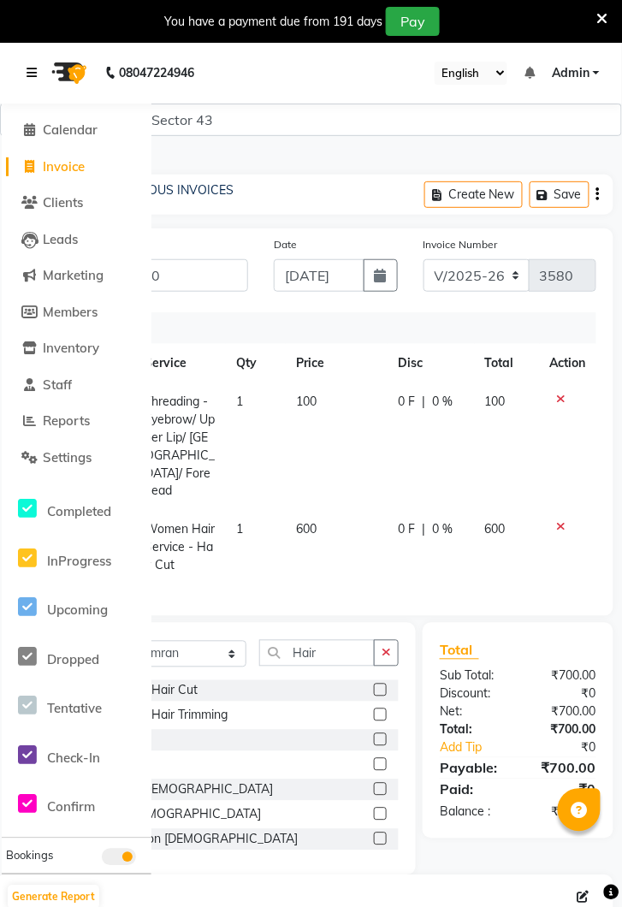
click at [38, 62] on link at bounding box center [35, 73] width 17 height 48
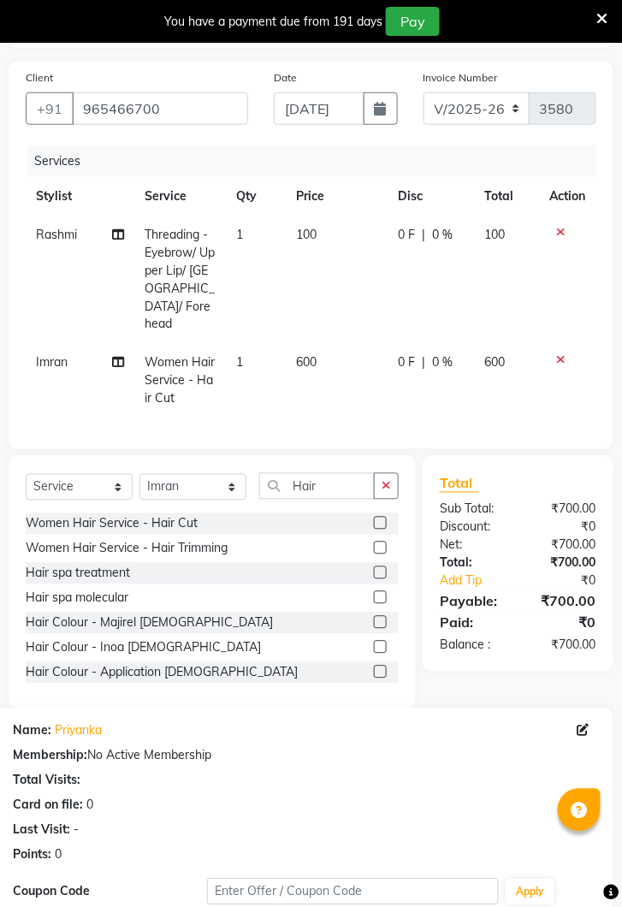
scroll to position [323, 0]
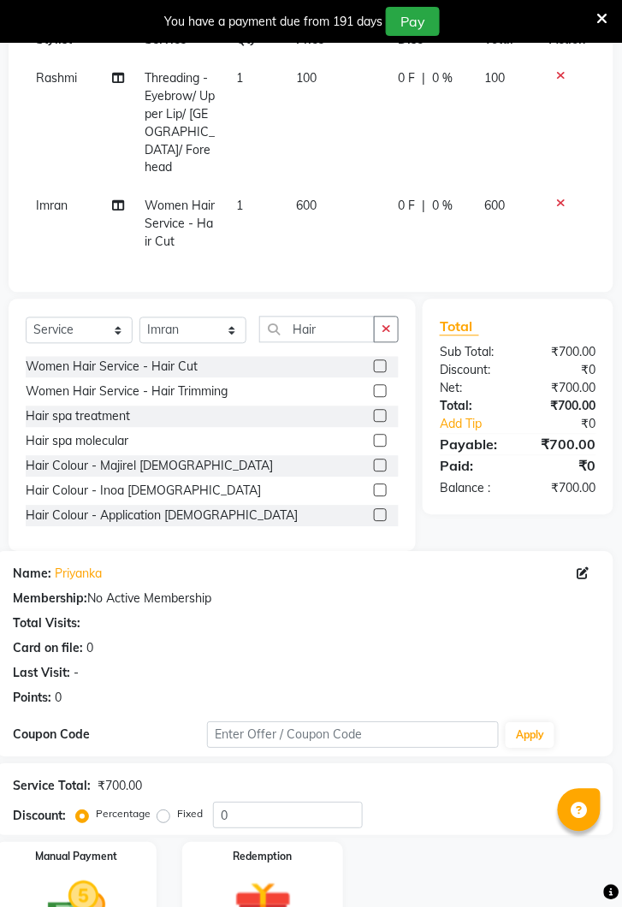
click at [81, 875] on img at bounding box center [76, 909] width 95 height 68
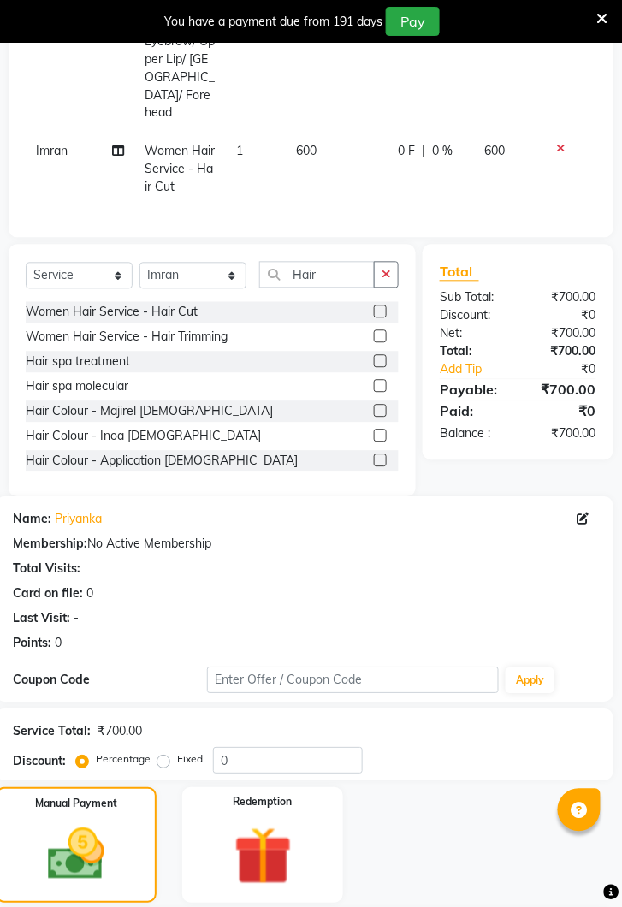
scroll to position [457, 0]
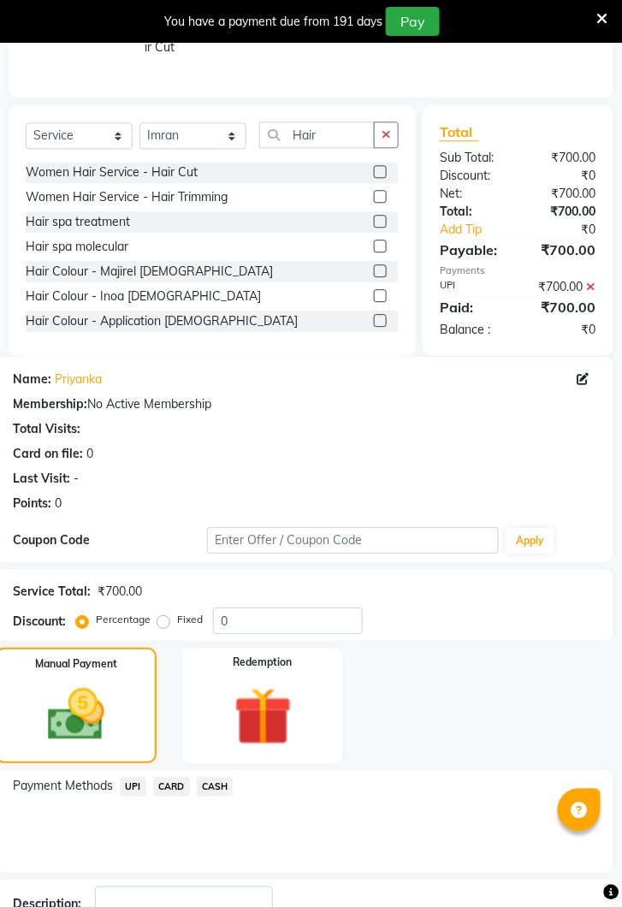
scroll to position [529, 0]
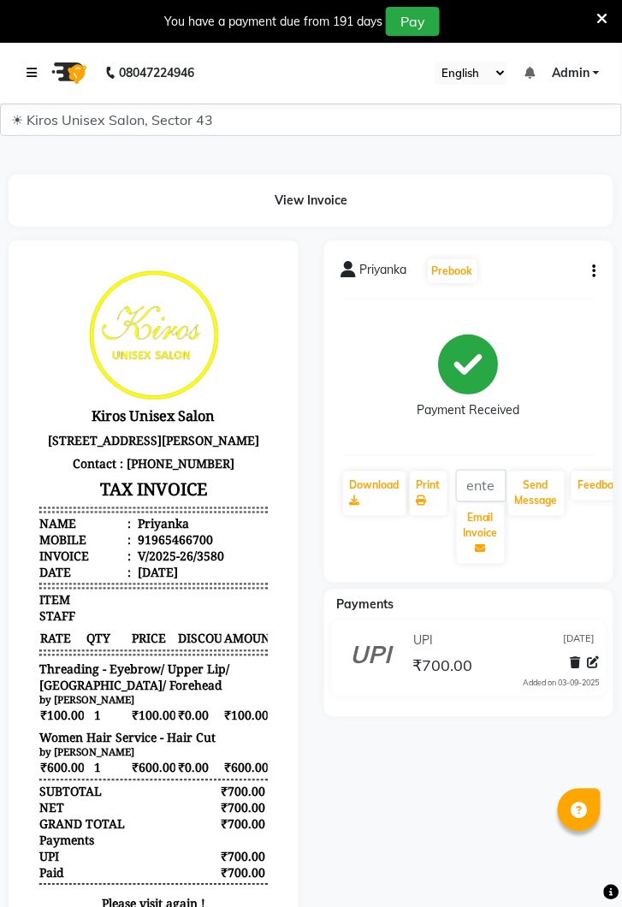
click at [37, 80] on link at bounding box center [35, 73] width 17 height 48
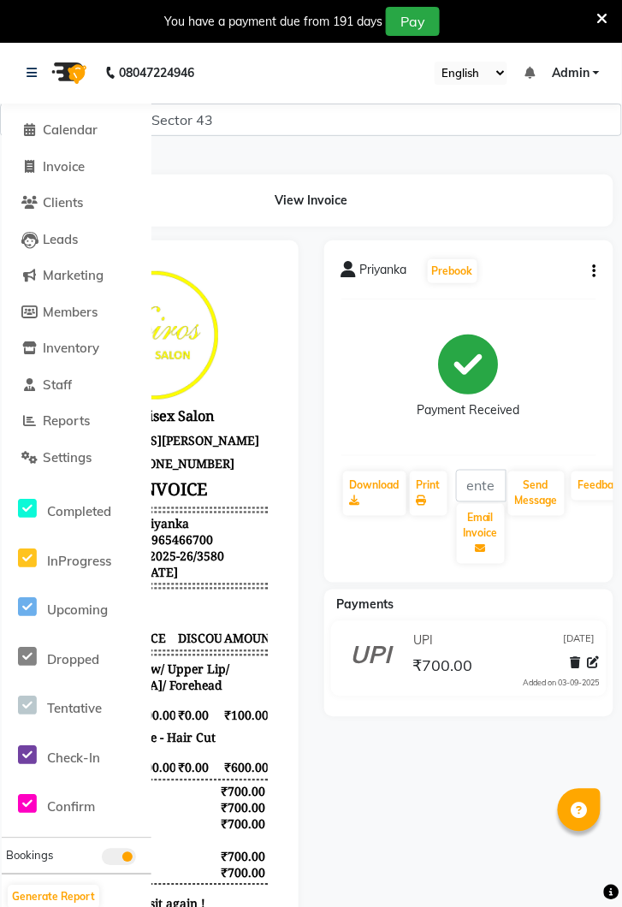
click at [74, 185] on li "Clients" at bounding box center [77, 203] width 150 height 37
click at [75, 165] on span "Invoice" at bounding box center [64, 166] width 42 height 16
select select "service"
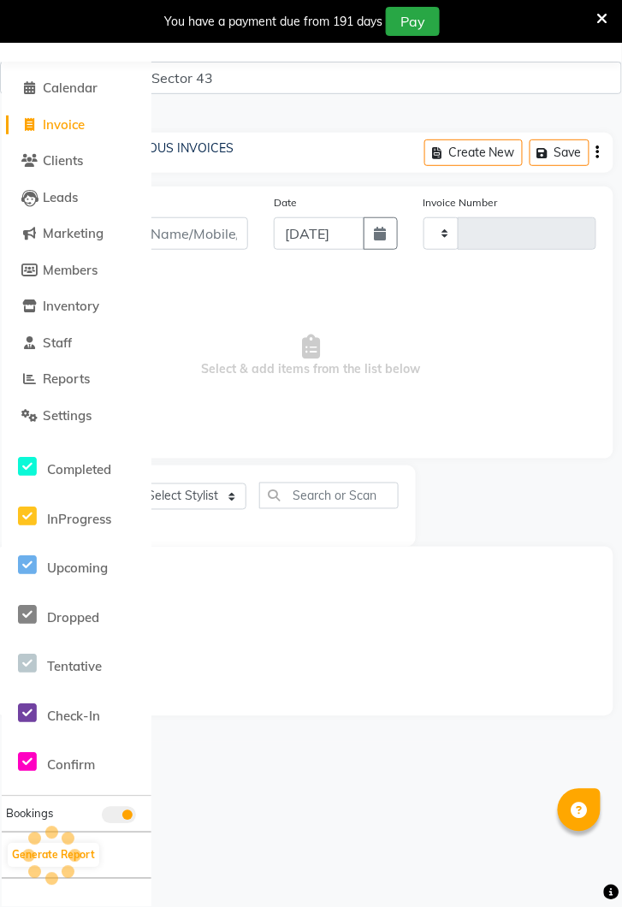
type input "3581"
select select "5694"
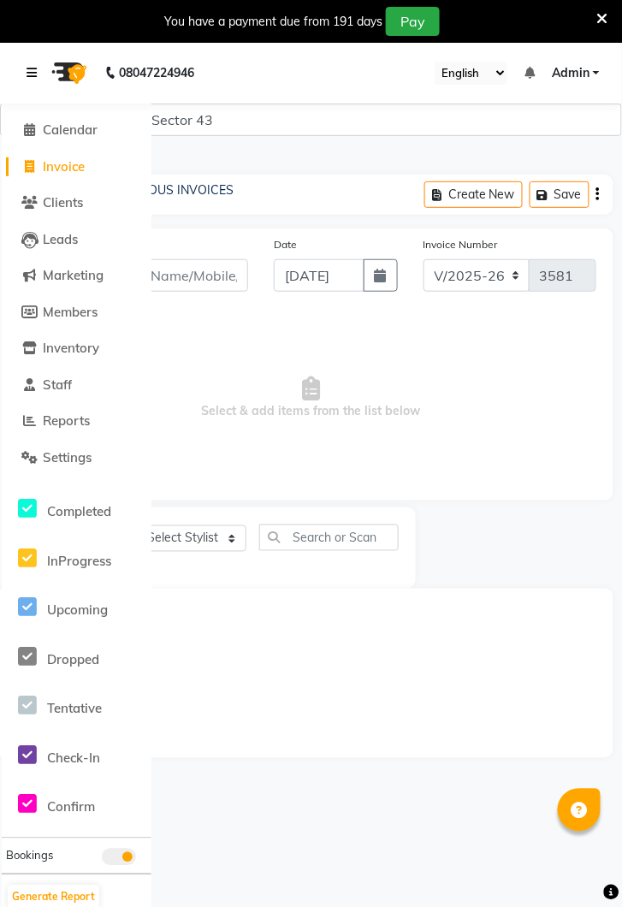
click at [35, 64] on link at bounding box center [35, 73] width 17 height 48
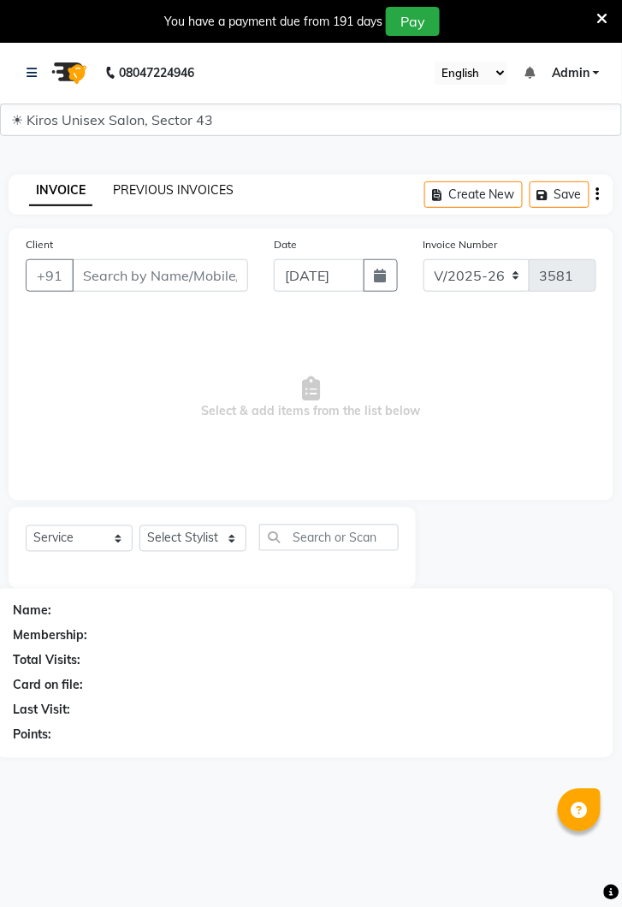
click at [177, 194] on link "PREVIOUS INVOICES" at bounding box center [173, 189] width 121 height 15
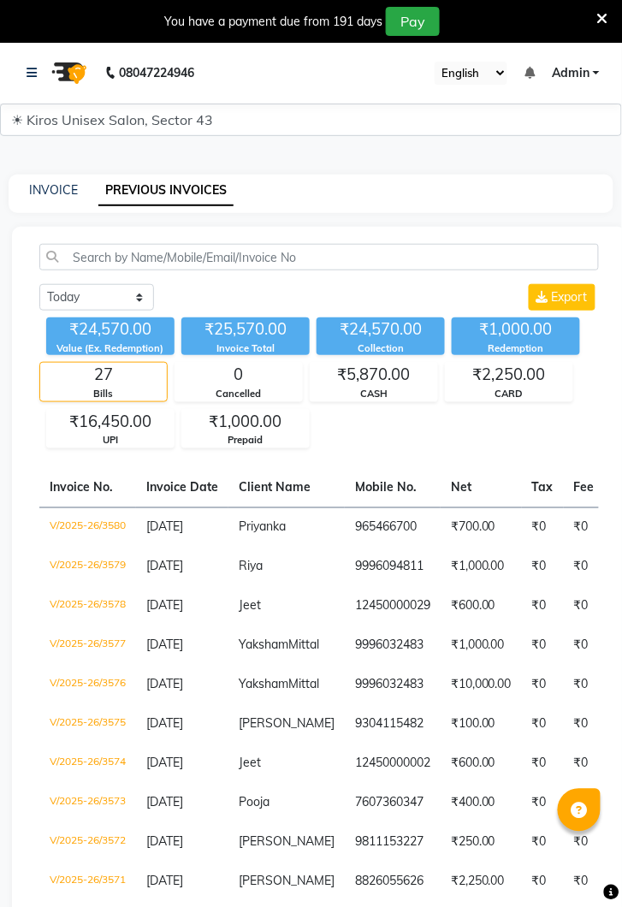
select select "service"
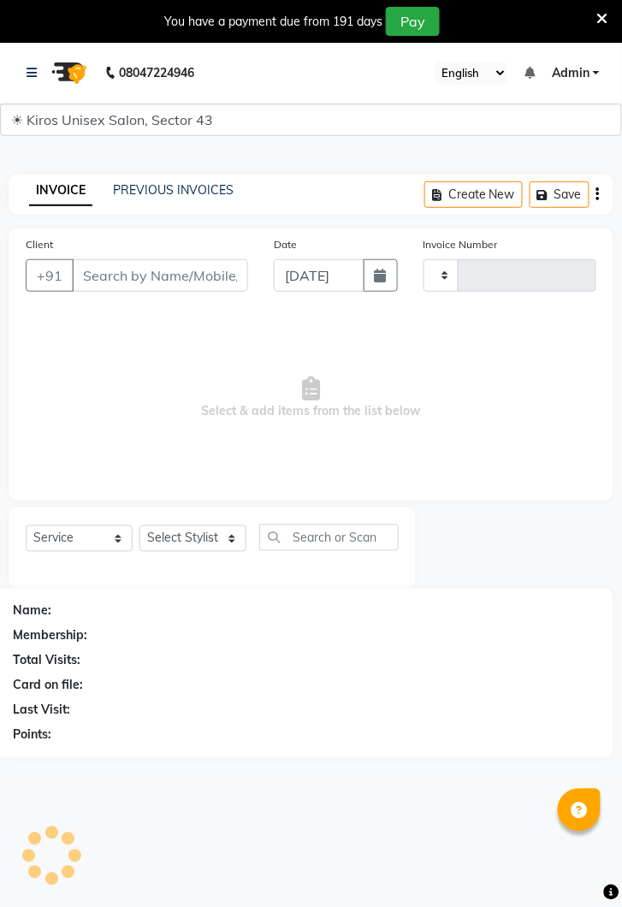
type input "3581"
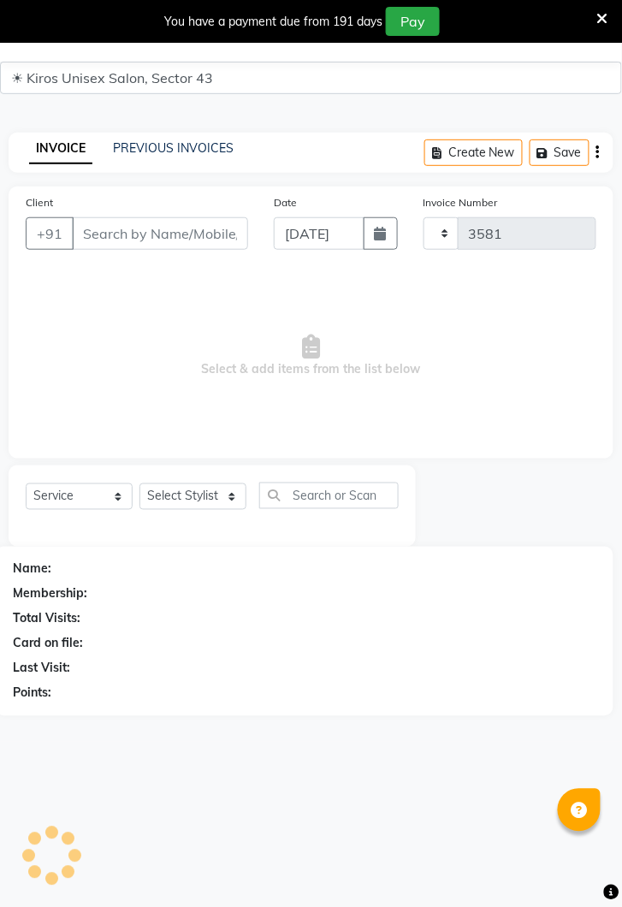
select select "5694"
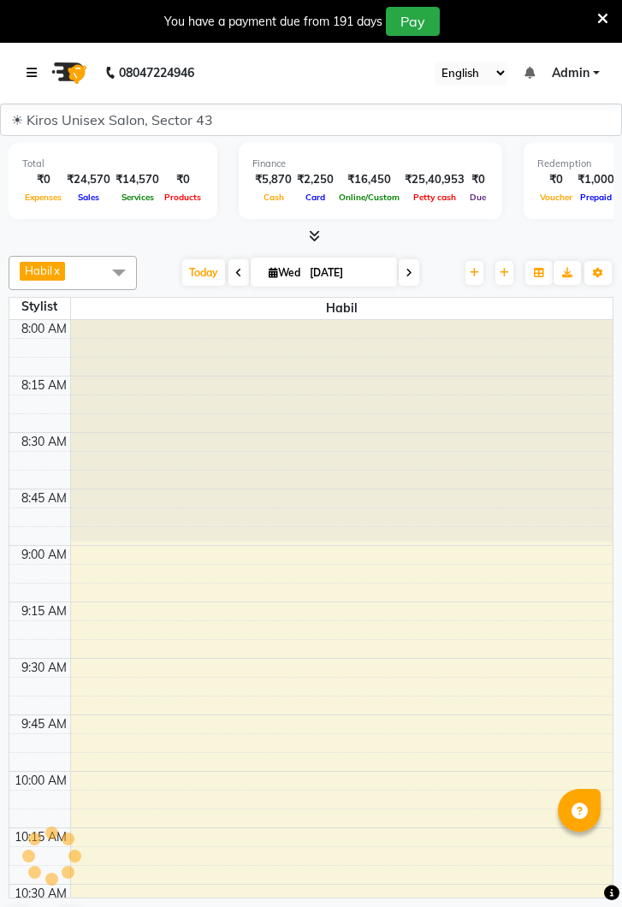
click at [27, 76] on icon at bounding box center [32, 73] width 10 height 12
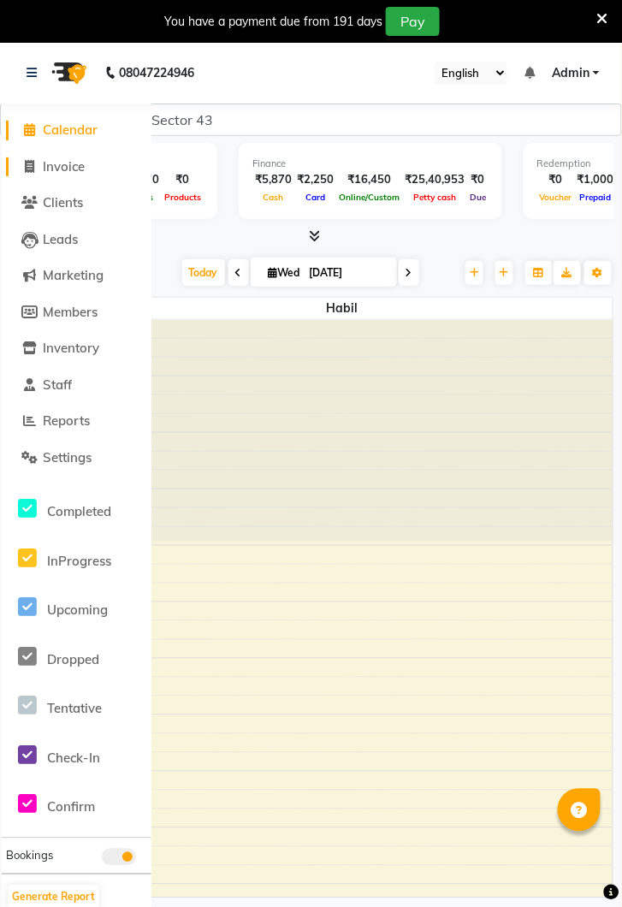
click at [68, 168] on span "Invoice" at bounding box center [64, 166] width 42 height 16
select select "service"
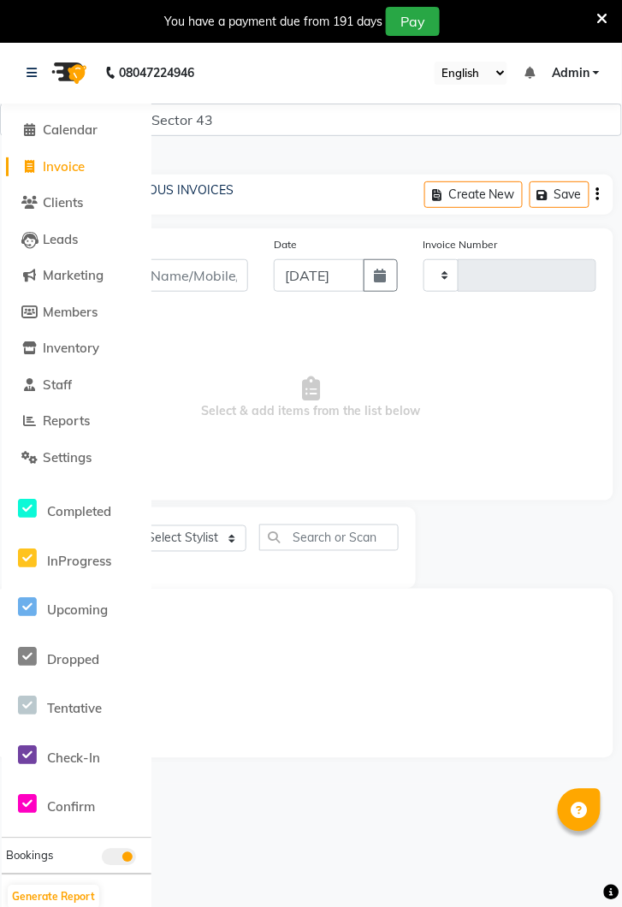
type input "3581"
select select "5694"
click at [34, 76] on icon at bounding box center [32, 73] width 10 height 12
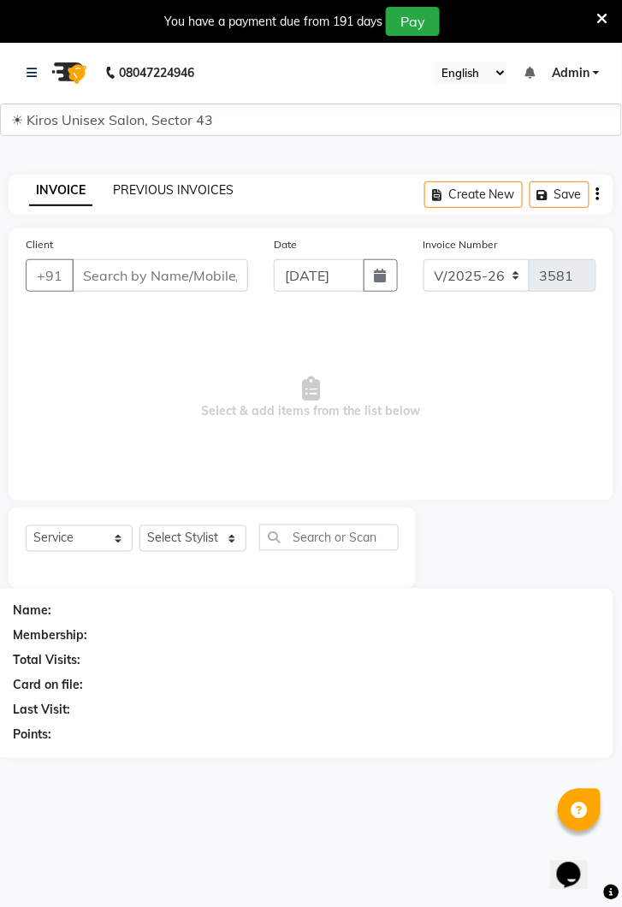
click at [191, 196] on link "PREVIOUS INVOICES" at bounding box center [173, 189] width 121 height 15
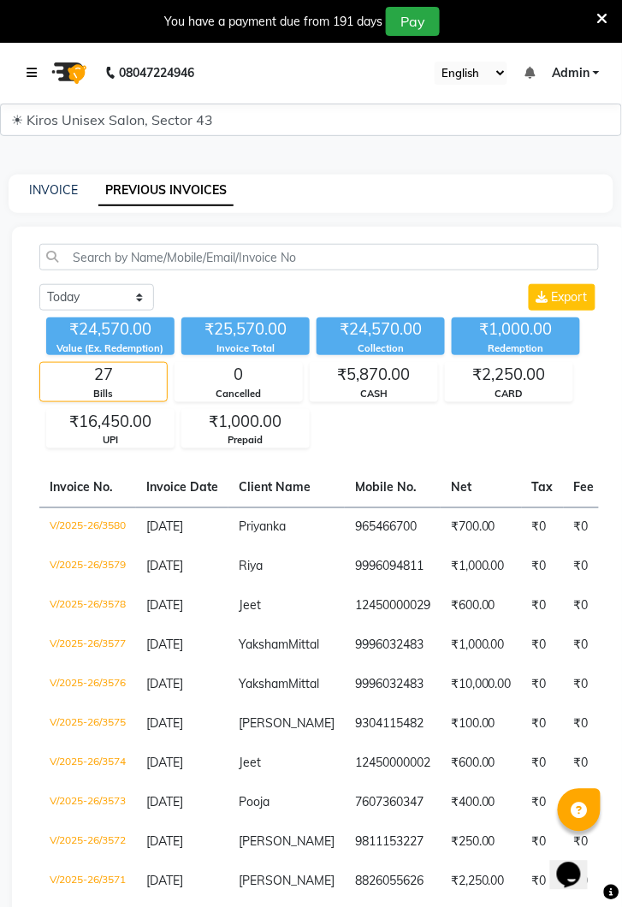
click at [34, 80] on link at bounding box center [35, 73] width 17 height 48
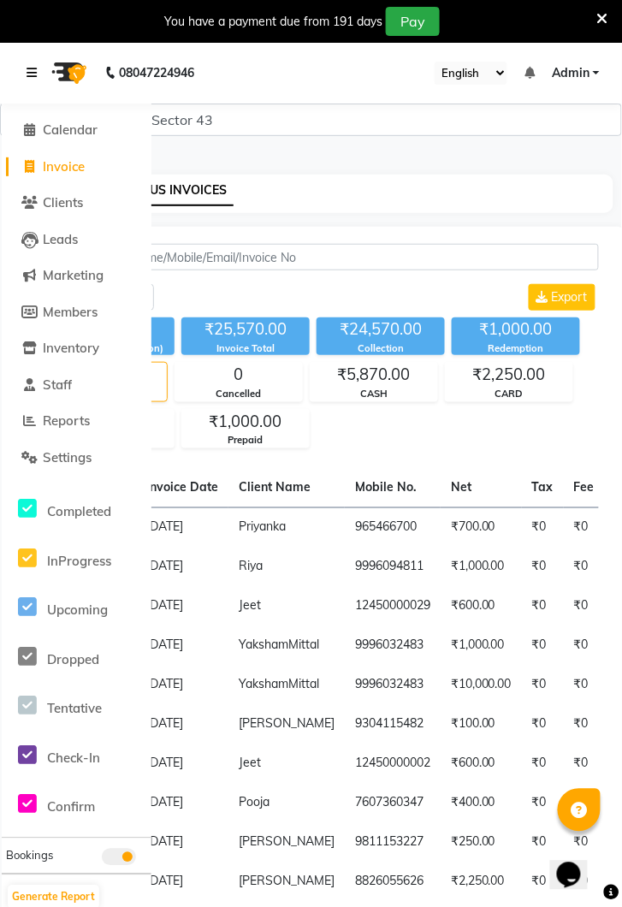
click at [42, 79] on link at bounding box center [35, 73] width 17 height 48
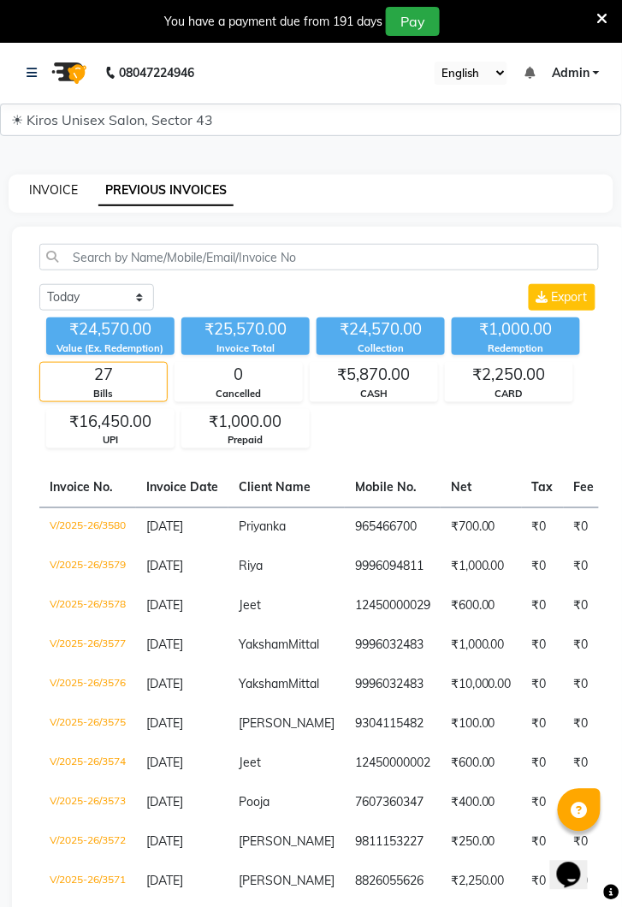
click at [56, 192] on link "INVOICE" at bounding box center [53, 189] width 49 height 15
select select "service"
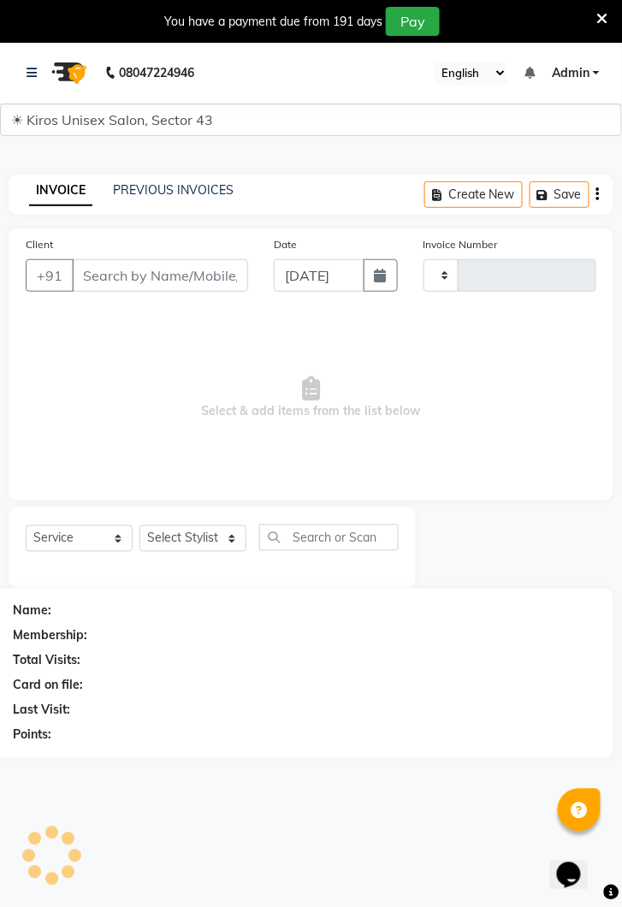
scroll to position [42, 0]
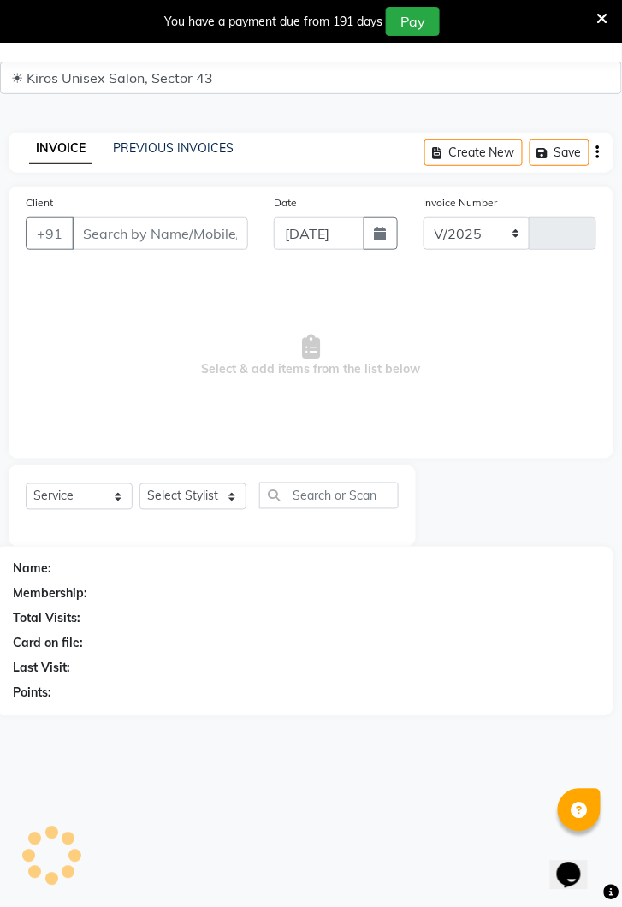
select select "5694"
type input "3581"
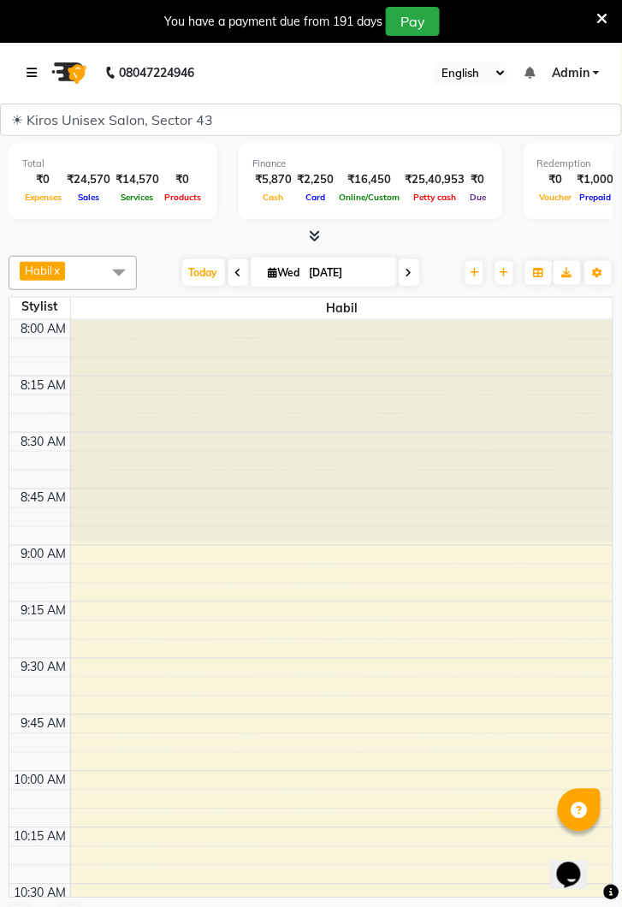
click at [32, 67] on icon at bounding box center [32, 73] width 10 height 12
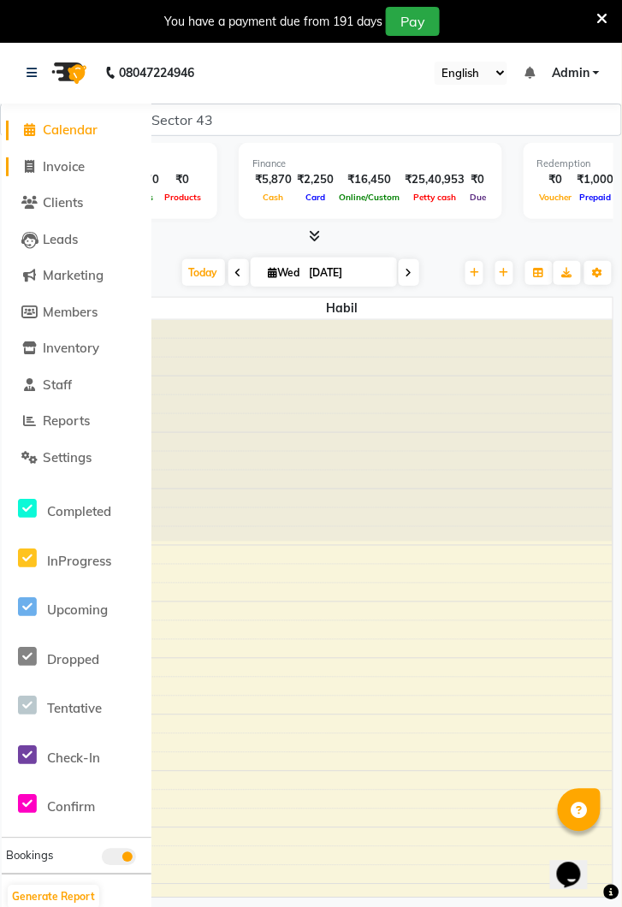
click at [63, 169] on span "Invoice" at bounding box center [64, 166] width 42 height 16
select select "service"
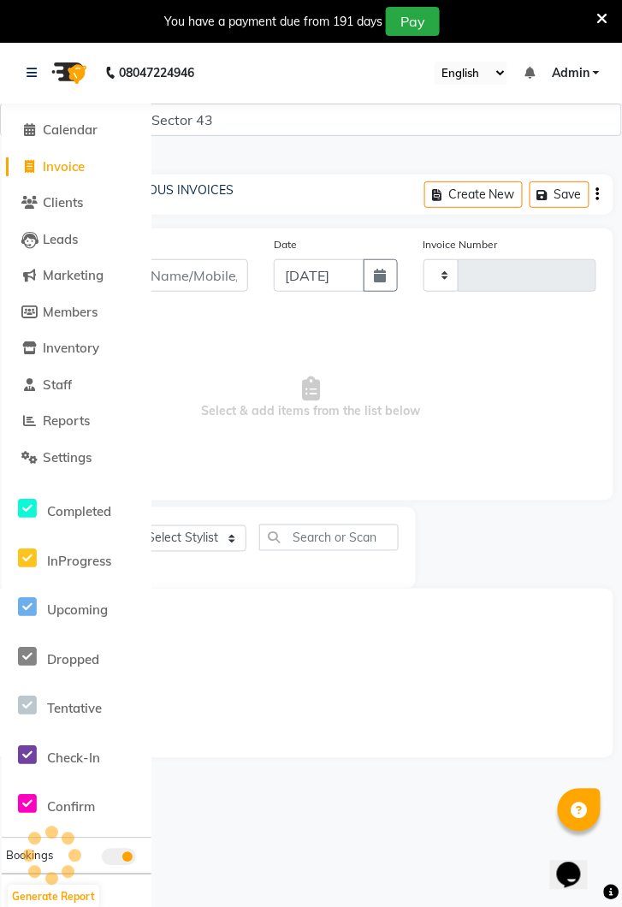
type input "3581"
select select "5694"
click at [44, 77] on img at bounding box center [68, 73] width 48 height 48
click at [33, 86] on link at bounding box center [35, 73] width 17 height 48
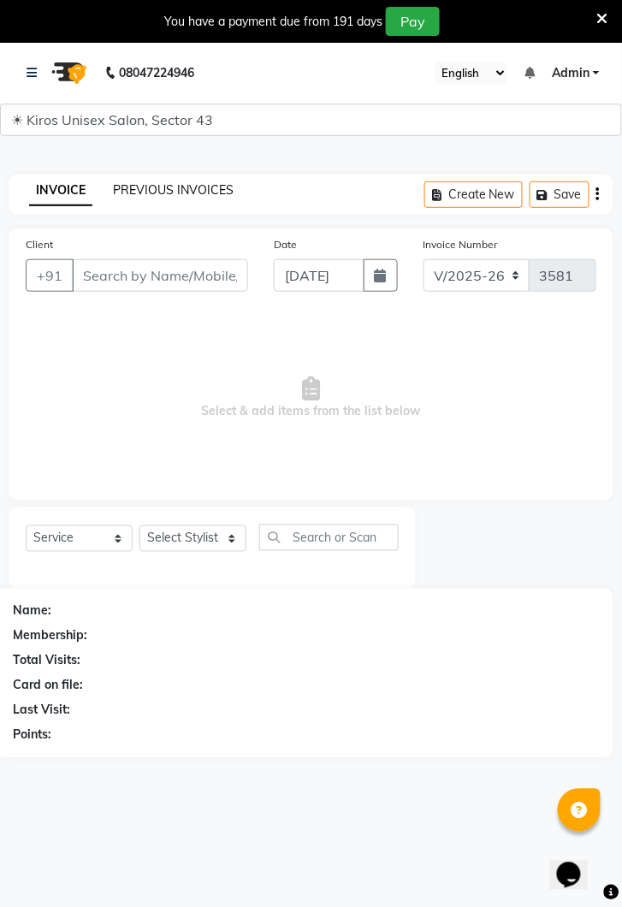
click at [201, 189] on link "PREVIOUS INVOICES" at bounding box center [173, 189] width 121 height 15
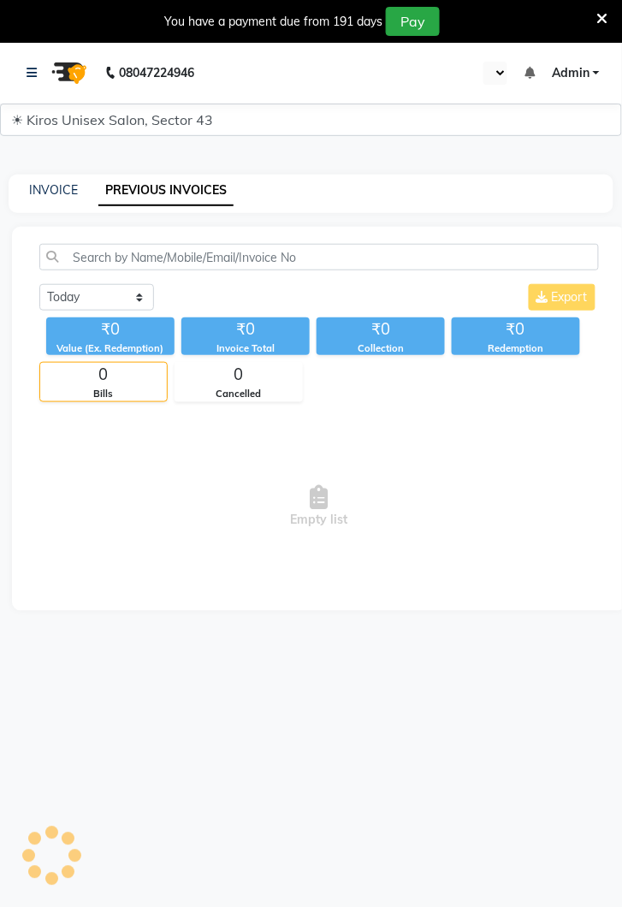
select select "en"
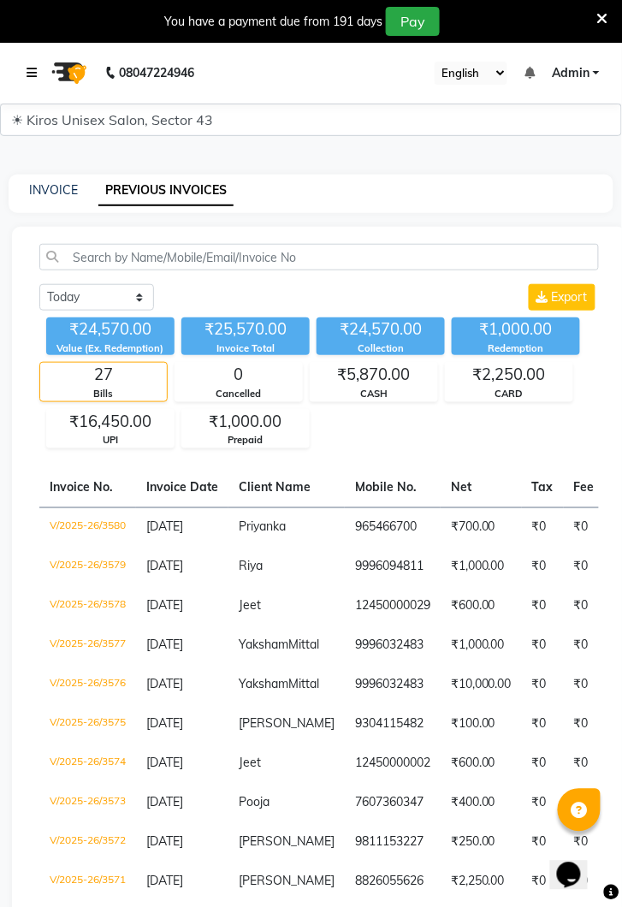
click at [29, 71] on icon at bounding box center [32, 73] width 10 height 12
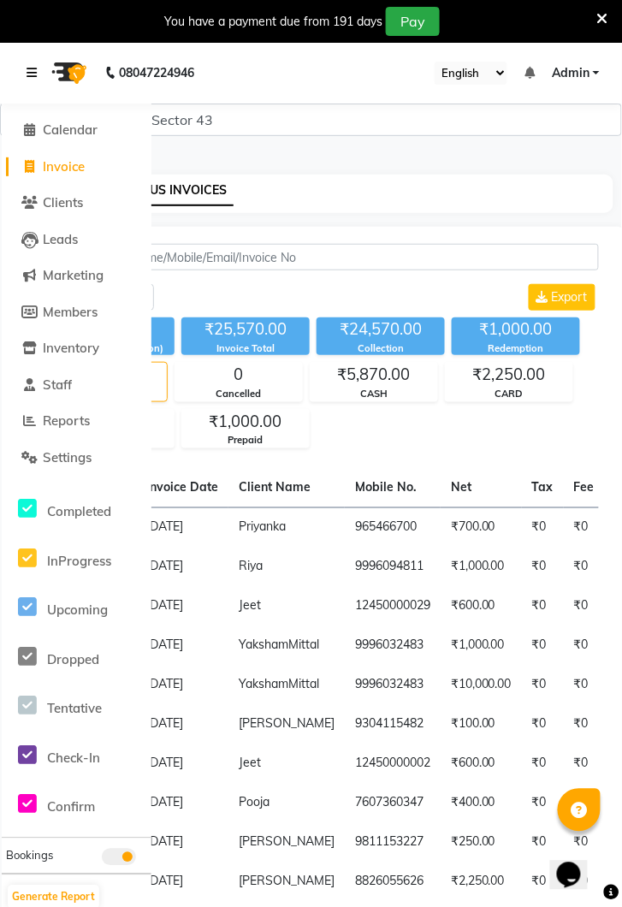
click at [28, 68] on icon at bounding box center [32, 73] width 10 height 12
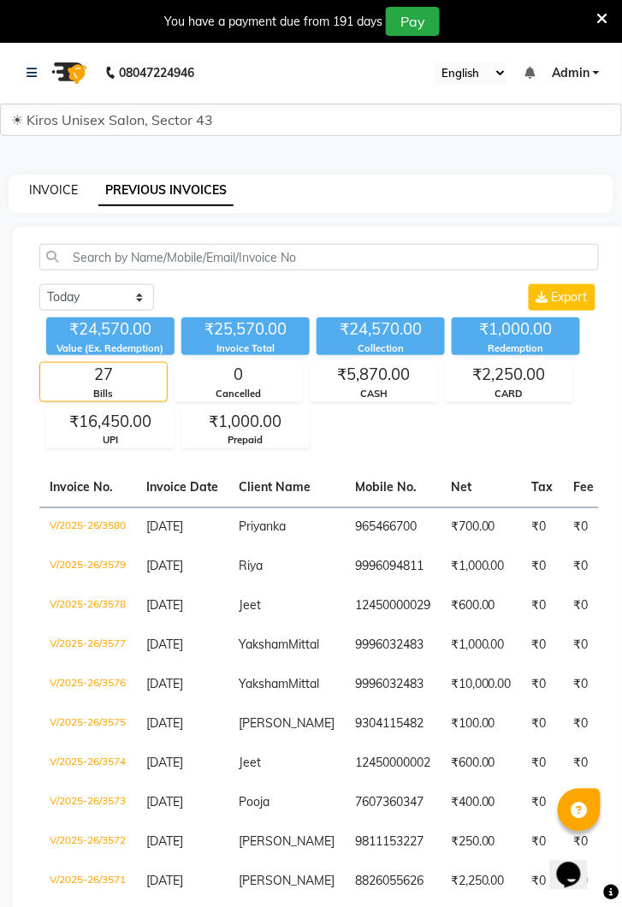
click at [52, 196] on link "INVOICE" at bounding box center [53, 189] width 49 height 15
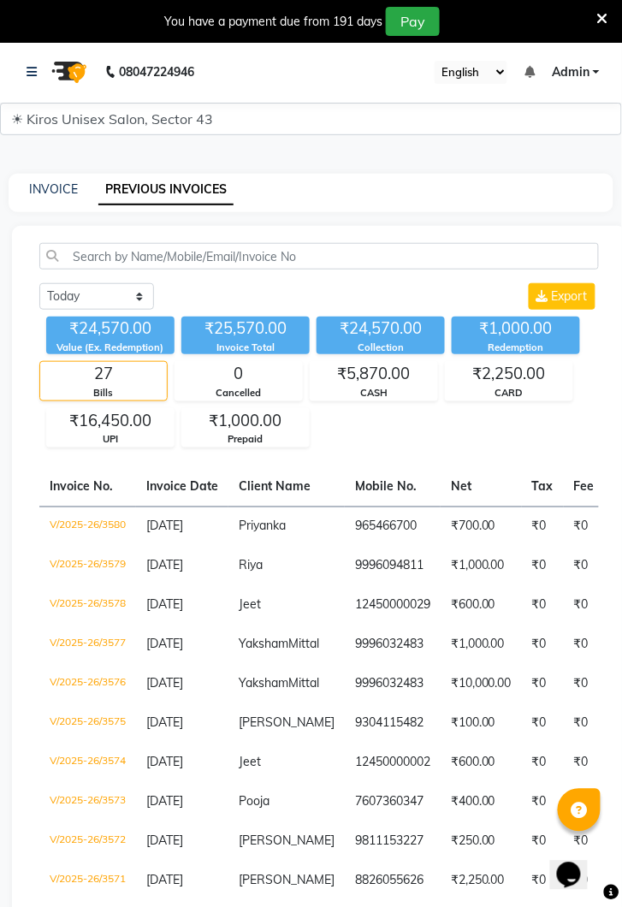
select select "service"
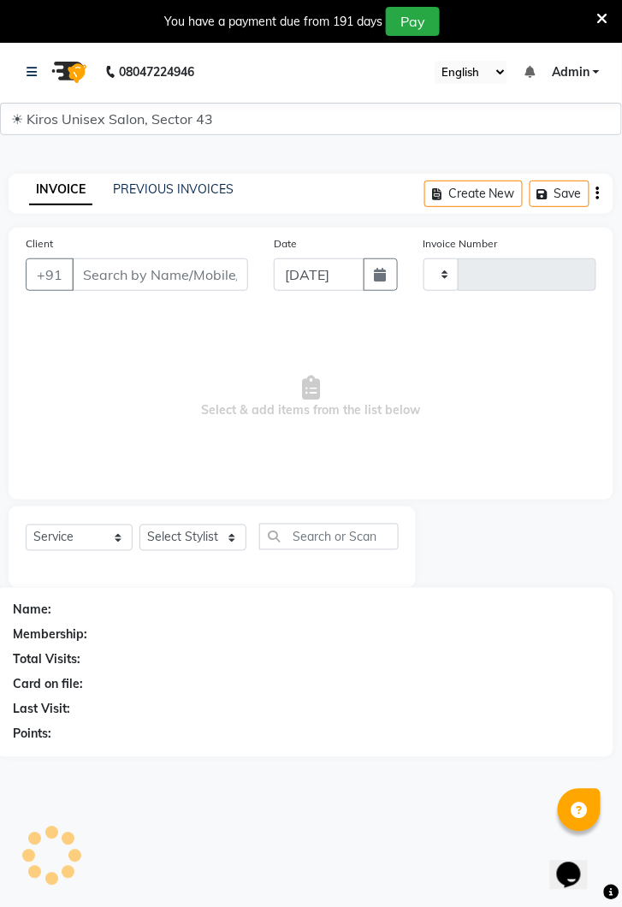
scroll to position [42, 0]
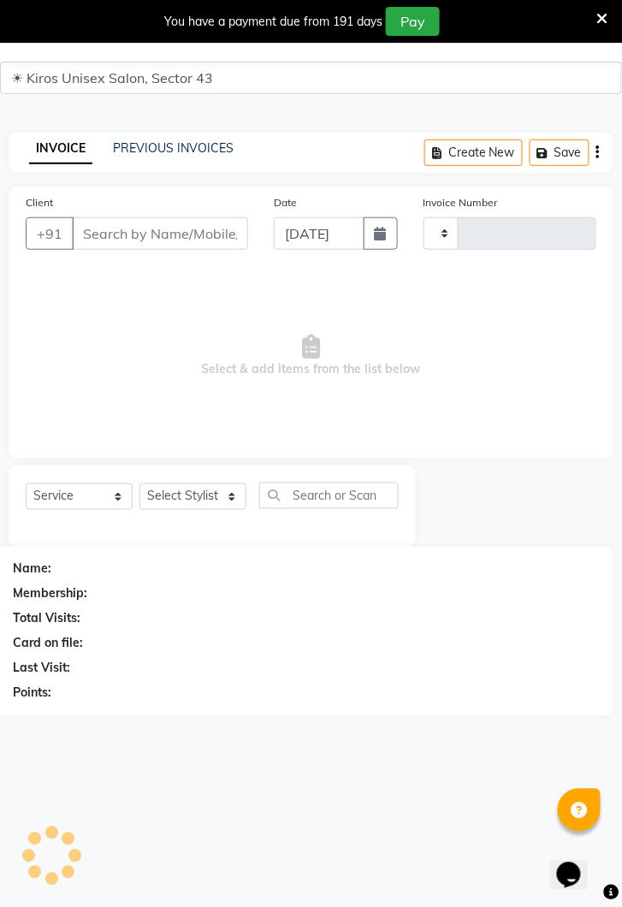
type input "3581"
select select "5694"
click at [176, 226] on input "Client" at bounding box center [160, 233] width 176 height 33
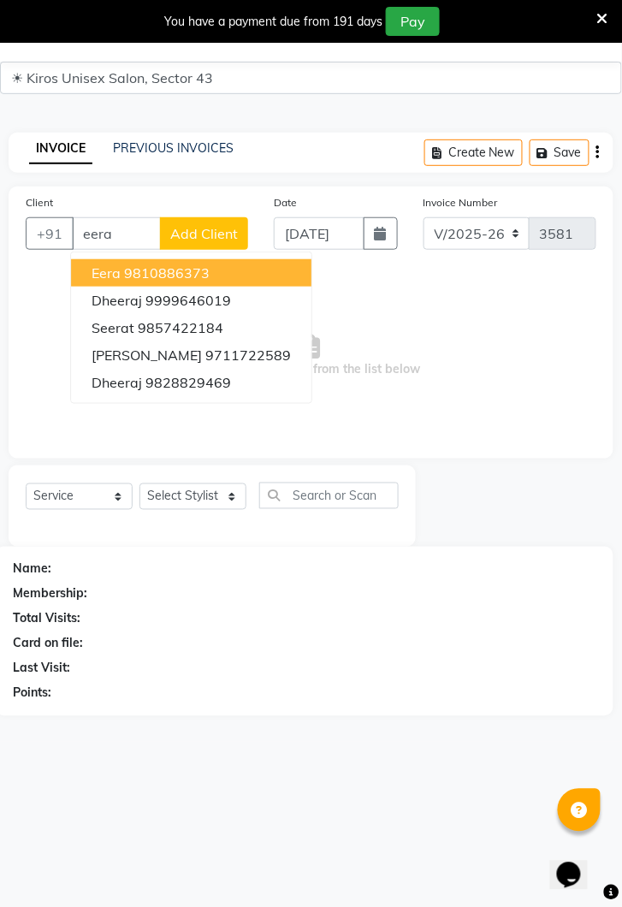
click at [216, 272] on button "Eera 9810886373" at bounding box center [191, 272] width 240 height 27
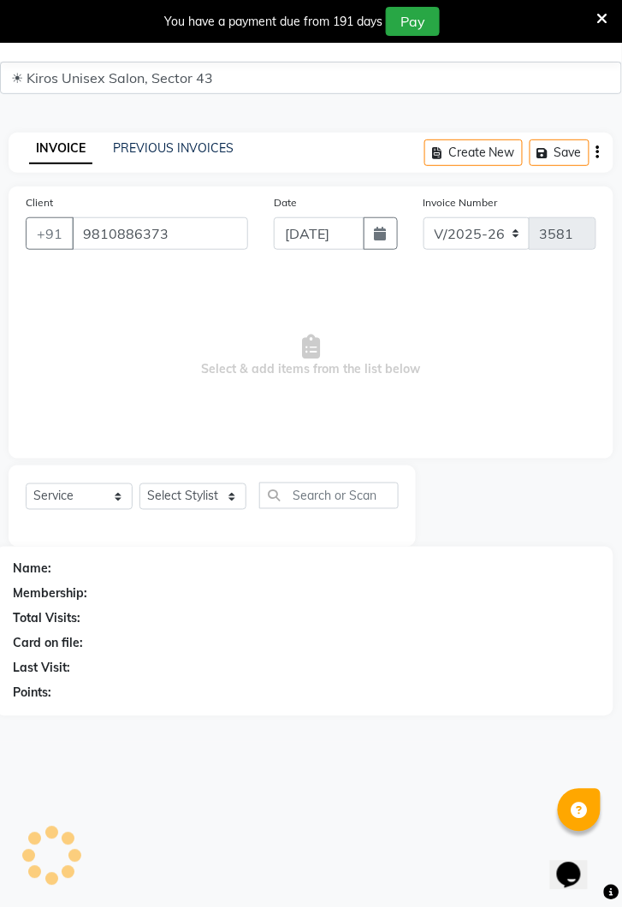
type input "9810886373"
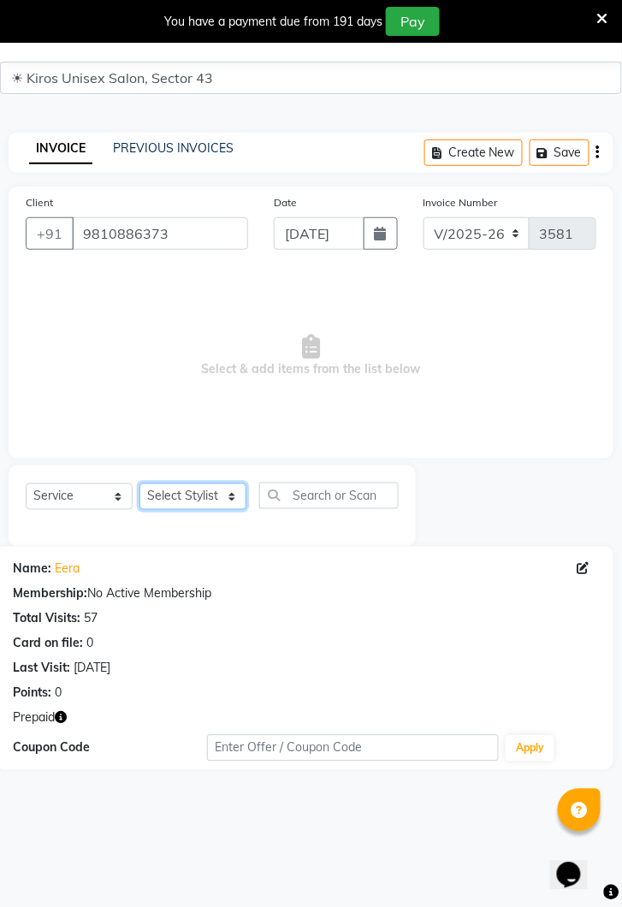
click at [210, 501] on select "Select Stylist Deepak Gunjan Habil Imran Jeet Lalit Lamu Mansi Raj Rashmi Rony …" at bounding box center [192, 496] width 107 height 27
select select "69096"
click at [139, 483] on select "Select Stylist Deepak Gunjan Habil Imran Jeet Lalit Lamu Mansi Raj Rashmi Rony …" at bounding box center [192, 496] width 107 height 27
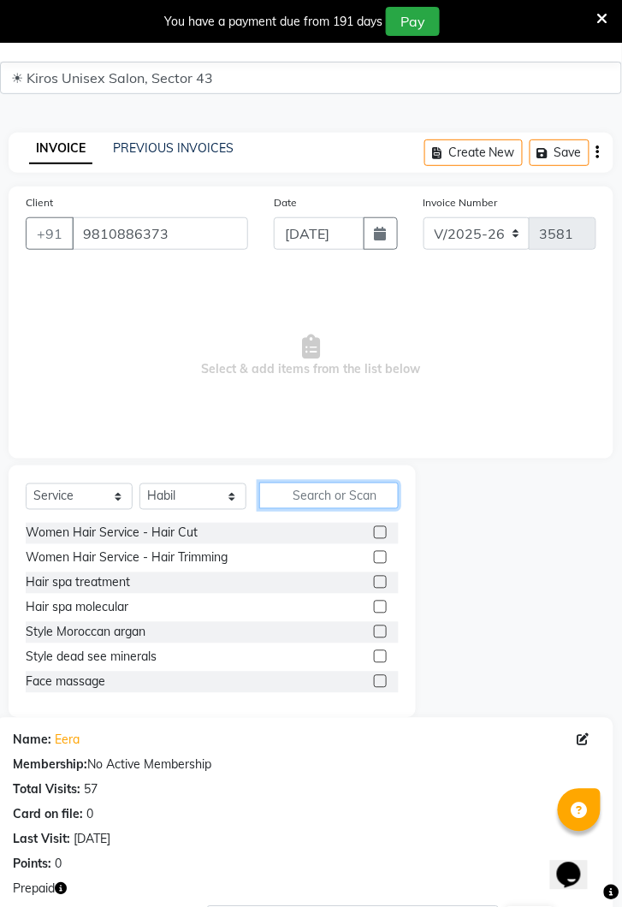
click at [345, 499] on input "text" at bounding box center [328, 495] width 139 height 27
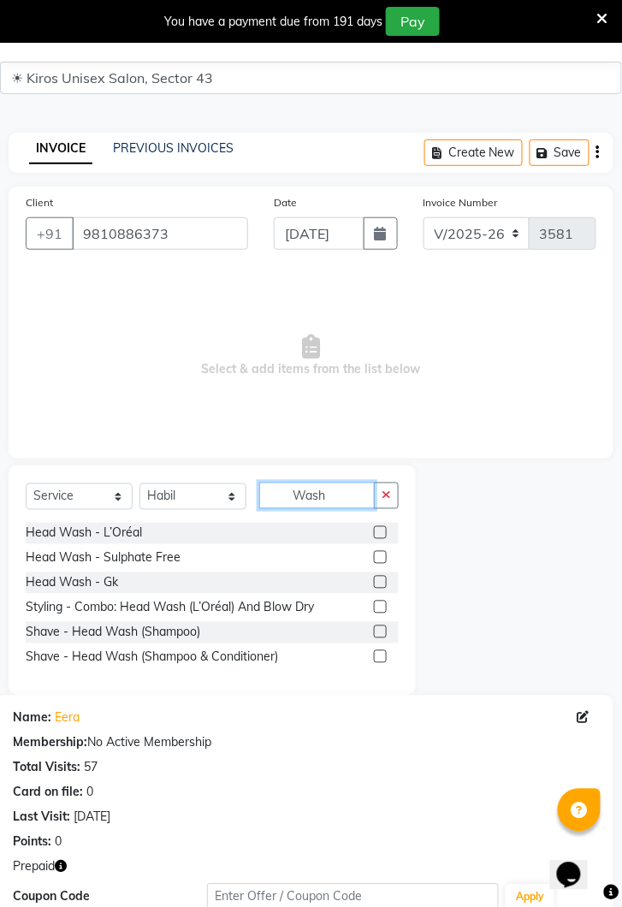
type input "Wash"
click at [381, 531] on label at bounding box center [380, 532] width 13 height 13
click at [381, 531] on input "checkbox" at bounding box center [379, 533] width 11 height 11
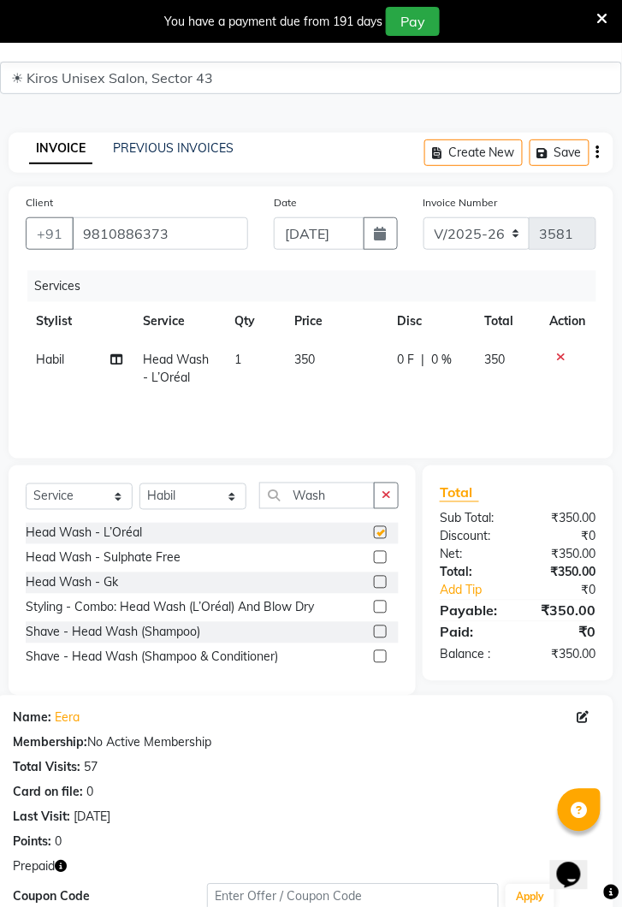
checkbox input "false"
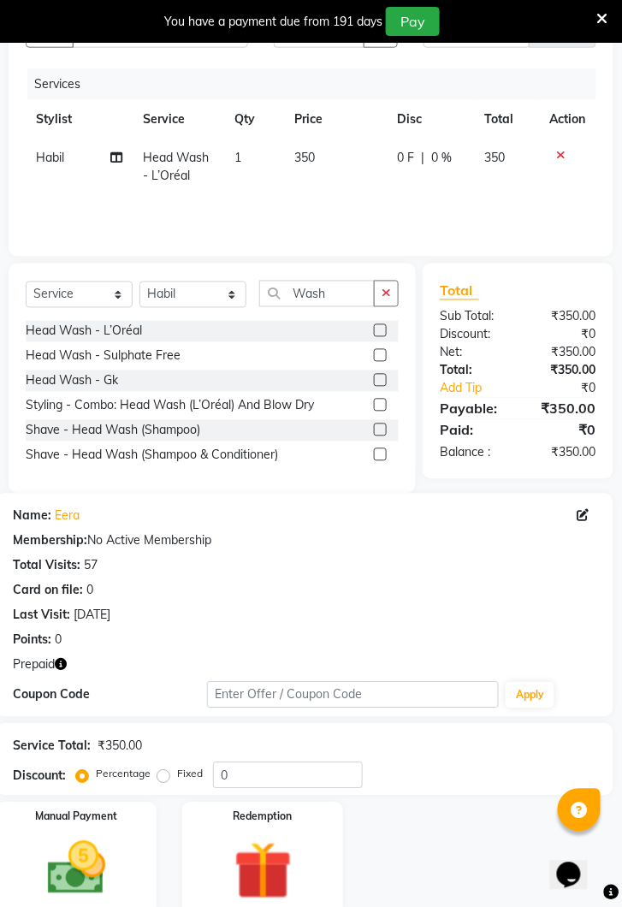
click at [259, 871] on img at bounding box center [263, 871] width 95 height 73
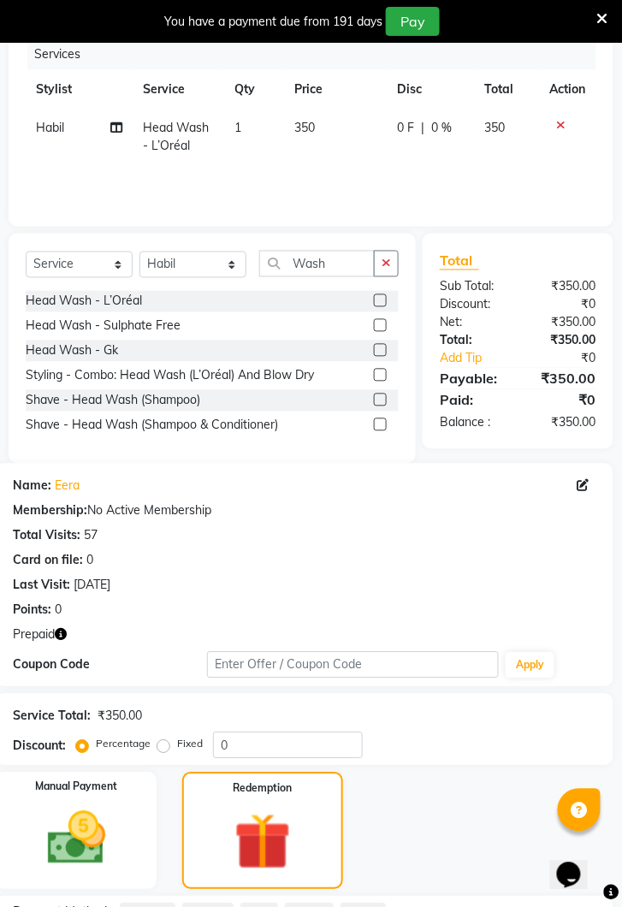
scroll to position [355, 0]
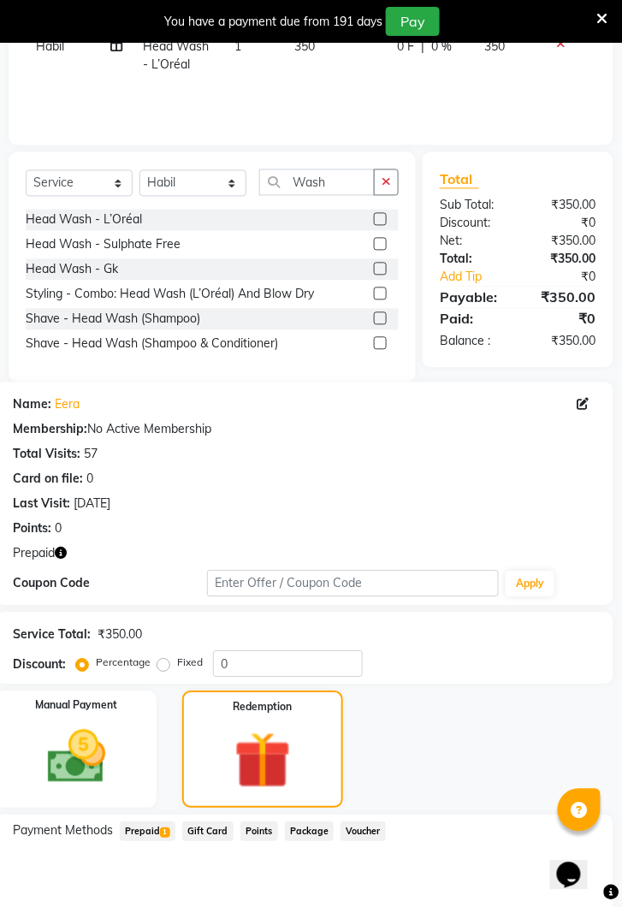
click at [151, 840] on span "Prepaid 1" at bounding box center [148, 832] width 56 height 20
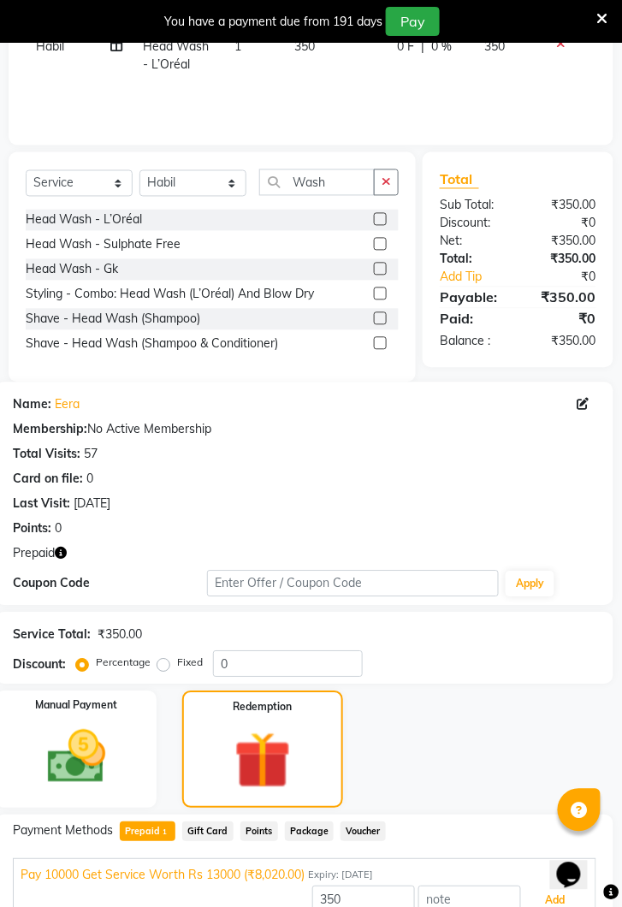
click at [542, 906] on button "Add" at bounding box center [555, 900] width 62 height 29
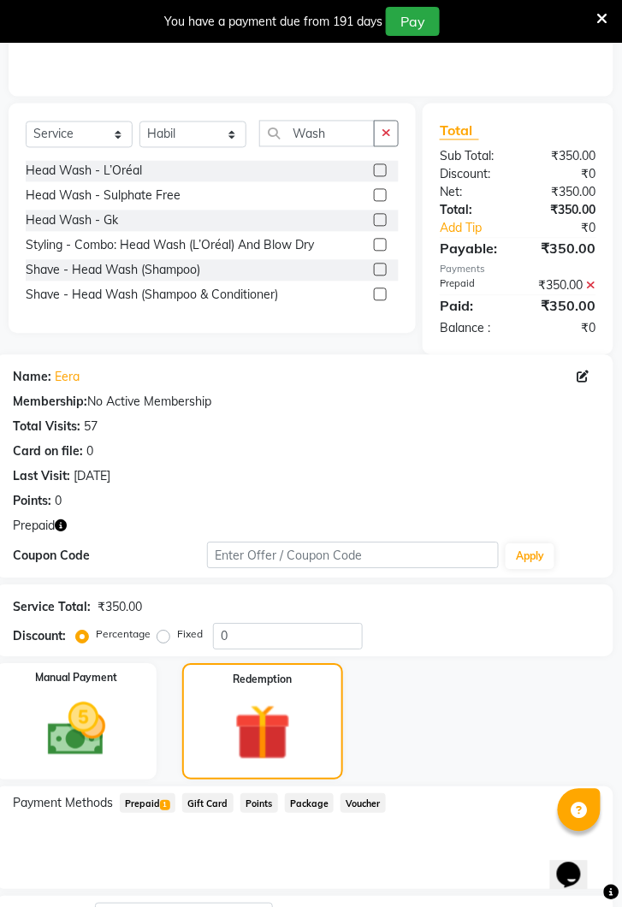
scroll to position [467, 0]
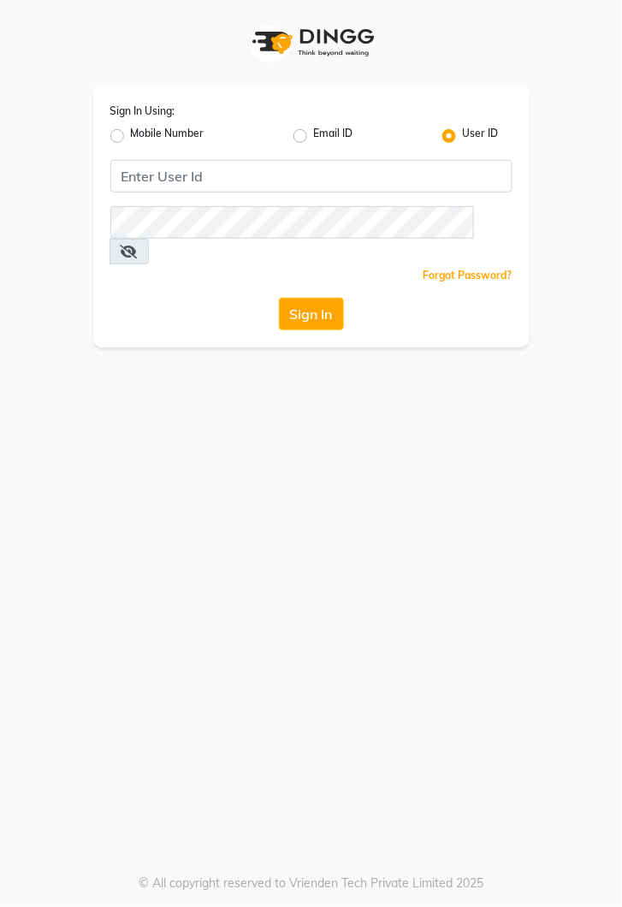
click at [304, 298] on button "Sign In" at bounding box center [311, 314] width 65 height 33
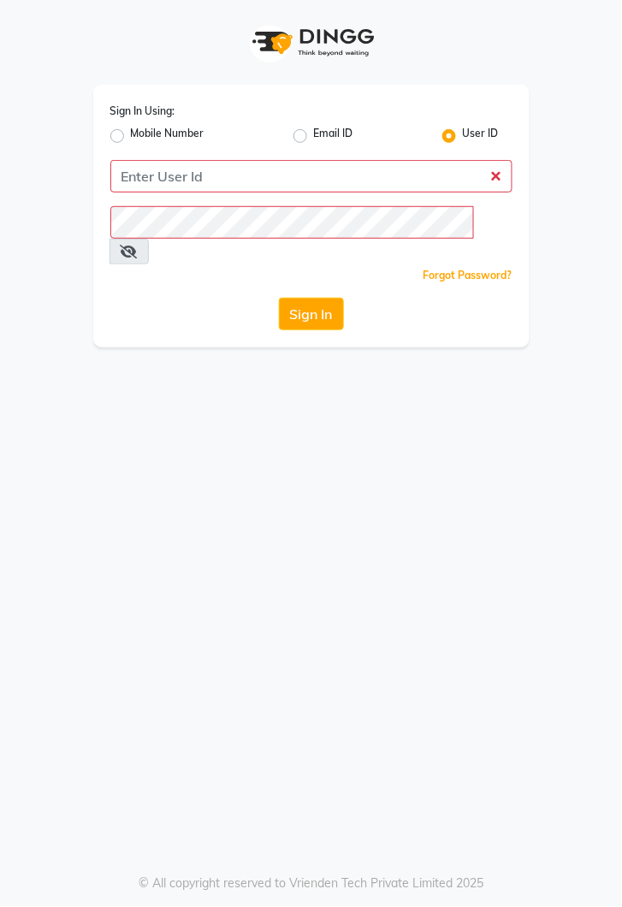
click at [316, 299] on button "Sign In" at bounding box center [311, 314] width 65 height 33
click at [309, 298] on button "Sign In" at bounding box center [311, 314] width 65 height 33
click at [312, 298] on button "Sign In" at bounding box center [311, 314] width 65 height 33
click at [306, 298] on button "Sign In" at bounding box center [311, 314] width 65 height 33
click at [307, 303] on button "Sign In" at bounding box center [311, 314] width 65 height 33
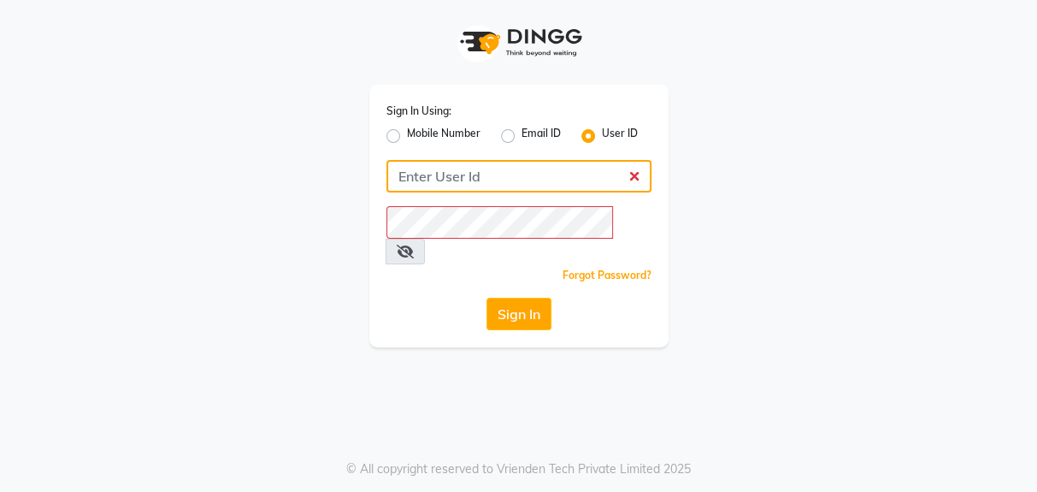
click at [446, 178] on input "Username" at bounding box center [519, 176] width 265 height 33
type input "kiros"
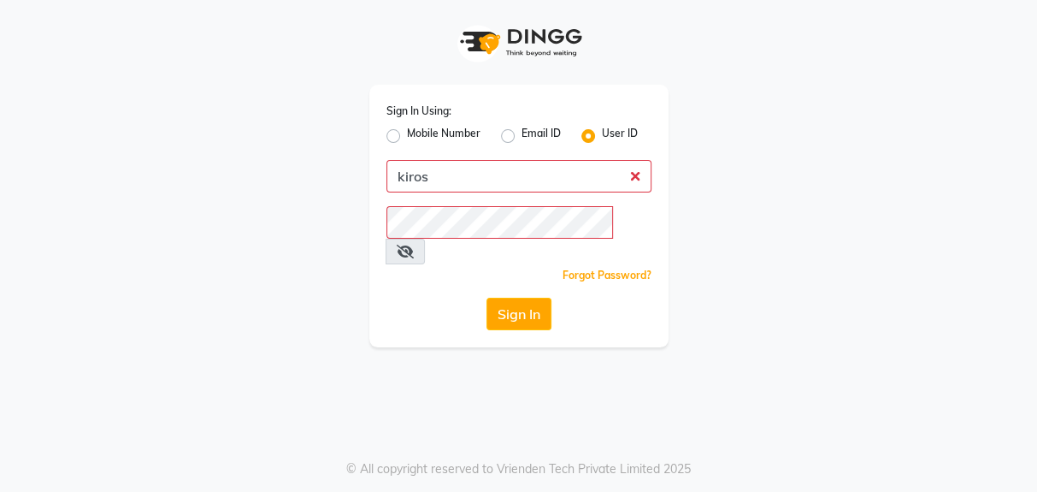
click at [487, 298] on button "Sign In" at bounding box center [519, 314] width 65 height 33
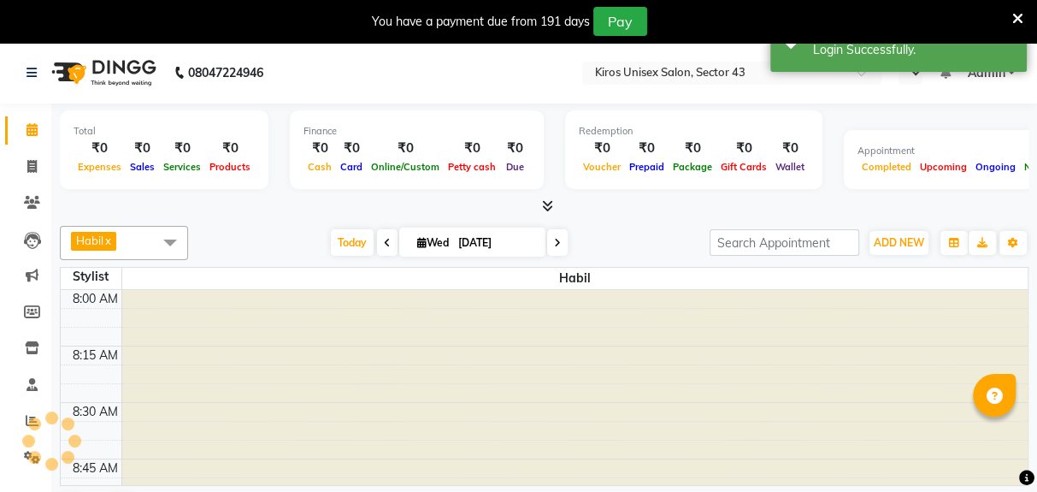
select select "en"
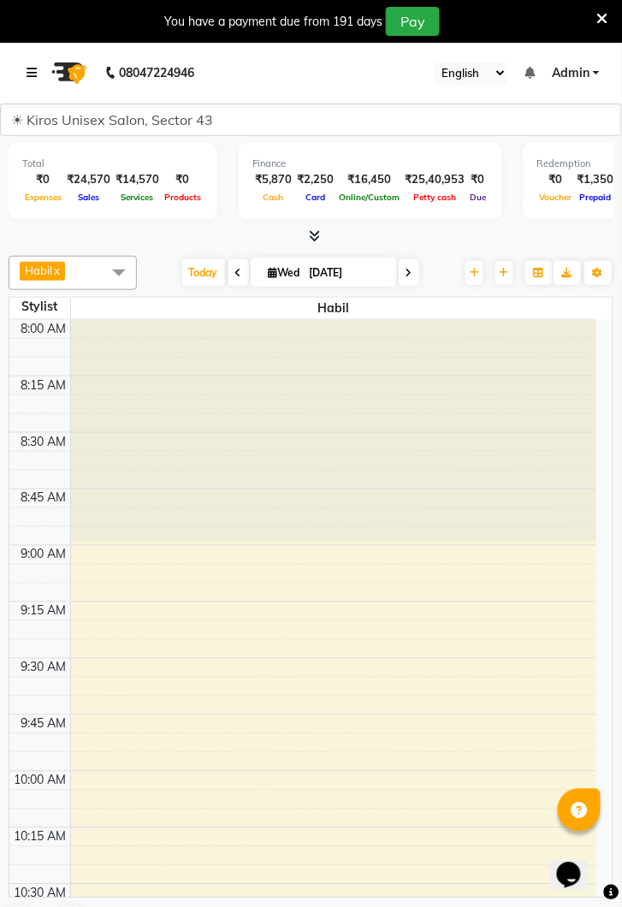
click at [34, 75] on icon at bounding box center [32, 73] width 10 height 12
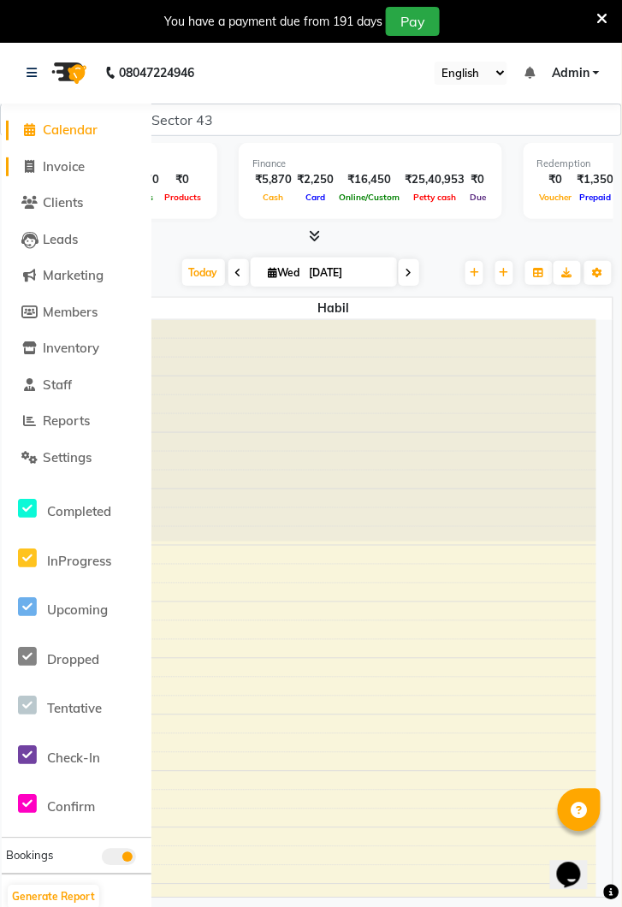
click at [77, 168] on span "Invoice" at bounding box center [64, 166] width 42 height 16
select select "service"
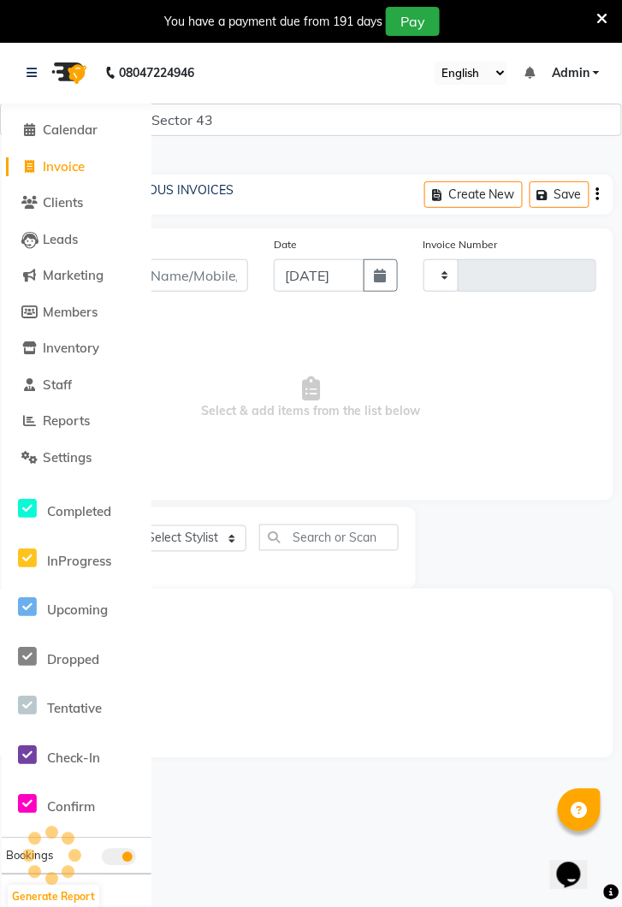
type input "3582"
select select "5694"
click at [18, 76] on nav "08047224946 Select Location × Kiros Unisex Salon, Sector 43 English ENGLISH Esp…" at bounding box center [311, 73] width 622 height 62
click at [84, 169] on span "Invoice" at bounding box center [64, 166] width 42 height 16
select select "service"
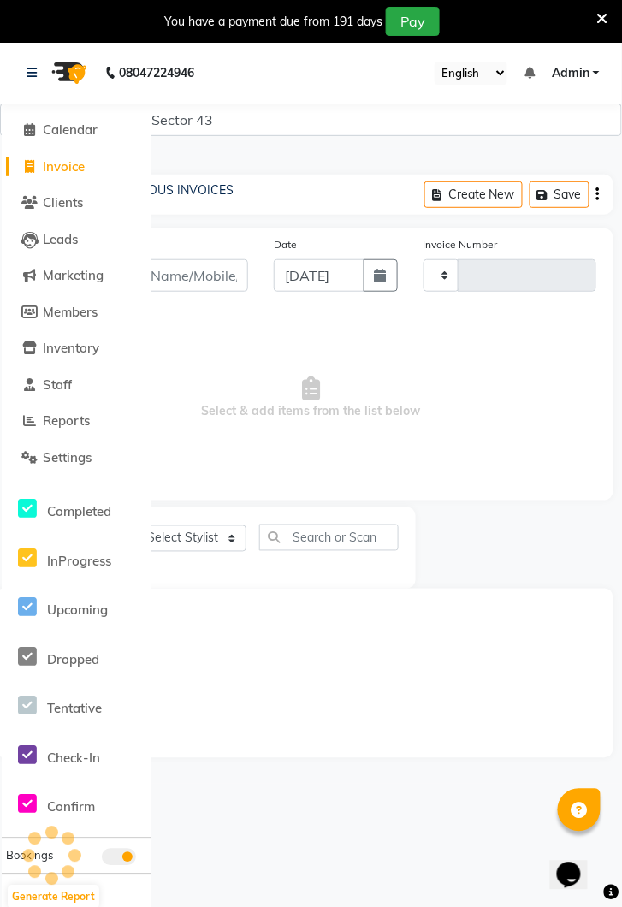
scroll to position [42, 0]
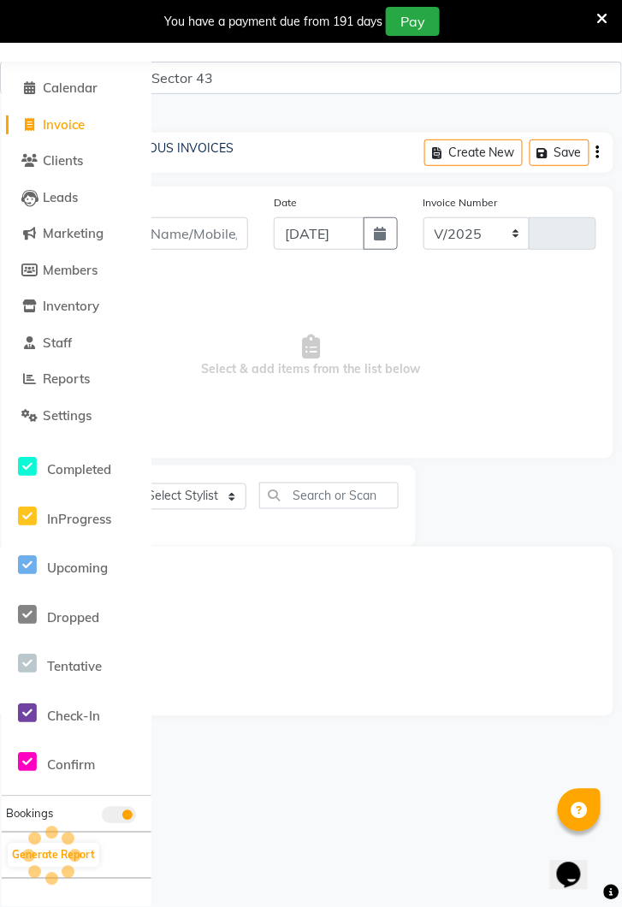
select select "5694"
type input "3582"
click at [77, 121] on span "Invoice" at bounding box center [64, 124] width 42 height 16
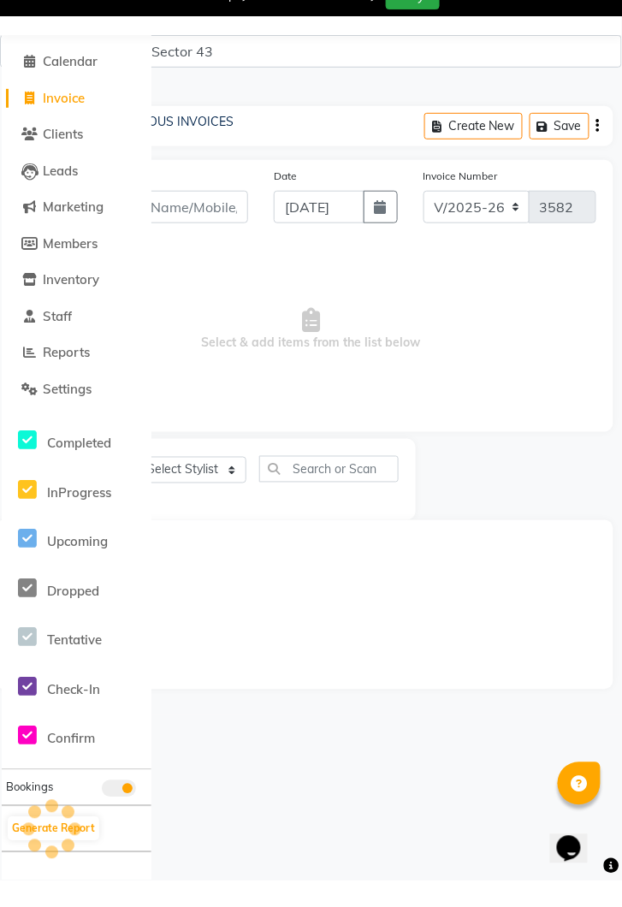
select select "service"
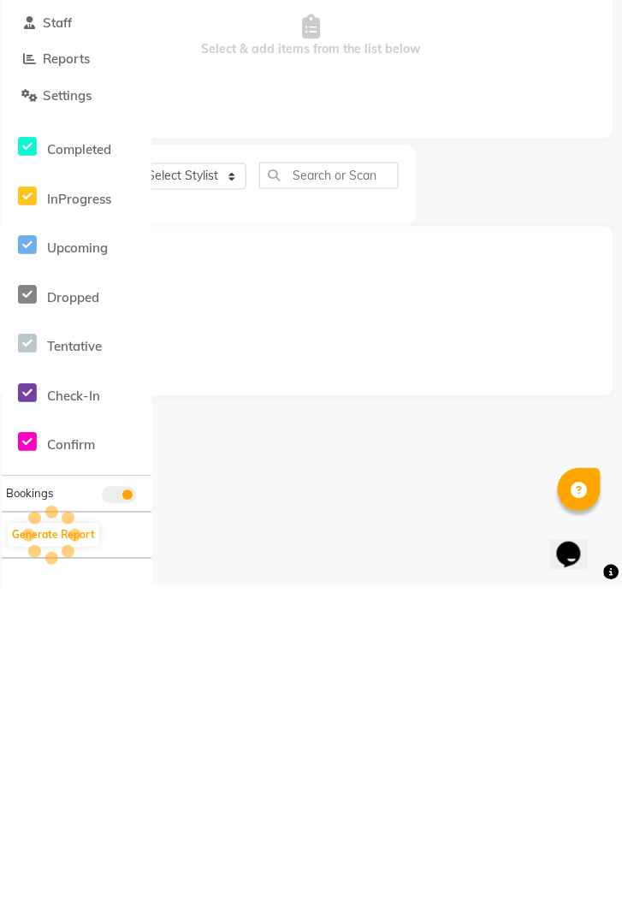
type input "3582"
select select "5694"
click at [193, 498] on select "Select Stylist" at bounding box center [192, 496] width 107 height 27
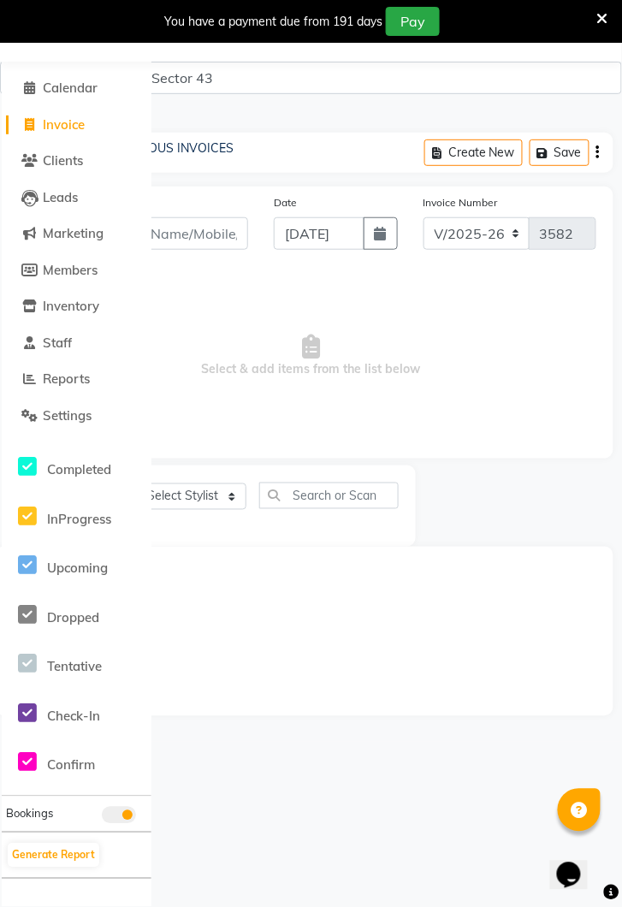
click at [51, 120] on span "Invoice" at bounding box center [64, 124] width 42 height 16
select select "service"
click at [45, 127] on span "Invoice" at bounding box center [64, 124] width 42 height 16
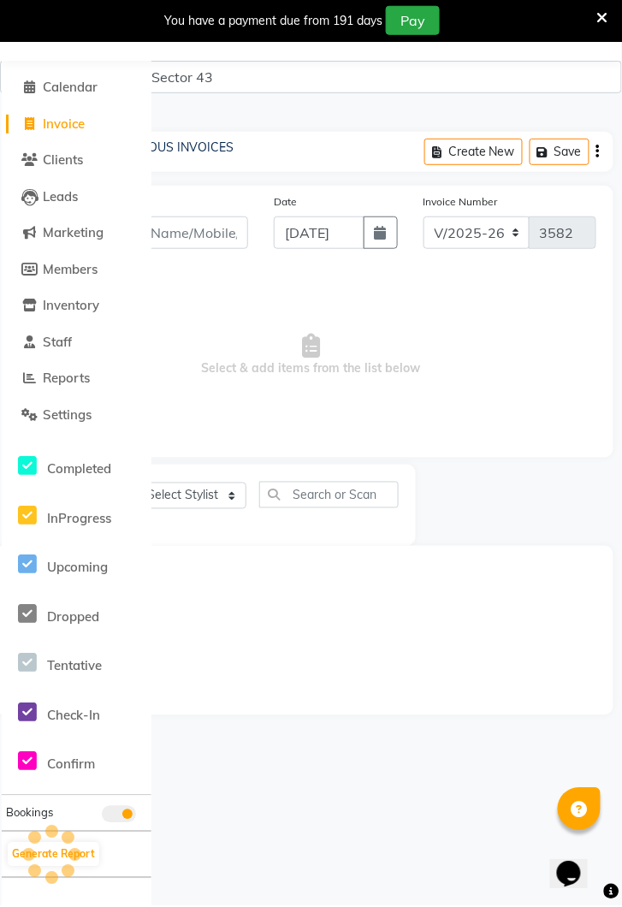
select select "service"
type input "3582"
select select "5694"
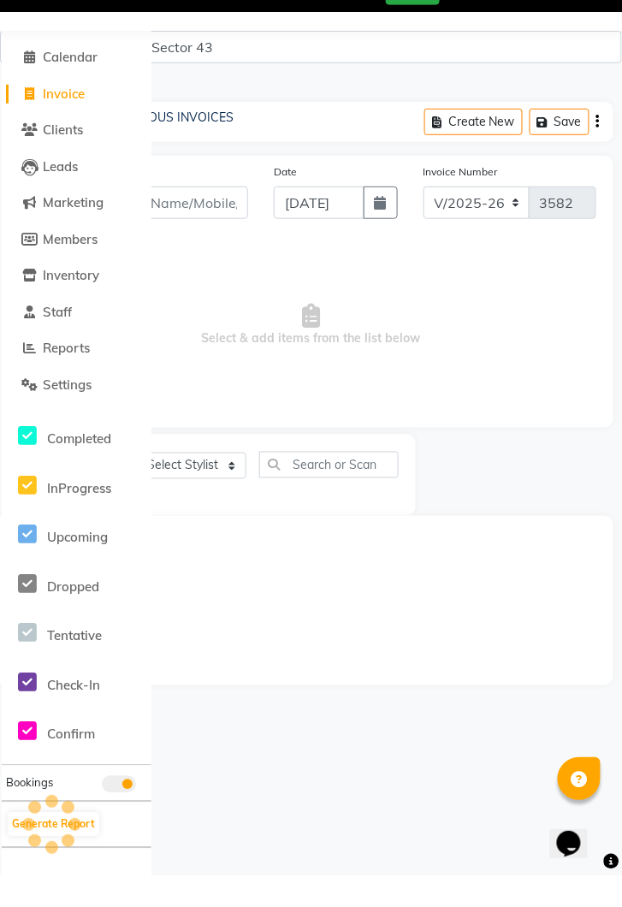
scroll to position [0, 0]
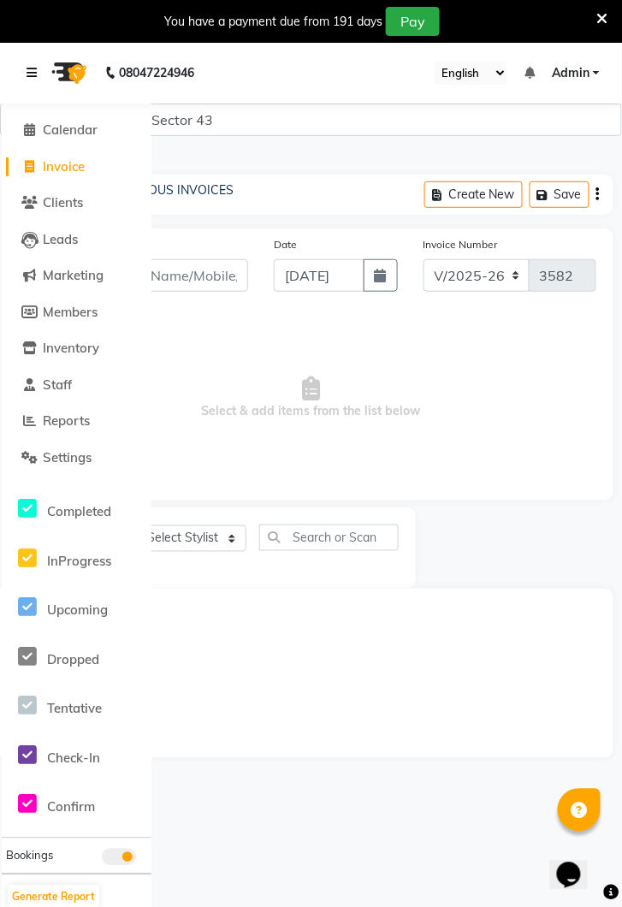
click at [33, 77] on icon at bounding box center [32, 73] width 10 height 12
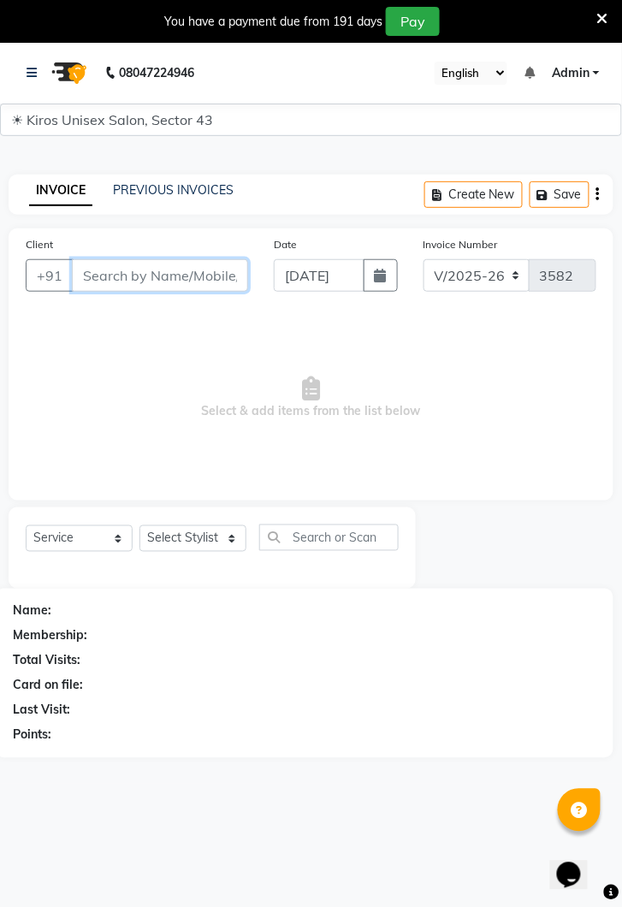
click at [157, 282] on input "Client" at bounding box center [160, 275] width 176 height 33
click at [184, 280] on input "Client" at bounding box center [160, 275] width 176 height 33
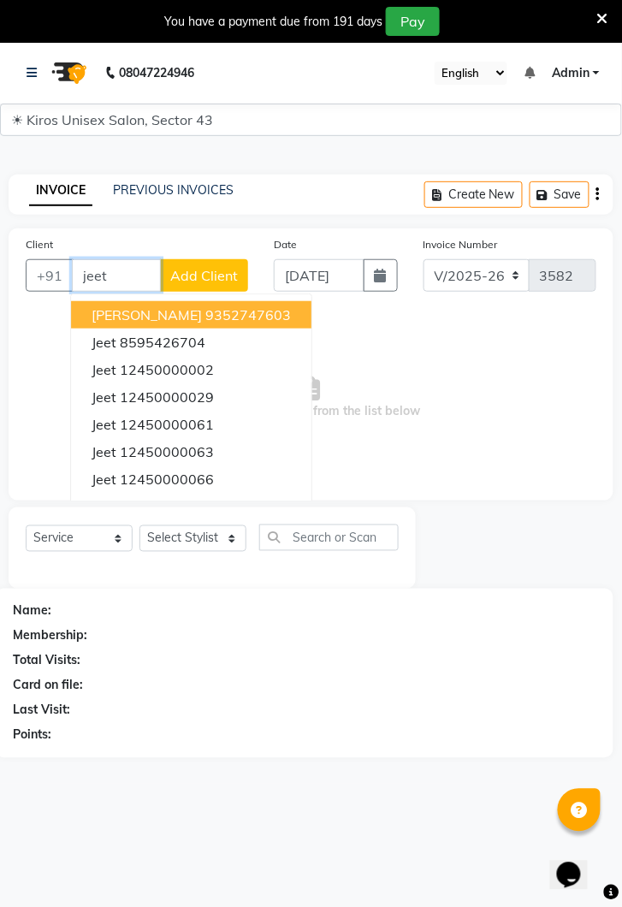
click at [198, 418] on ngb-highlight "12450000061" at bounding box center [167, 424] width 94 height 17
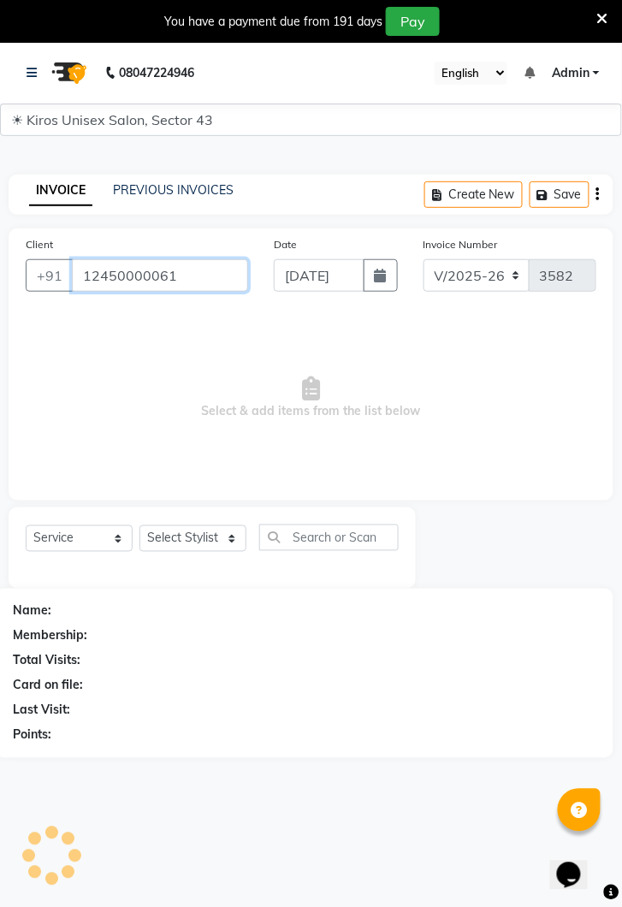
type input "12450000061"
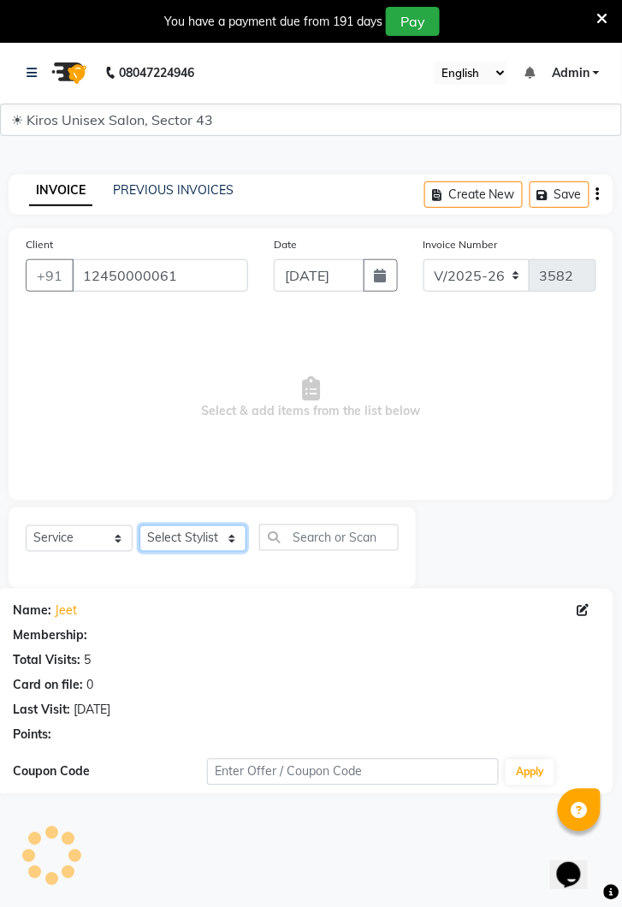
click at [228, 540] on select "Select Stylist [PERSON_NAME] [PERSON_NAME] Jeet Lalit Lamu [PERSON_NAME] [PERSO…" at bounding box center [192, 538] width 107 height 27
select select "39650"
click at [139, 525] on select "Select Stylist [PERSON_NAME] [PERSON_NAME] Jeet Lalit Lamu [PERSON_NAME] [PERSO…" at bounding box center [192, 538] width 107 height 27
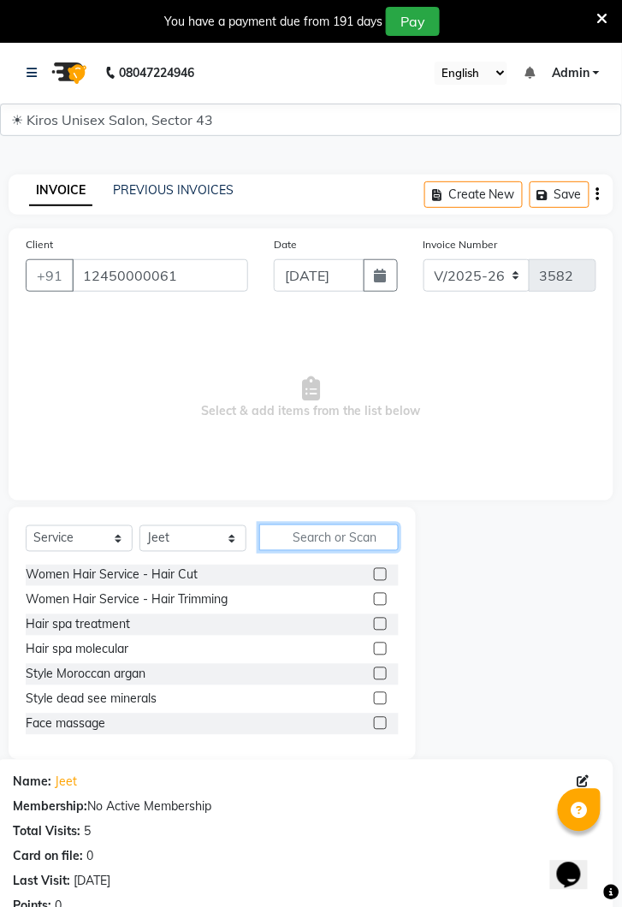
click at [335, 539] on input "text" at bounding box center [328, 537] width 139 height 27
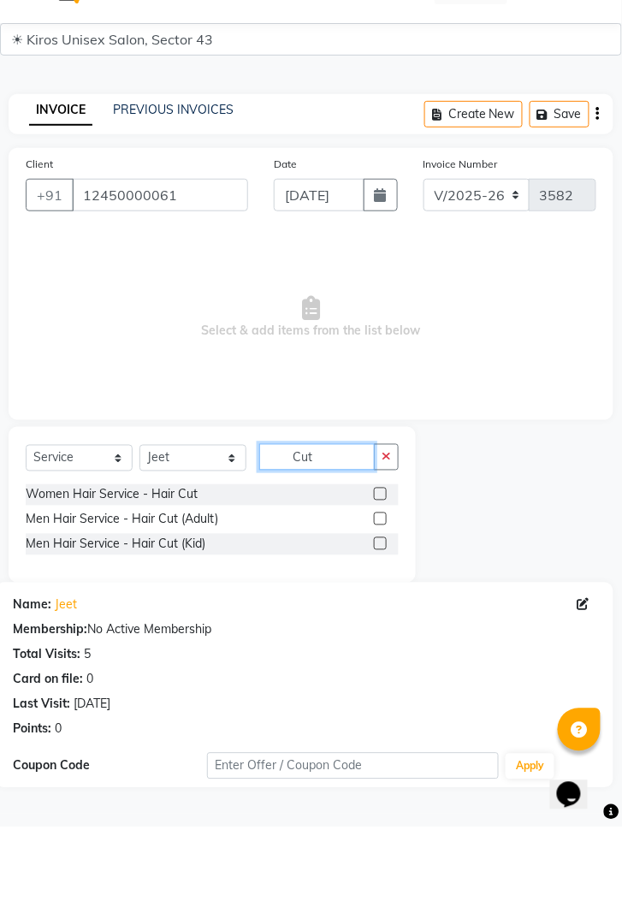
type input "Cut"
click at [379, 598] on label at bounding box center [380, 599] width 13 height 13
click at [379, 598] on input "checkbox" at bounding box center [379, 599] width 11 height 11
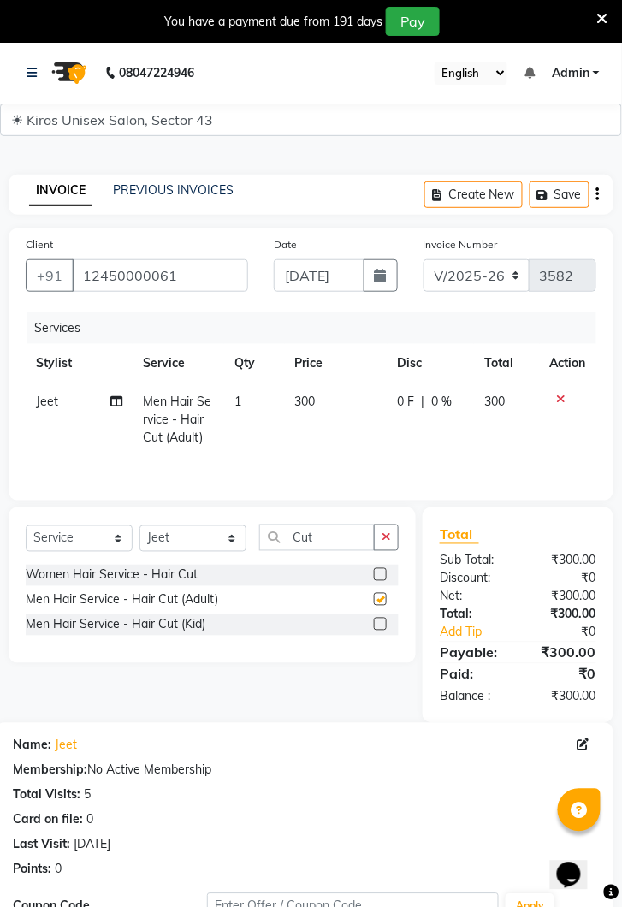
checkbox input "false"
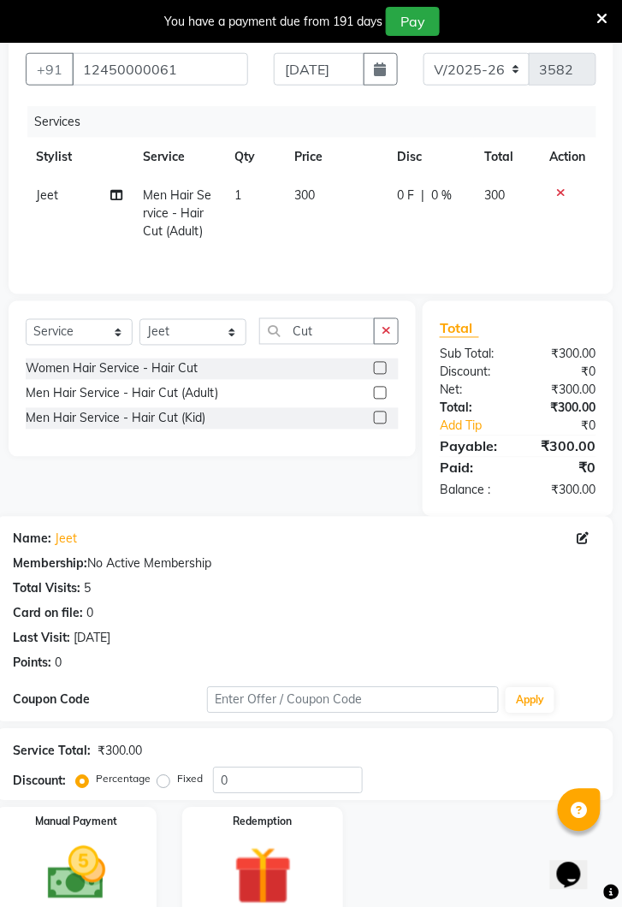
scroll to position [206, 0]
click at [133, 828] on div "Manual Payment" at bounding box center [76, 864] width 161 height 115
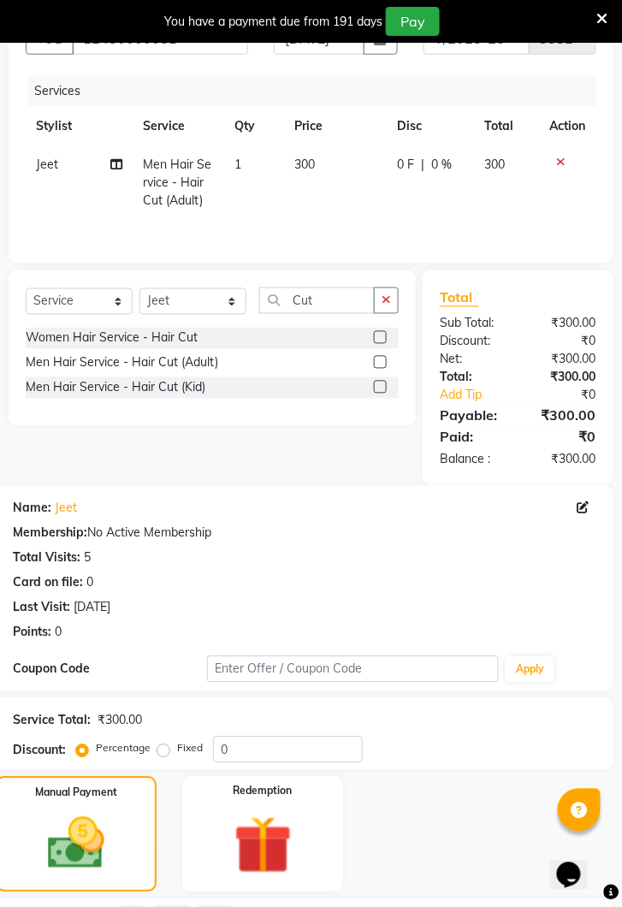
scroll to position [316, 0]
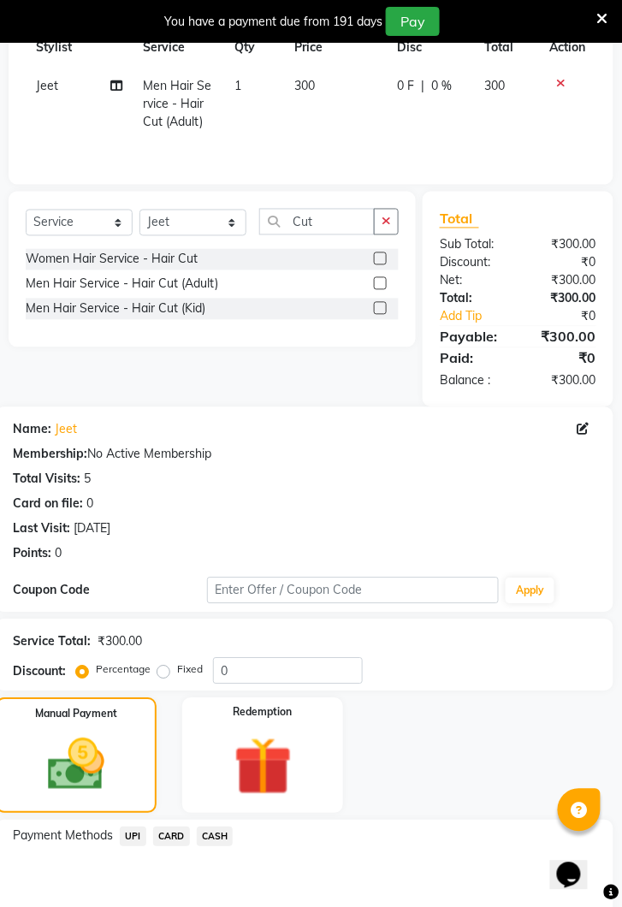
click at [131, 827] on span "UPI" at bounding box center [133, 837] width 27 height 20
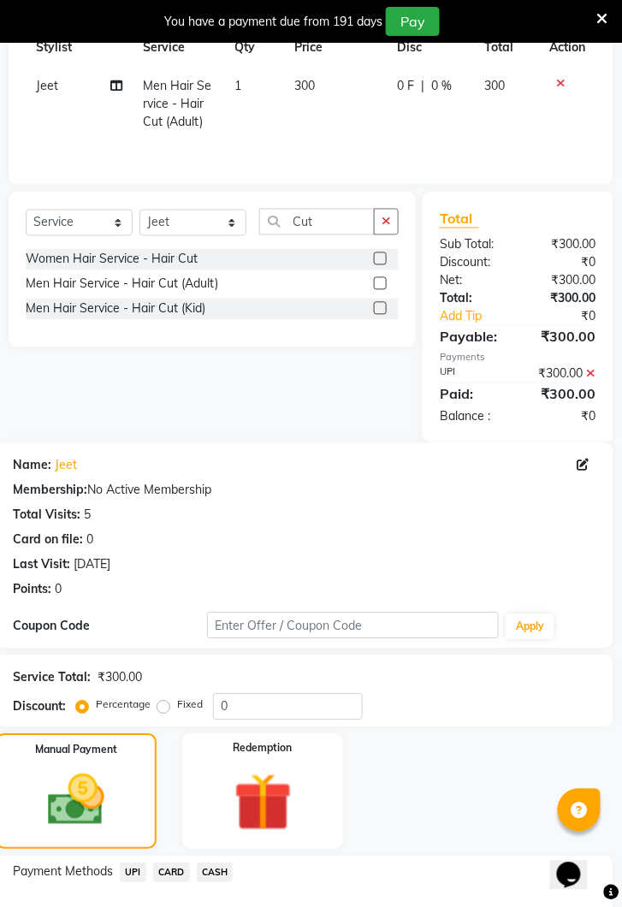
scroll to position [447, 0]
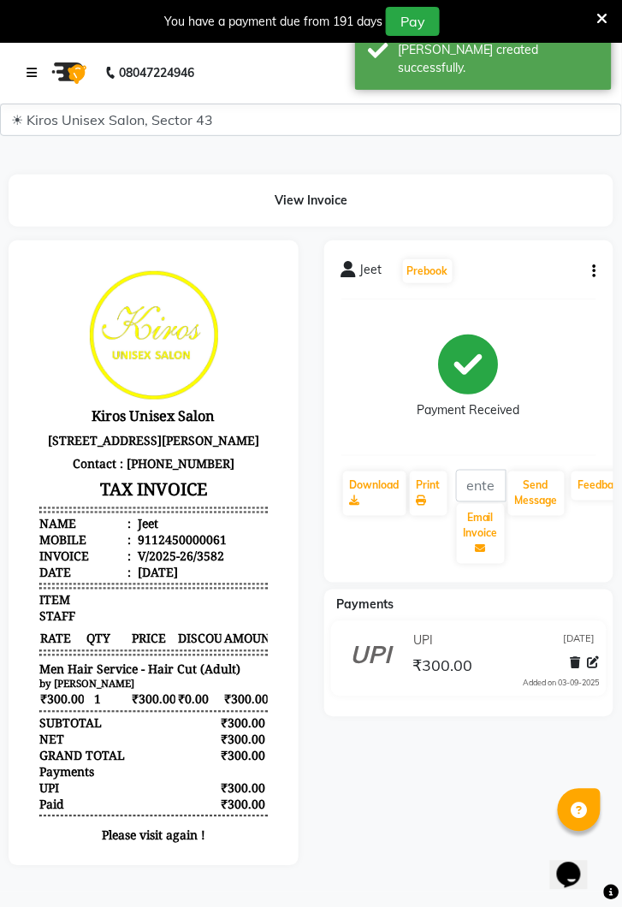
click at [28, 72] on icon at bounding box center [32, 73] width 10 height 12
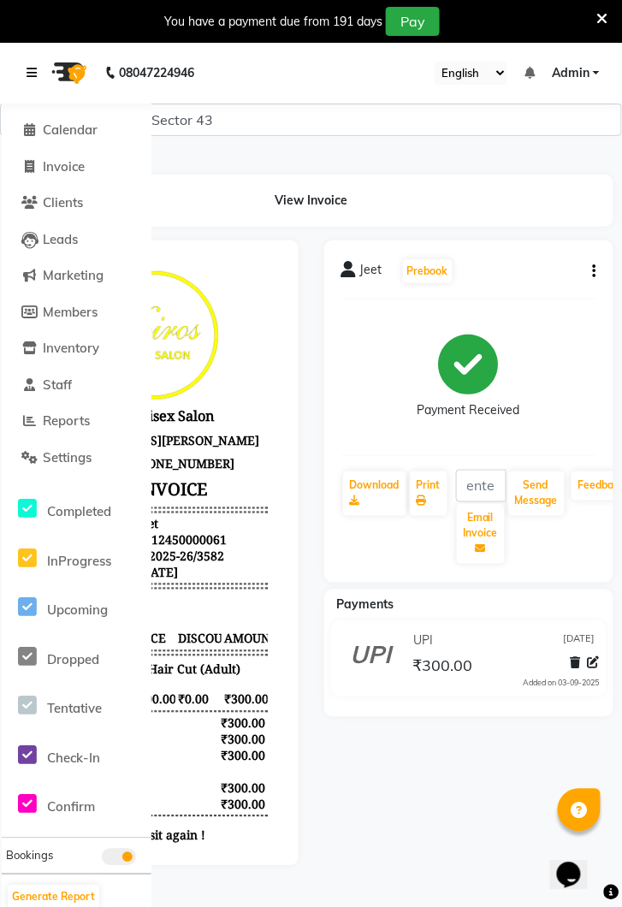
click at [28, 71] on icon at bounding box center [32, 73] width 10 height 12
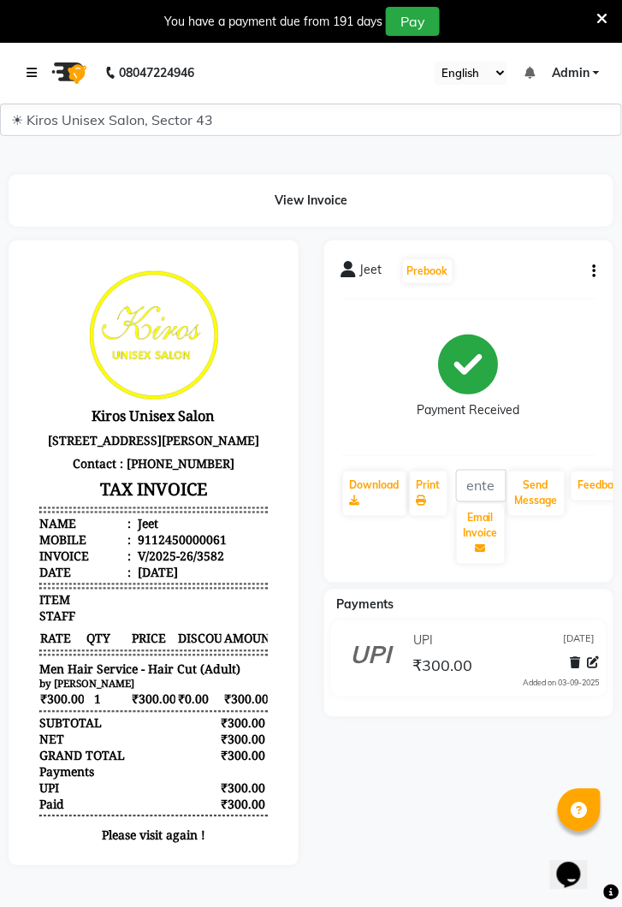
click at [34, 78] on icon at bounding box center [32, 73] width 10 height 12
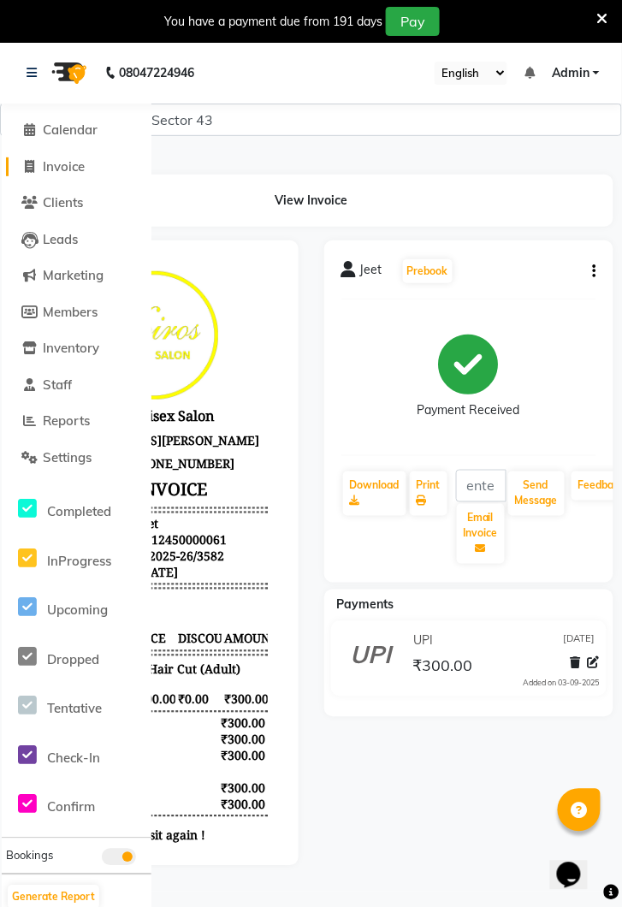
click at [86, 175] on link "Invoice" at bounding box center [76, 167] width 141 height 20
select select "service"
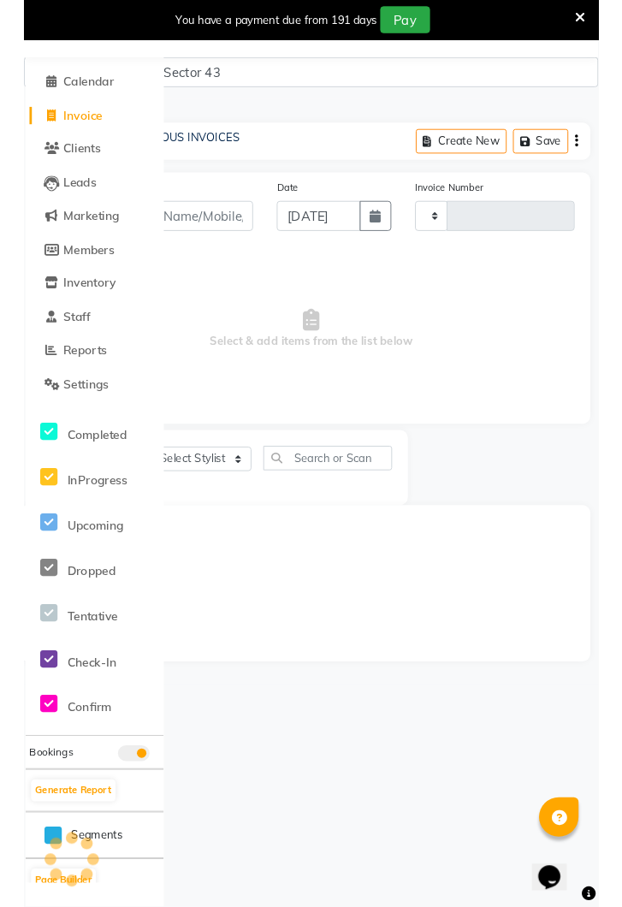
scroll to position [42, 0]
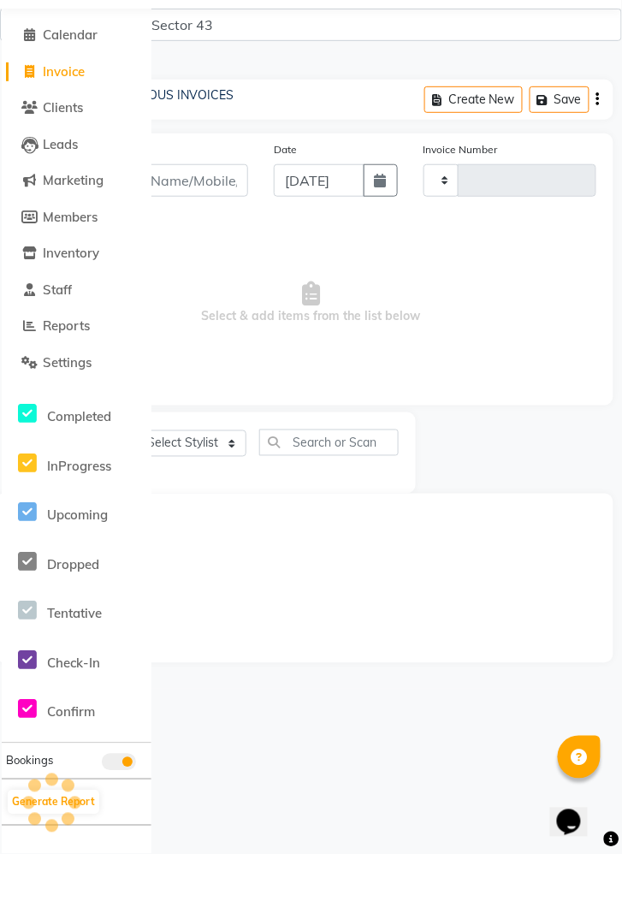
type input "3583"
select select "5694"
click at [45, 116] on span "Invoice" at bounding box center [64, 124] width 42 height 16
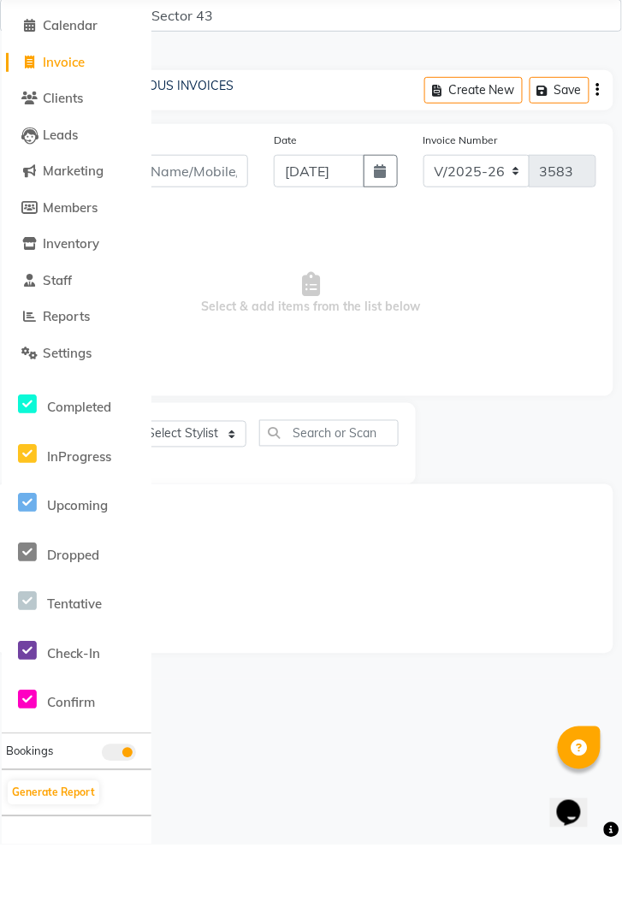
select select "service"
type input "3583"
select select "5694"
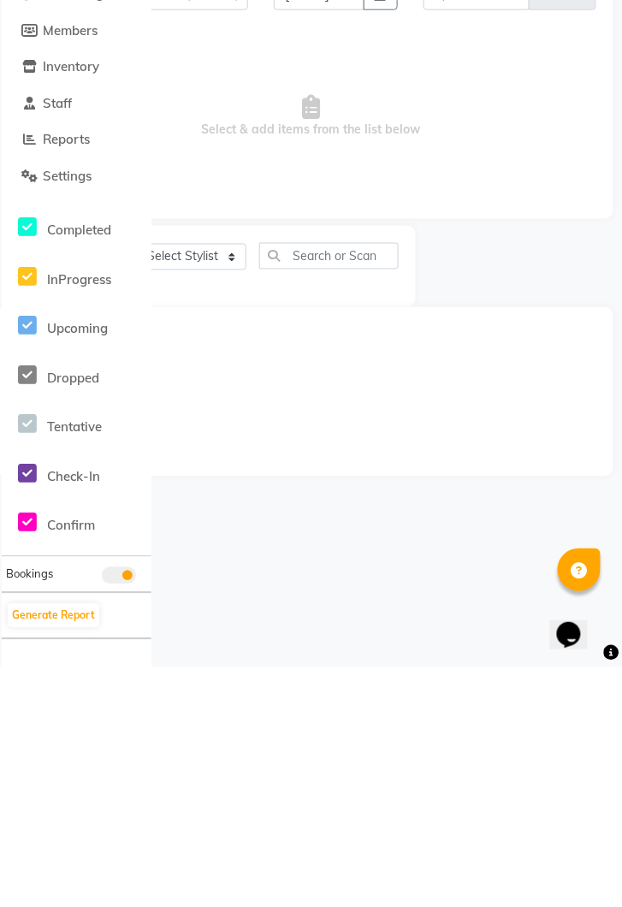
scroll to position [0, 0]
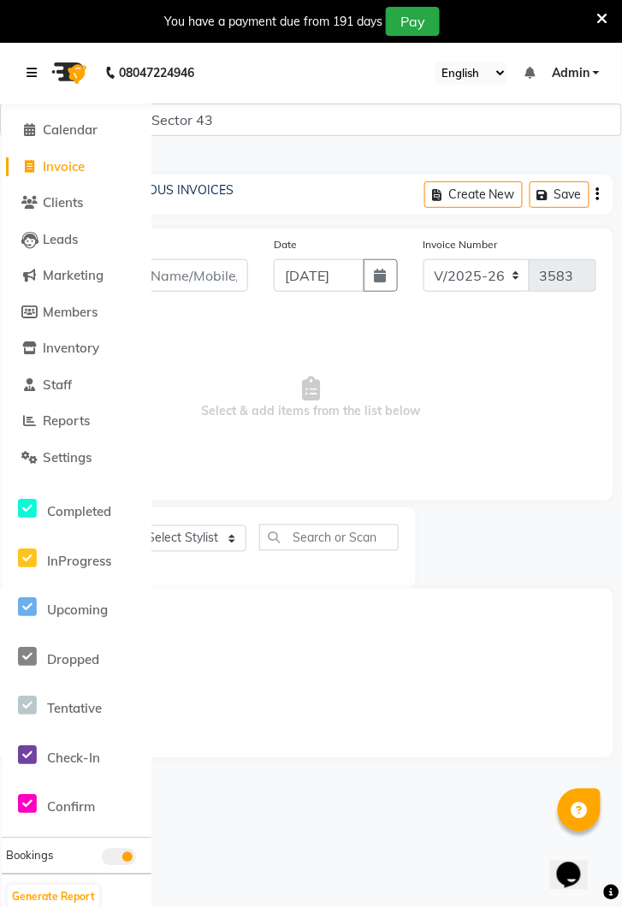
click at [29, 72] on icon at bounding box center [32, 73] width 10 height 12
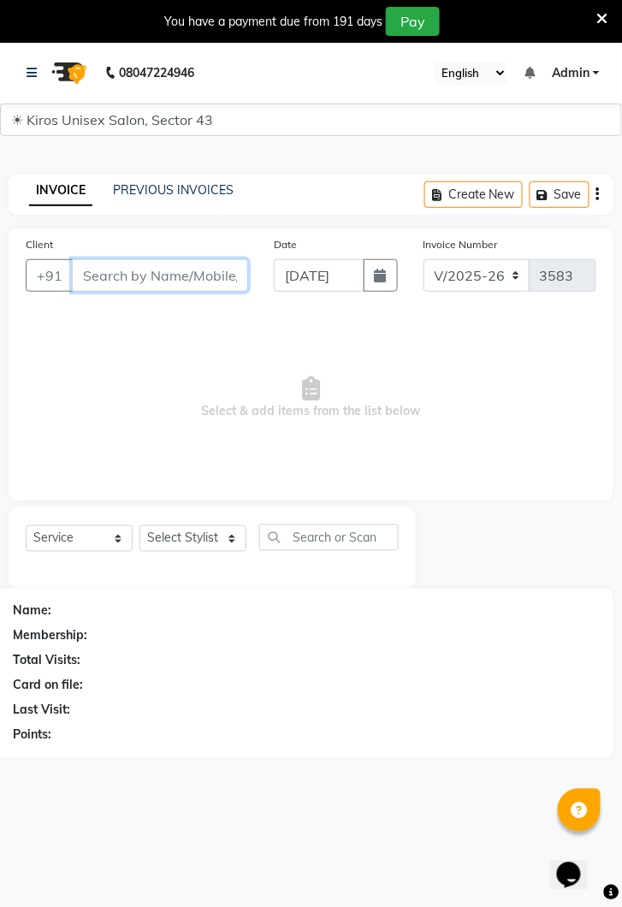
click at [139, 275] on input "Client" at bounding box center [160, 275] width 176 height 33
type input "9817560591"
click at [207, 284] on button "Add Client" at bounding box center [204, 275] width 88 height 33
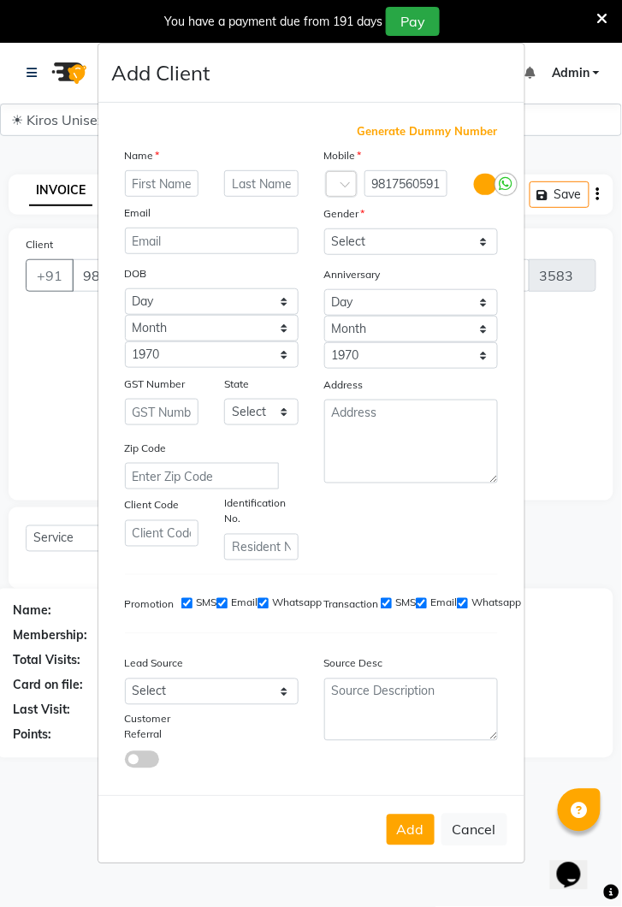
click at [157, 197] on input "text" at bounding box center [162, 183] width 74 height 27
type input "[PERSON_NAME]"
click at [478, 255] on select "Select [DEMOGRAPHIC_DATA] [DEMOGRAPHIC_DATA] Other Prefer Not To Say" at bounding box center [411, 241] width 174 height 27
select select "[DEMOGRAPHIC_DATA]"
click at [324, 255] on select "Select [DEMOGRAPHIC_DATA] [DEMOGRAPHIC_DATA] Other Prefer Not To Say" at bounding box center [411, 241] width 174 height 27
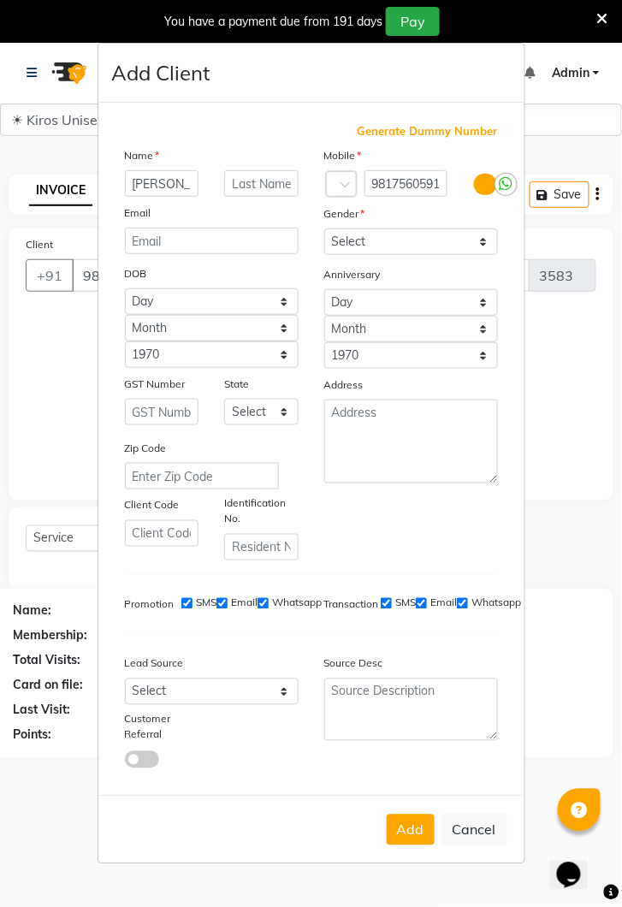
click at [412, 863] on div "Add Cancel" at bounding box center [311, 829] width 426 height 68
click at [407, 845] on button "Add" at bounding box center [411, 829] width 48 height 31
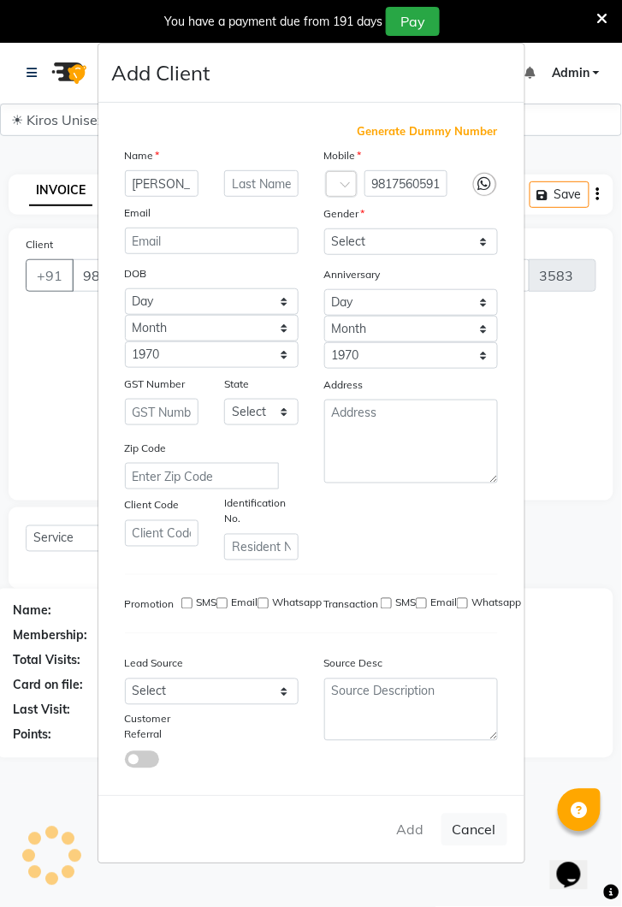
select select
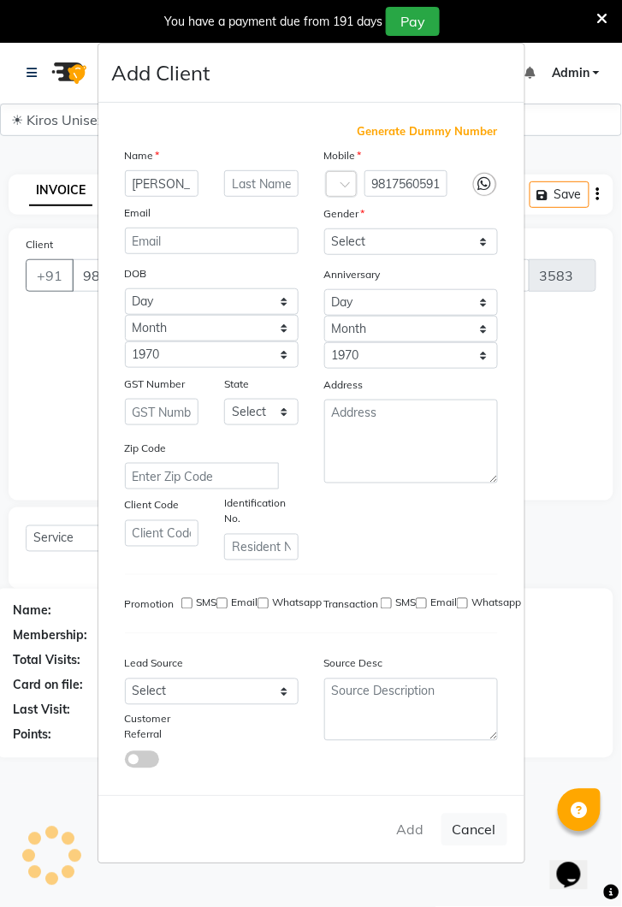
select select
checkbox input "false"
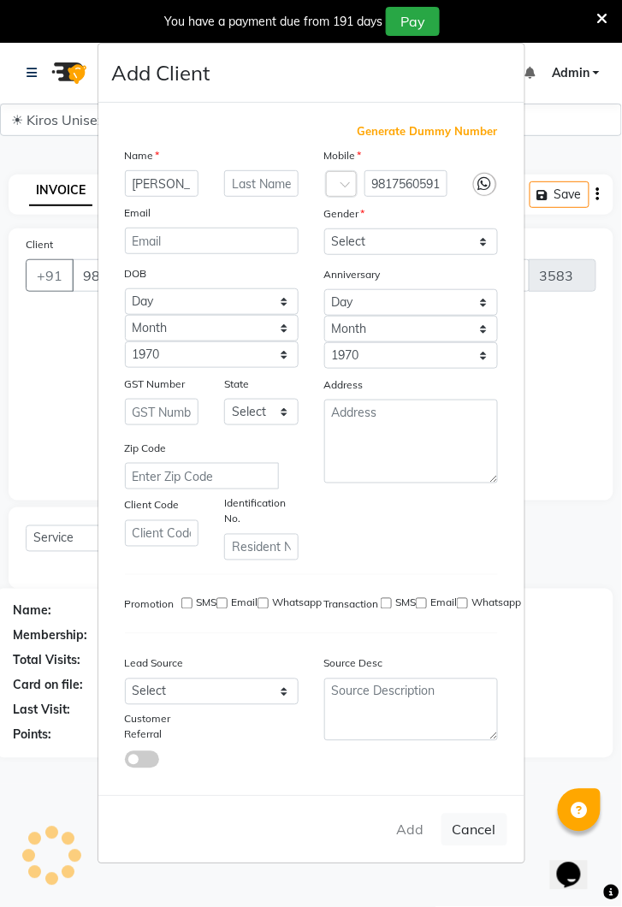
checkbox input "false"
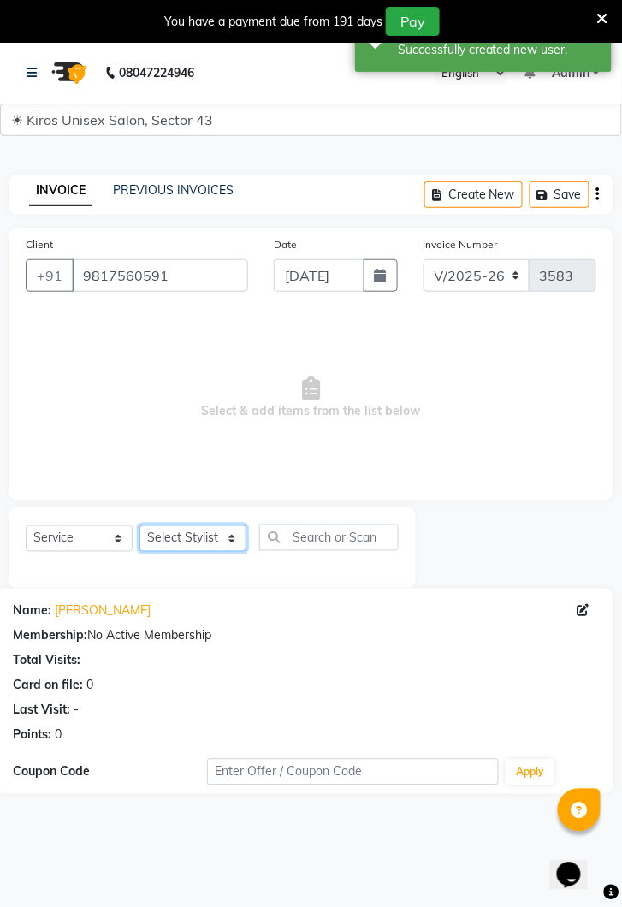
click at [239, 537] on select "Select Stylist [PERSON_NAME] [PERSON_NAME] Jeet Lalit Lamu [PERSON_NAME] [PERSO…" at bounding box center [192, 538] width 107 height 27
select select "90703"
click at [139, 525] on select "Select Stylist [PERSON_NAME] [PERSON_NAME] Jeet Lalit Lamu [PERSON_NAME] [PERSO…" at bounding box center [192, 538] width 107 height 27
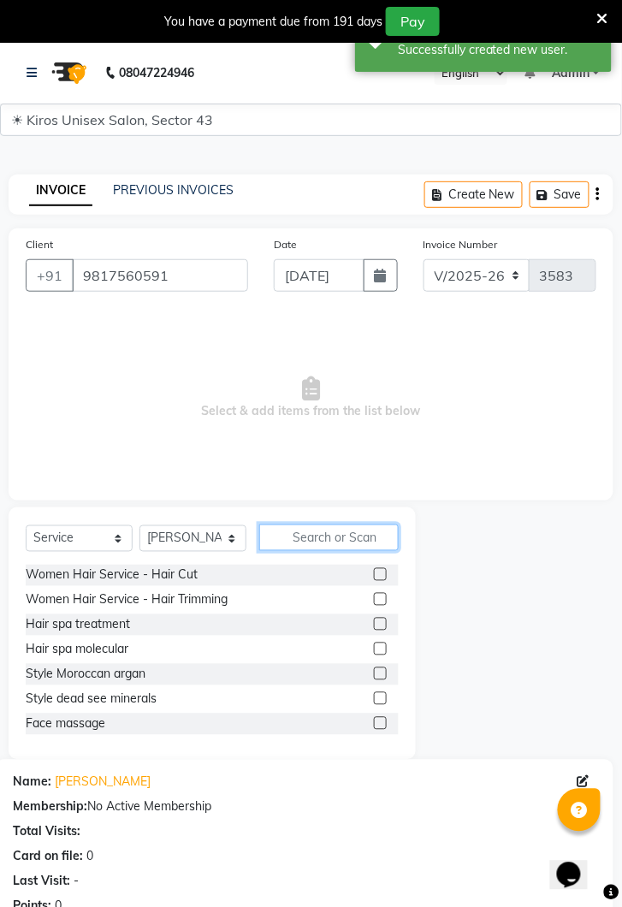
click at [326, 534] on input "text" at bounding box center [328, 537] width 139 height 27
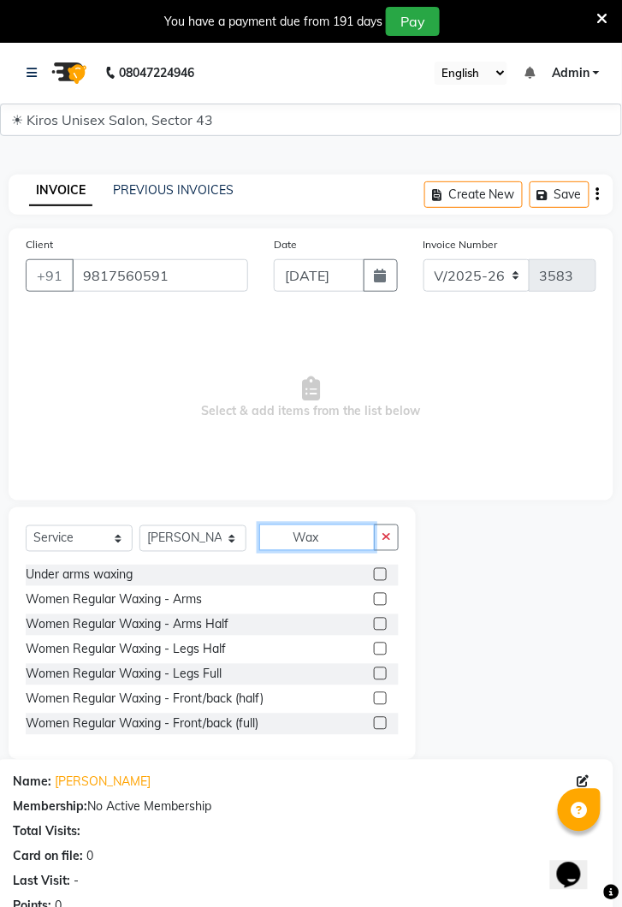
type input "Wax"
click at [379, 573] on label at bounding box center [380, 574] width 13 height 13
click at [379, 573] on input "checkbox" at bounding box center [379, 575] width 11 height 11
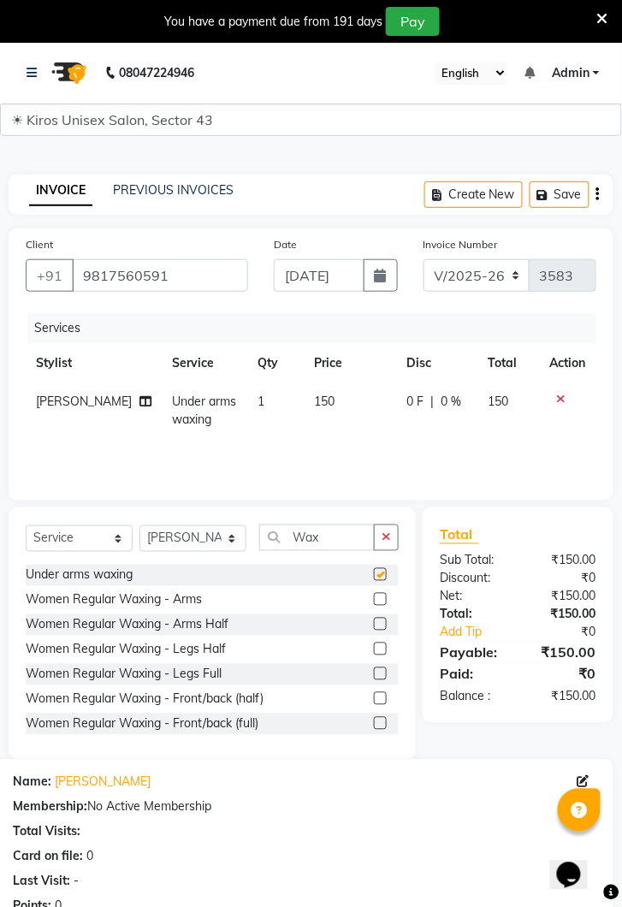
checkbox input "false"
click at [330, 396] on td "150" at bounding box center [350, 410] width 92 height 56
select select "90703"
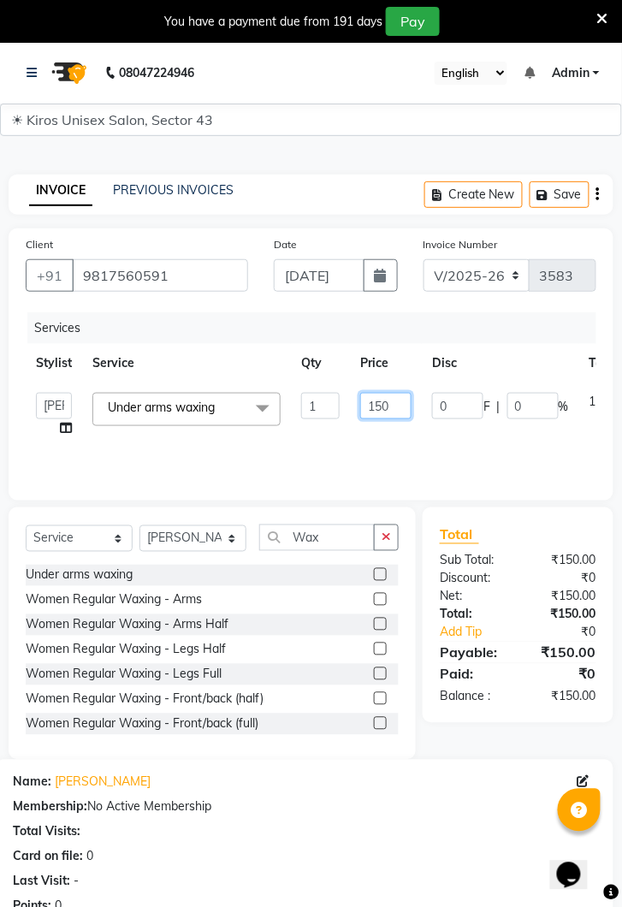
click at [399, 412] on input "150" at bounding box center [385, 406] width 51 height 27
type input "1"
type input "70"
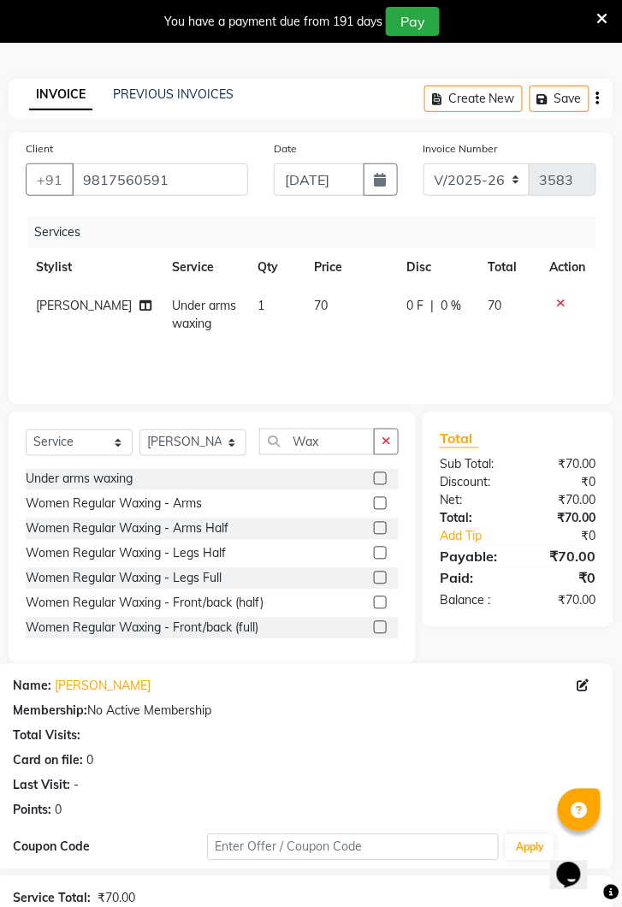
scroll to position [244, 0]
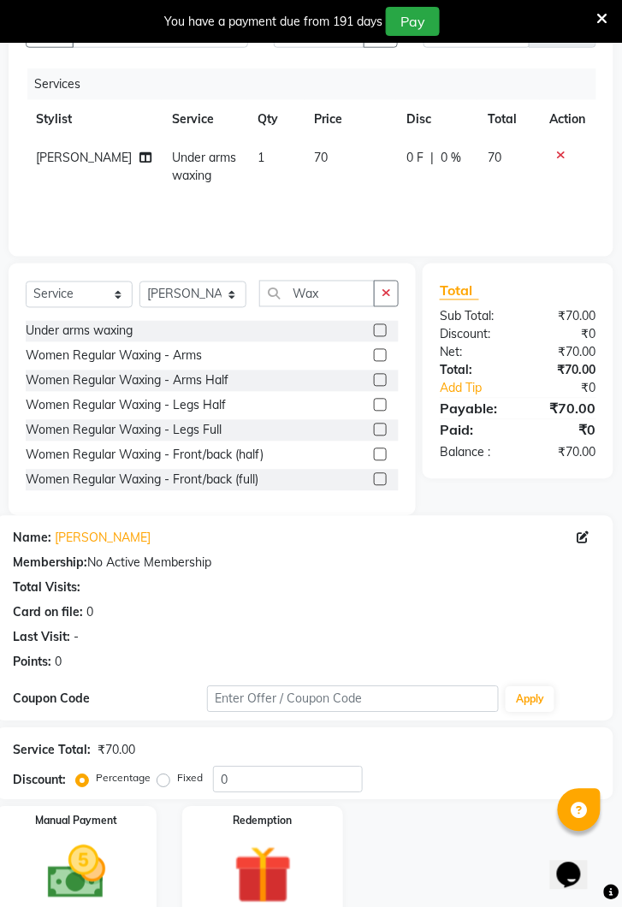
click at [102, 883] on img at bounding box center [76, 873] width 95 height 68
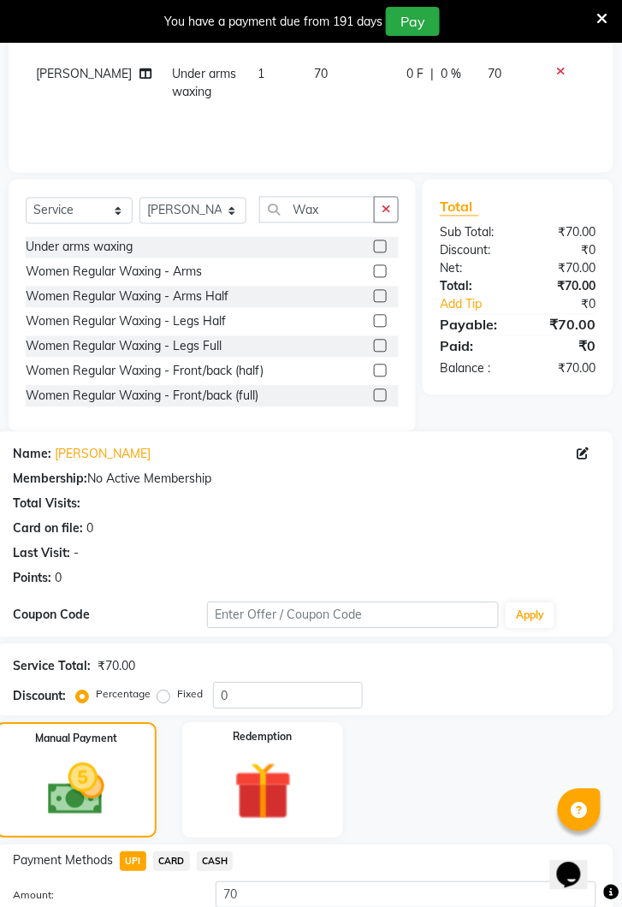
scroll to position [377, 0]
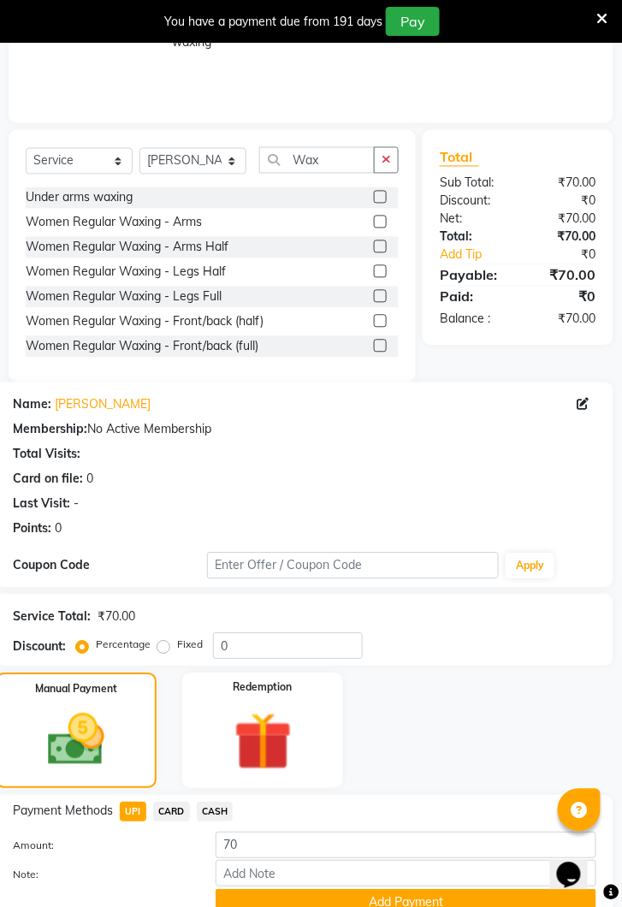
click at [411, 902] on button "Add Payment" at bounding box center [406, 903] width 381 height 27
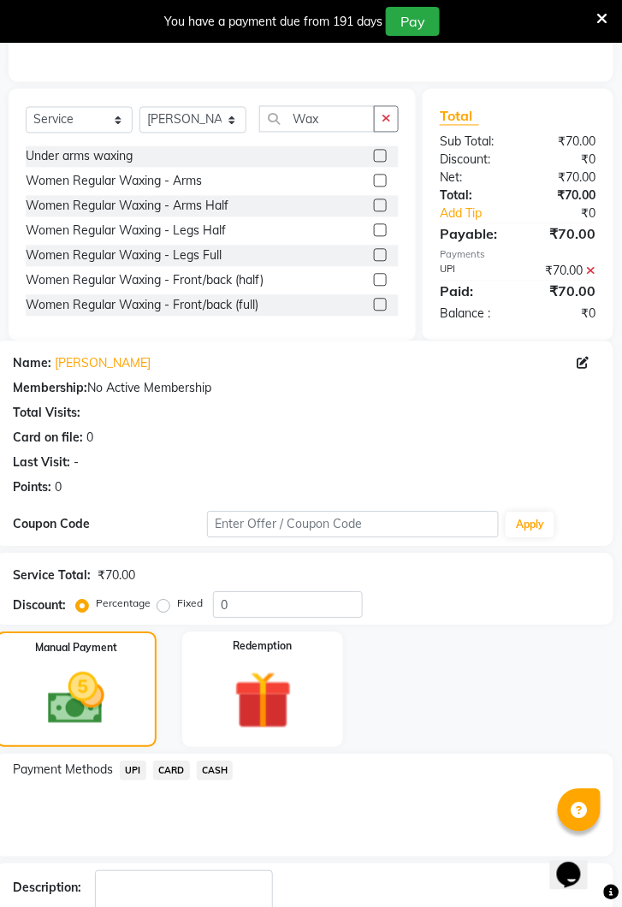
scroll to position [449, 0]
